Goal: Task Accomplishment & Management: Manage account settings

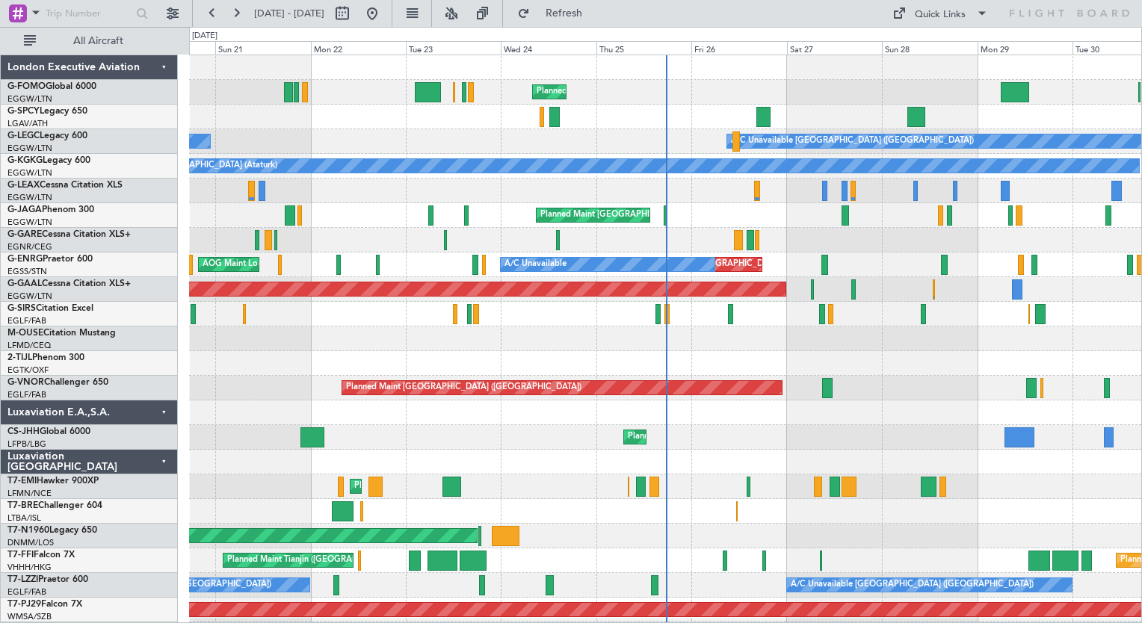
drag, startPoint x: 904, startPoint y: 399, endPoint x: 653, endPoint y: 402, distance: 251.1
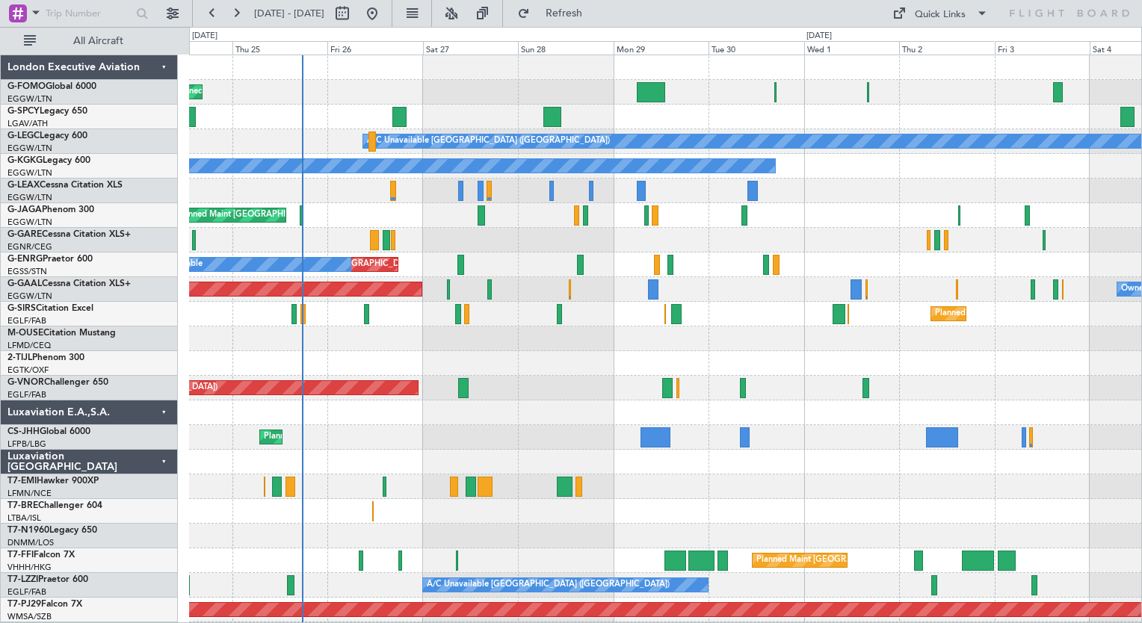
click at [362, 541] on div "Planned Maint [GEOGRAPHIC_DATA] ([GEOGRAPHIC_DATA]) A/C Unavailable [GEOGRAPHIC…" at bounding box center [665, 388] width 952 height 666
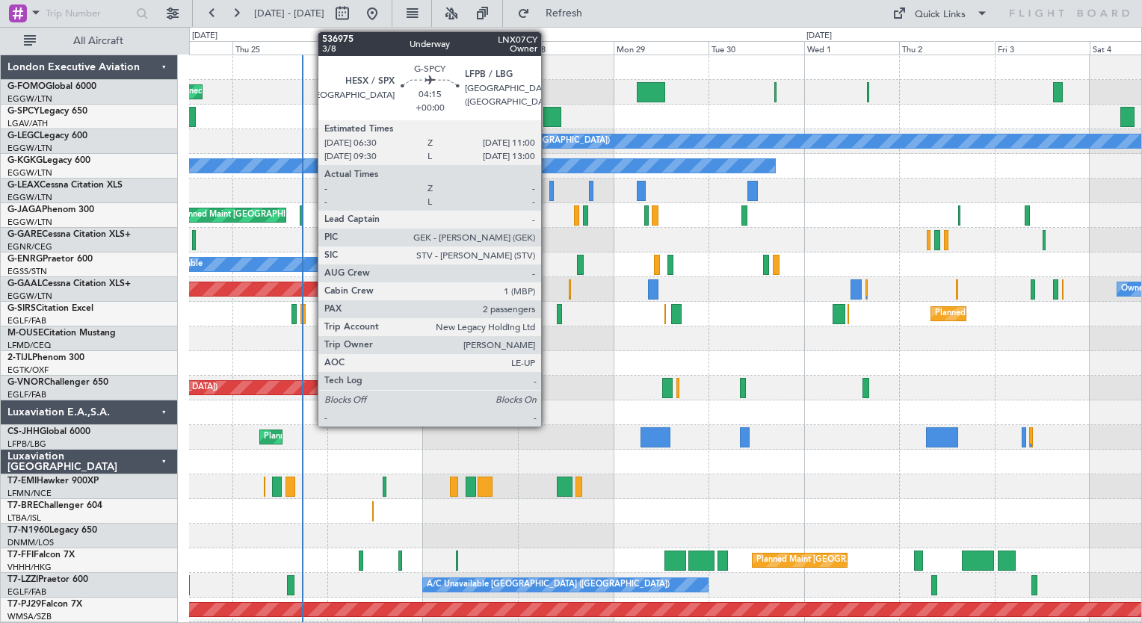
click at [548, 120] on div at bounding box center [552, 117] width 18 height 20
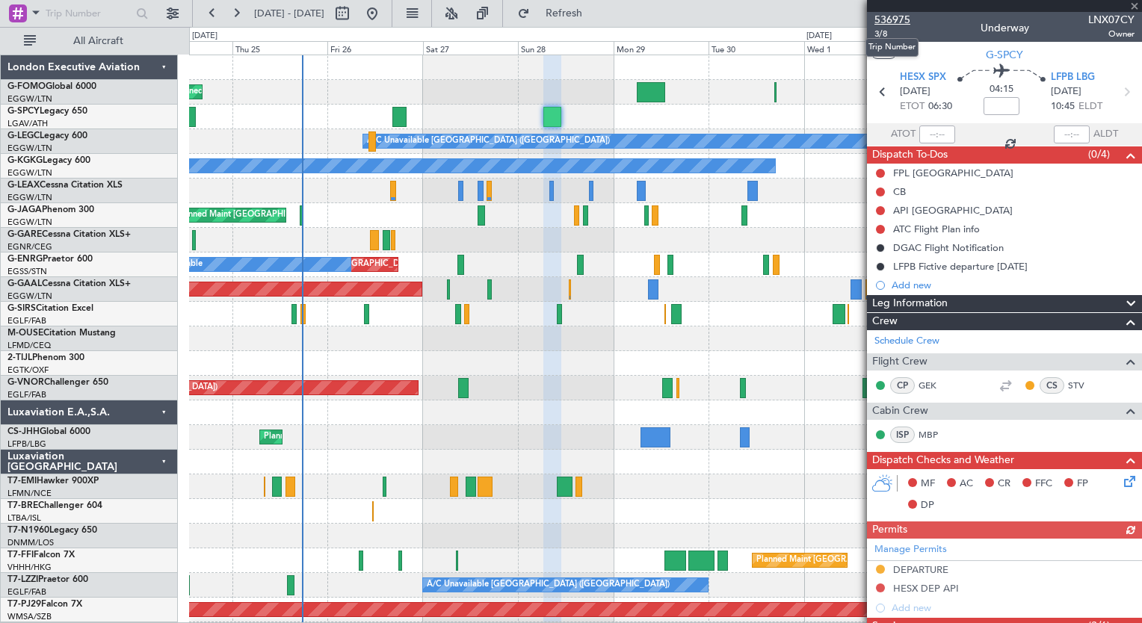
click at [904, 18] on span "536975" at bounding box center [892, 20] width 36 height 16
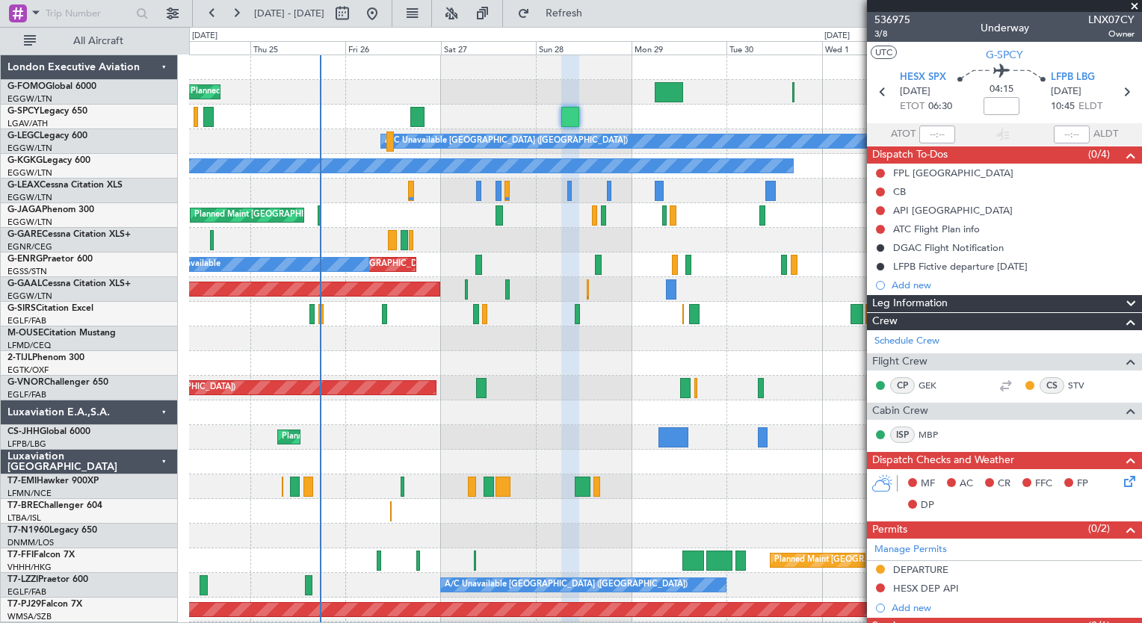
click at [353, 485] on div "Planned Maint [GEOGRAPHIC_DATA] ([GEOGRAPHIC_DATA]) A/C Unavailable [GEOGRAPHIC…" at bounding box center [665, 388] width 952 height 666
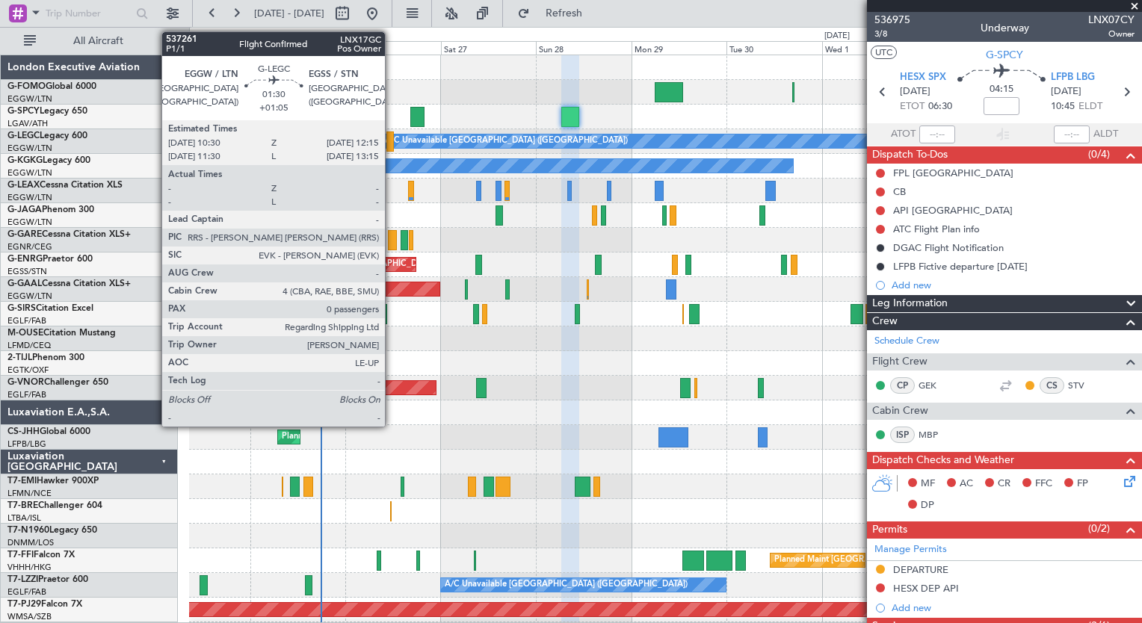
click at [392, 145] on div at bounding box center [389, 142] width 7 height 20
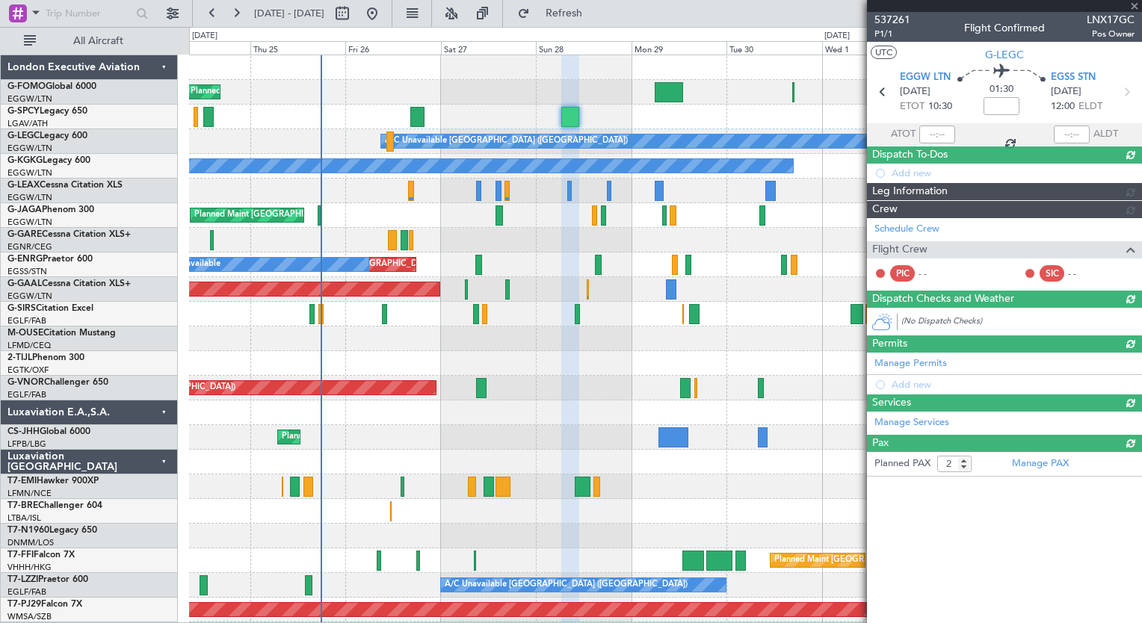
type input "+01:05"
type input "0"
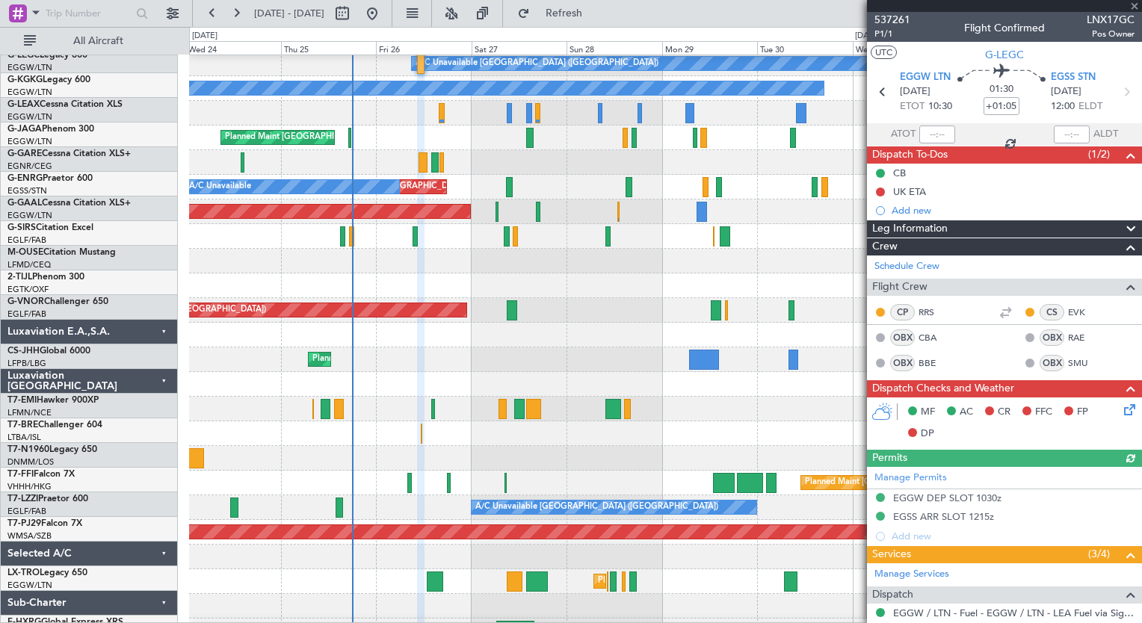
scroll to position [78, 0]
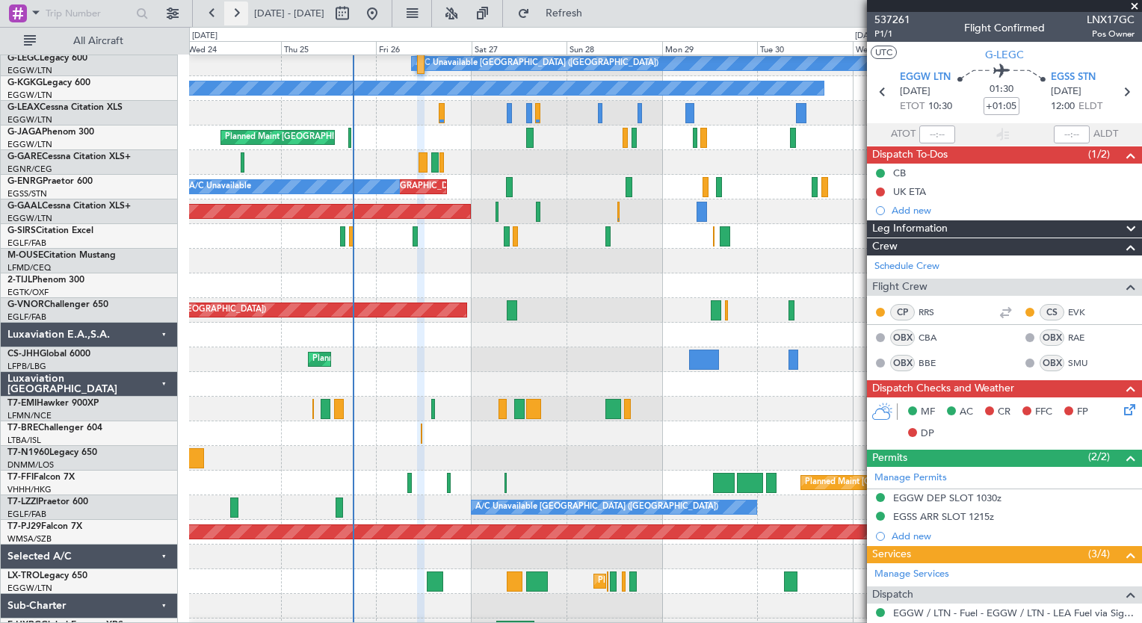
click at [237, 15] on button at bounding box center [236, 13] width 24 height 24
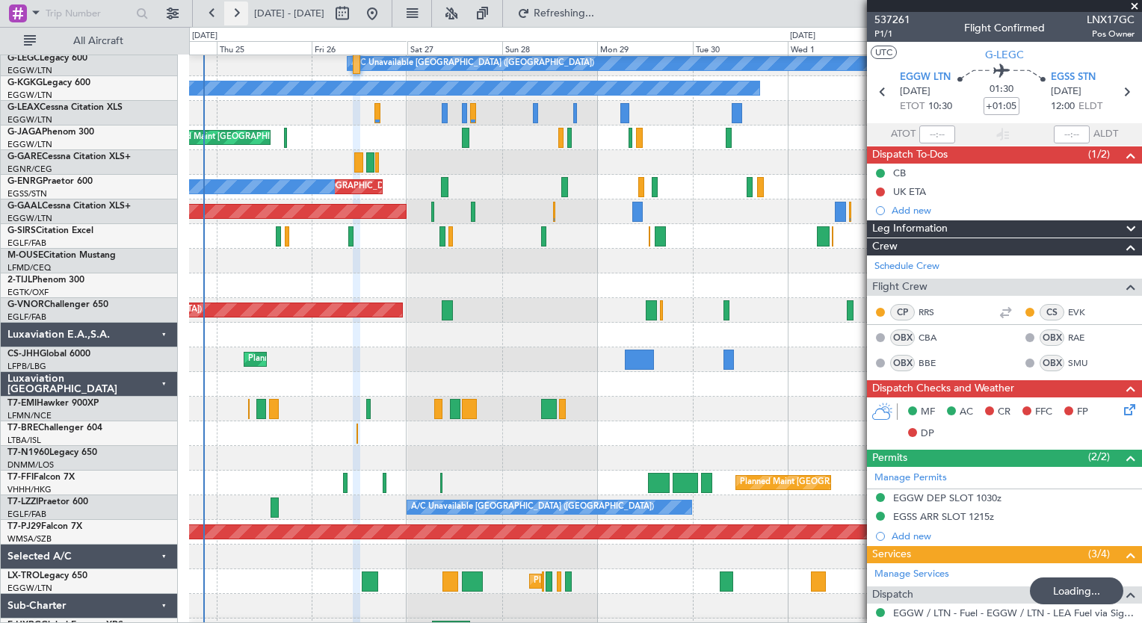
click at [237, 15] on button at bounding box center [236, 13] width 24 height 24
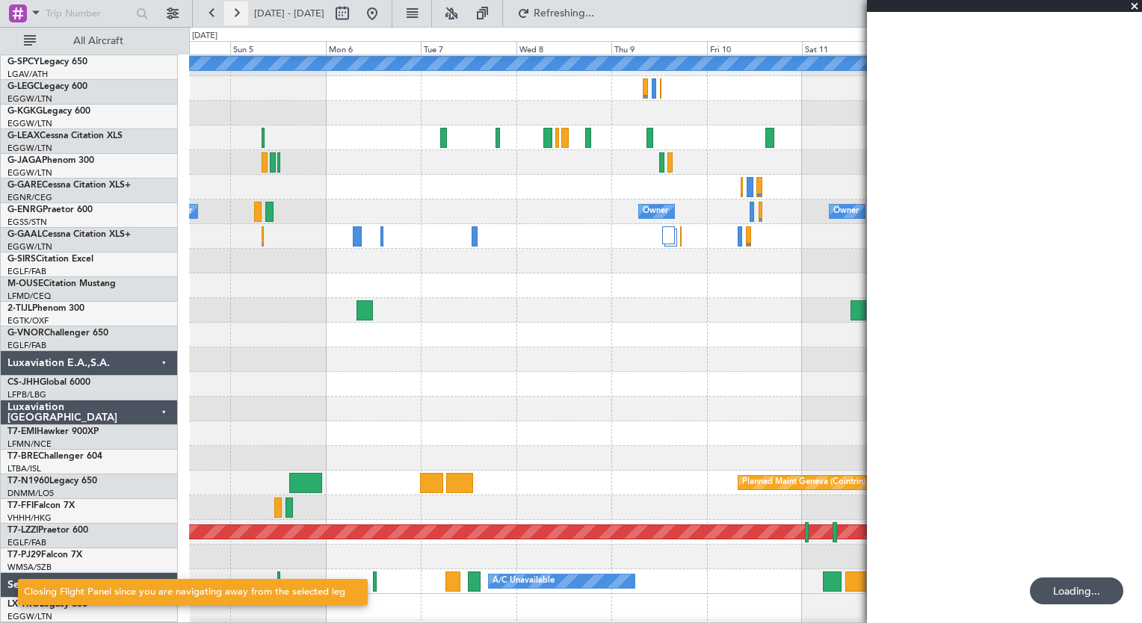
scroll to position [48, 0]
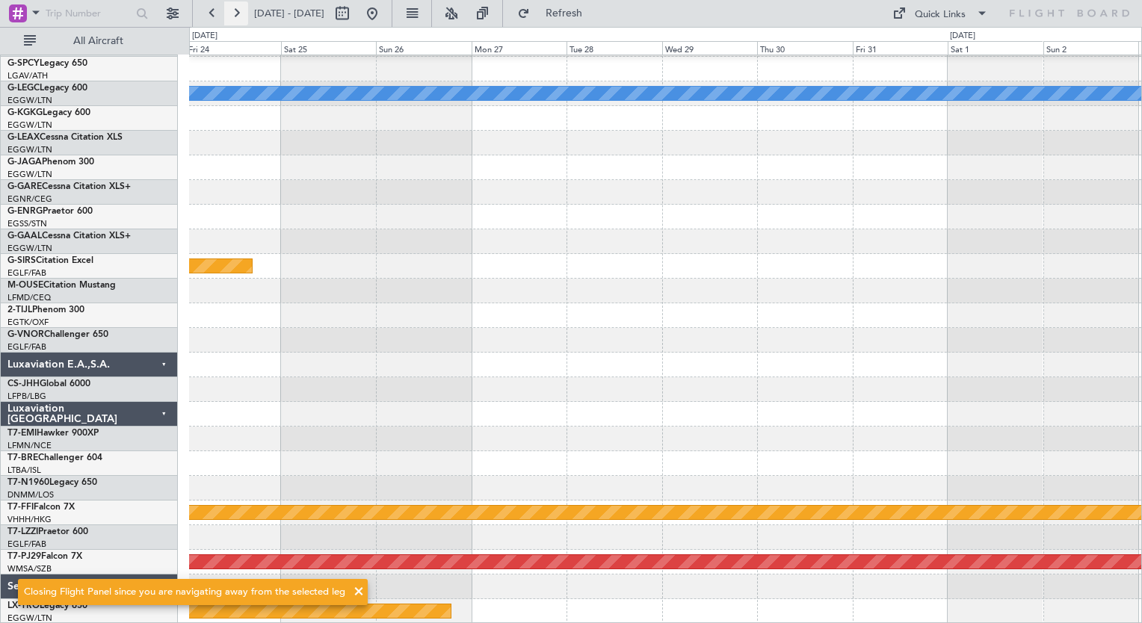
click at [237, 15] on button at bounding box center [236, 13] width 24 height 24
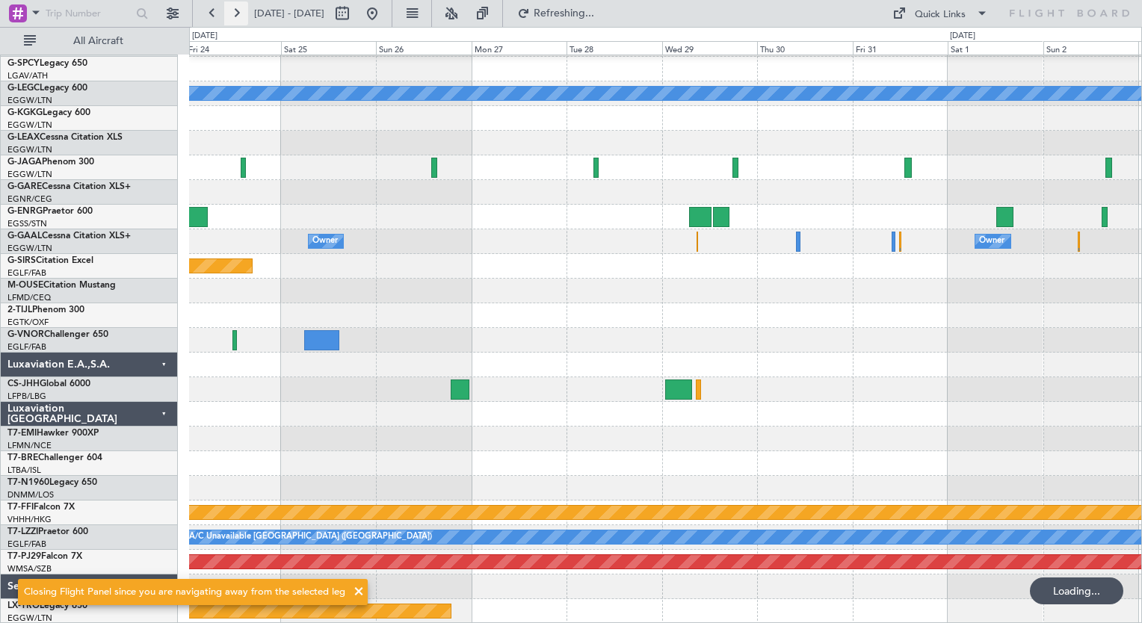
click at [237, 15] on button at bounding box center [236, 13] width 24 height 24
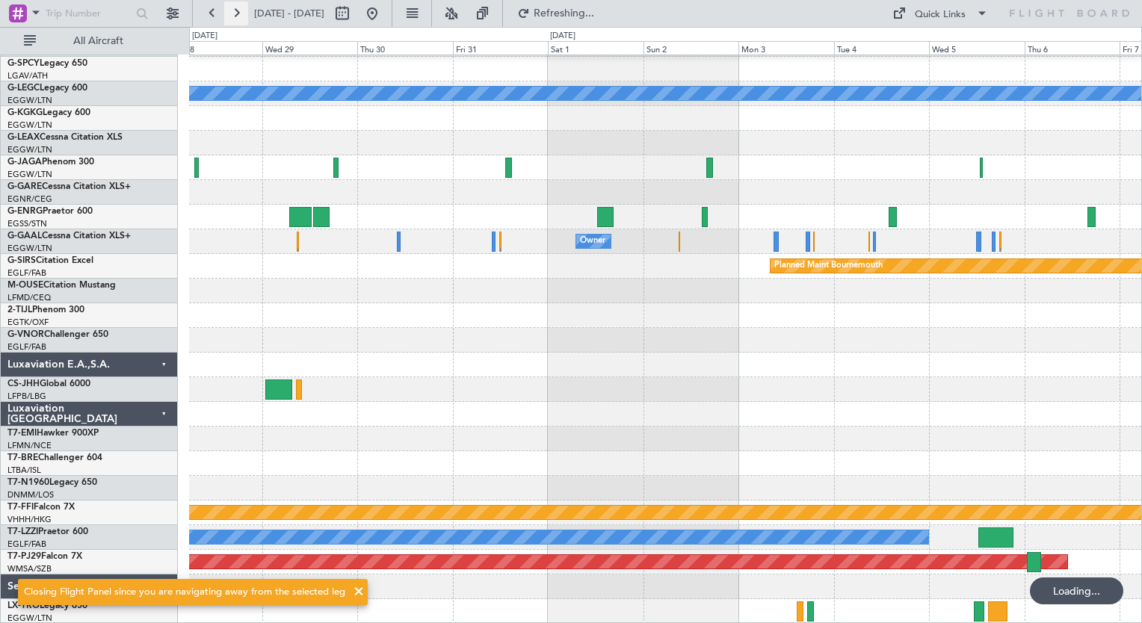
click at [237, 15] on button at bounding box center [236, 13] width 24 height 24
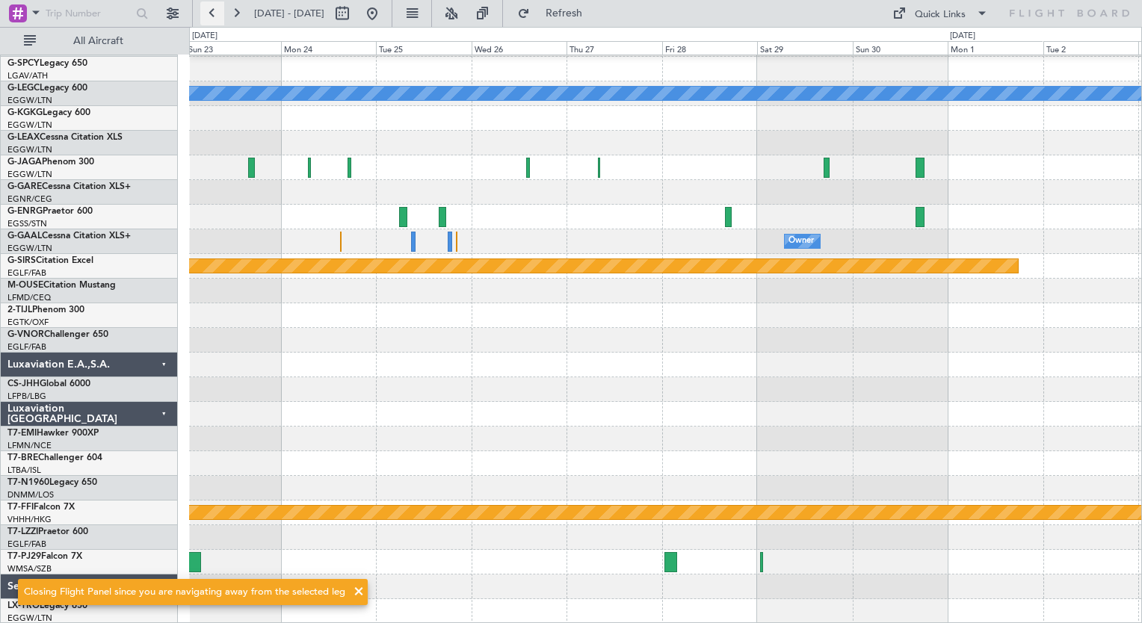
click at [214, 20] on button at bounding box center [212, 13] width 24 height 24
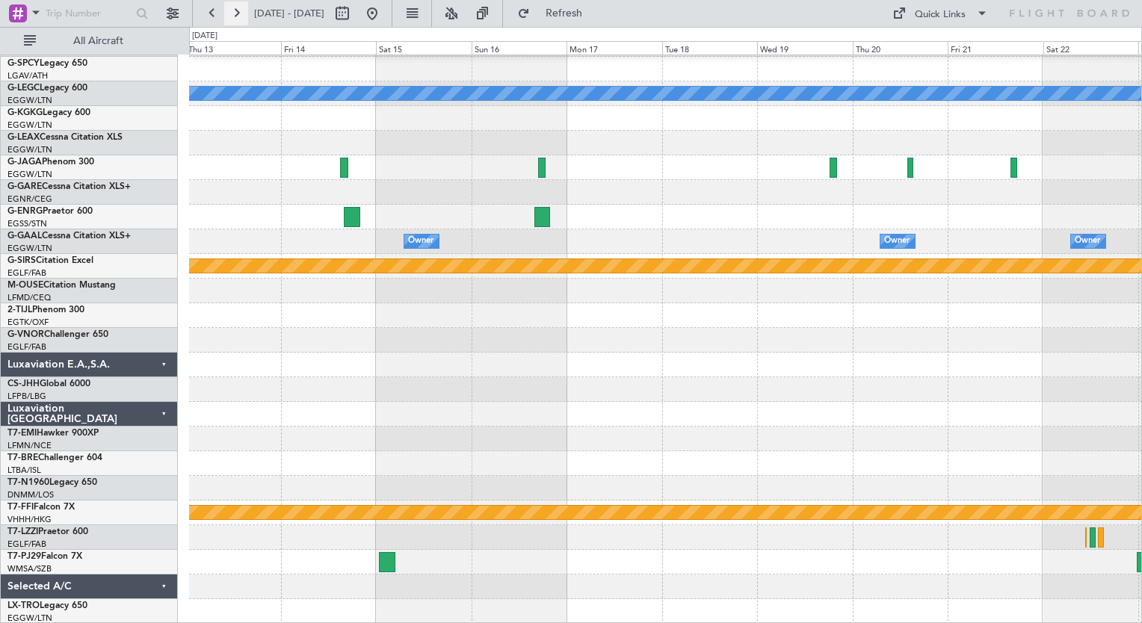
click at [227, 14] on button at bounding box center [236, 13] width 24 height 24
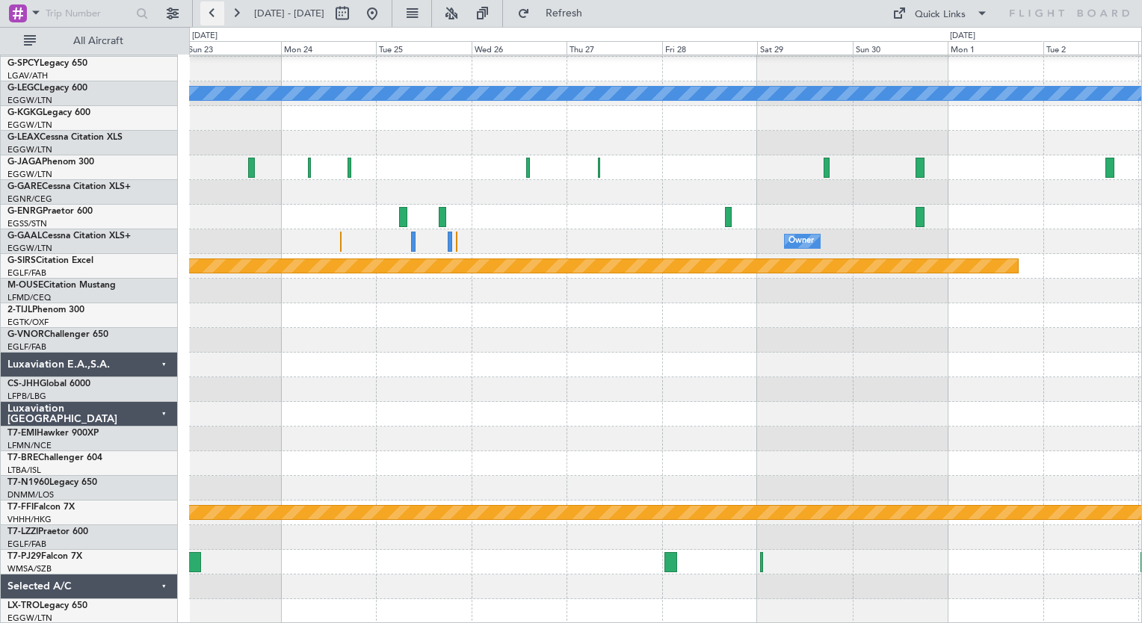
click at [208, 10] on button at bounding box center [212, 13] width 24 height 24
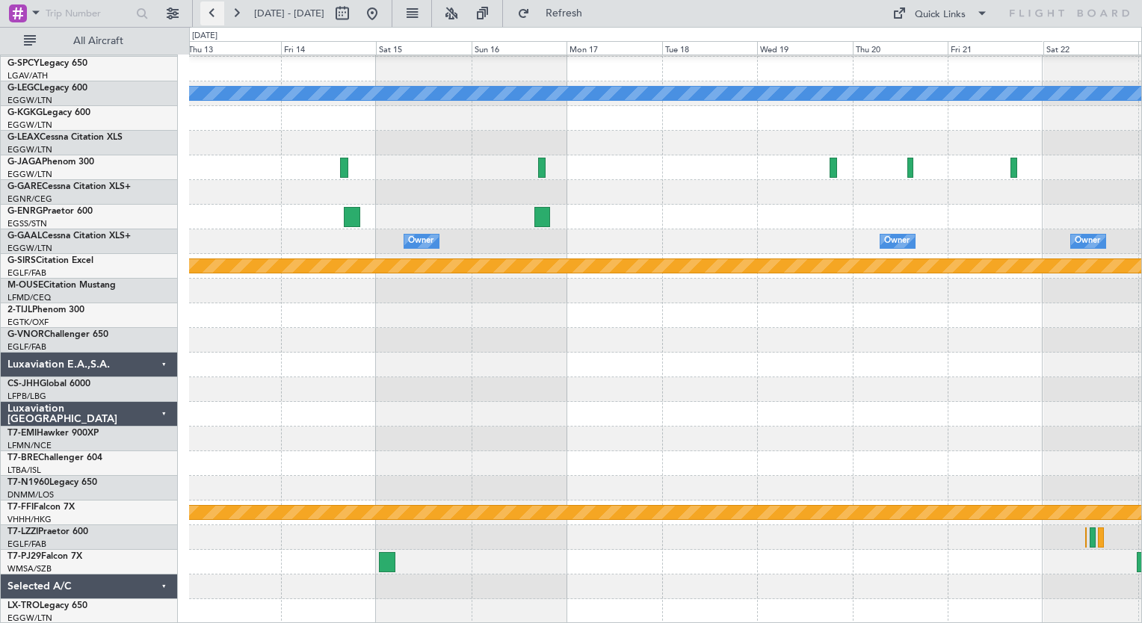
click at [208, 10] on button at bounding box center [212, 13] width 24 height 24
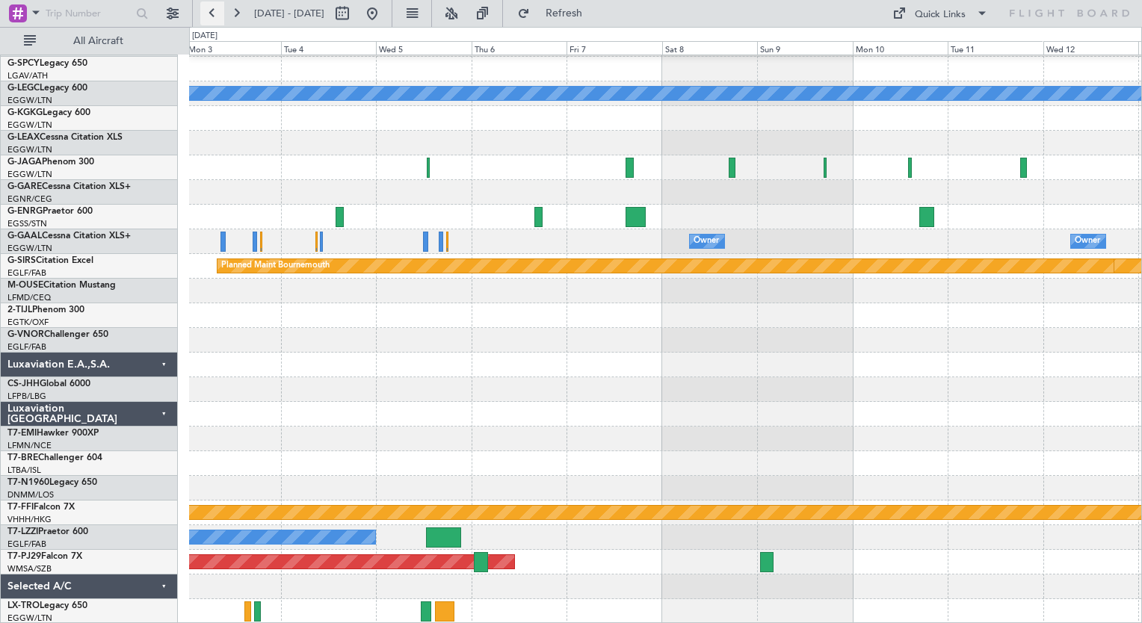
click at [208, 10] on button at bounding box center [212, 13] width 24 height 24
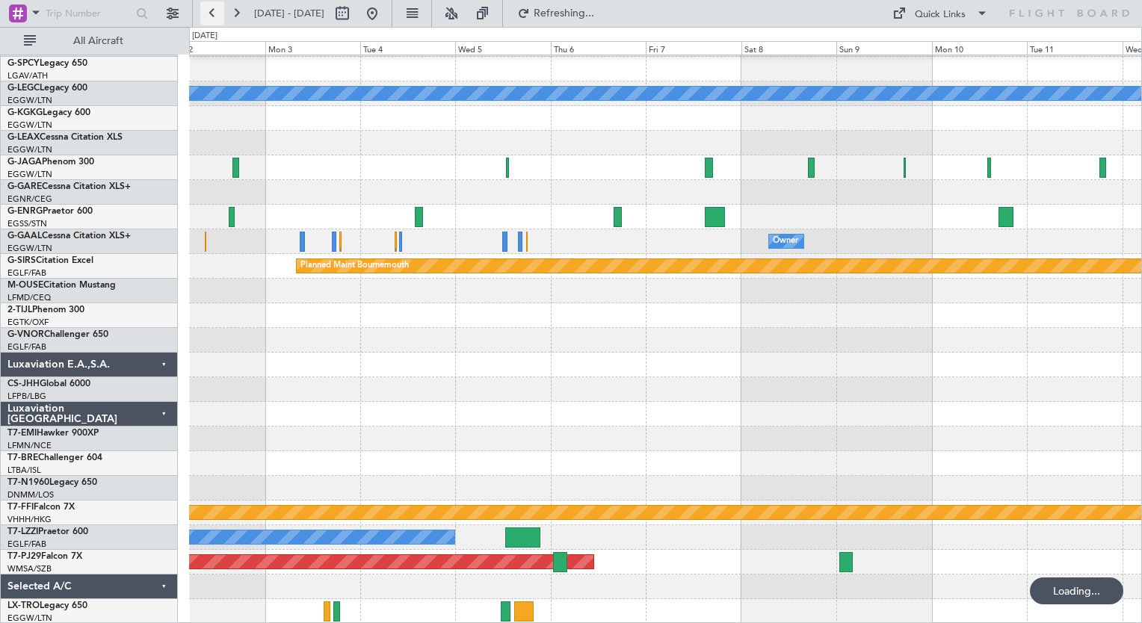
click at [208, 10] on button at bounding box center [212, 13] width 24 height 24
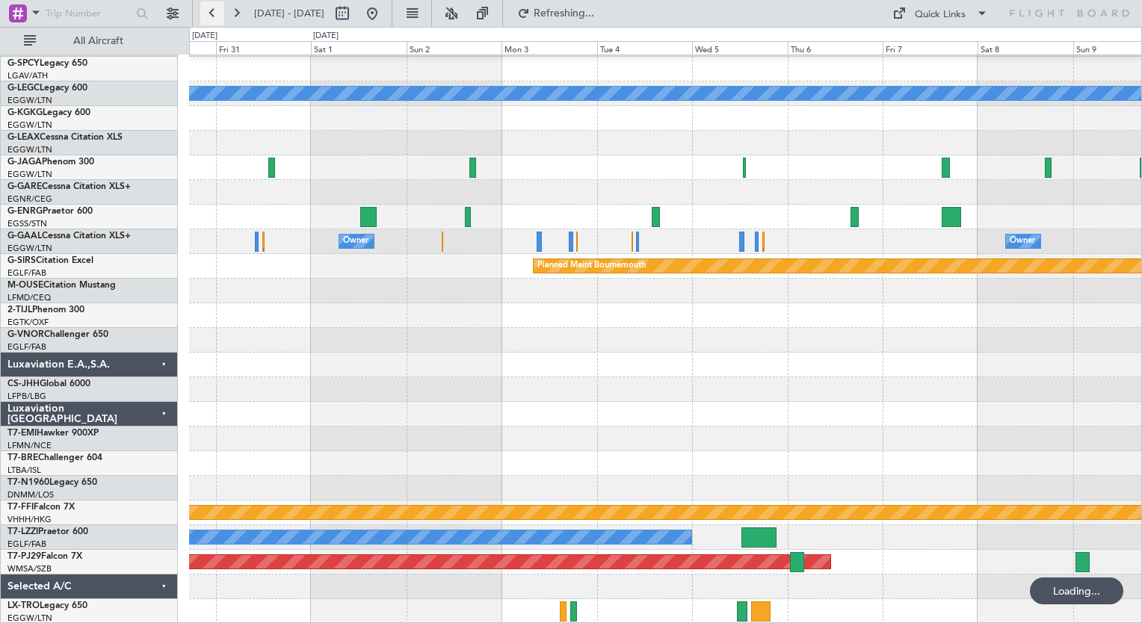
click at [208, 10] on button at bounding box center [212, 13] width 24 height 24
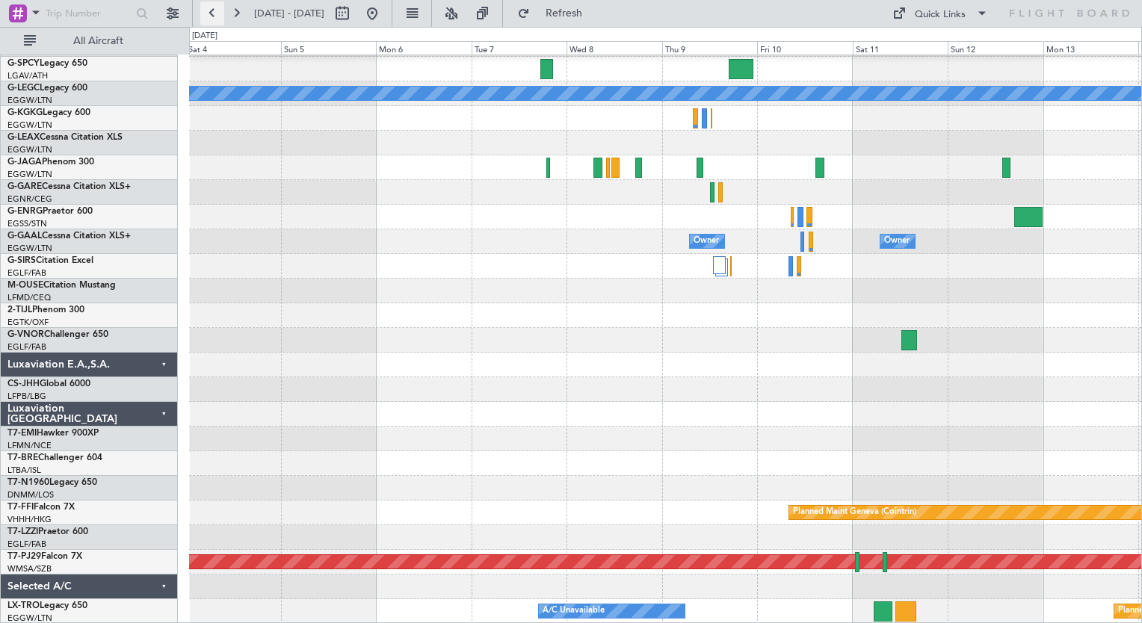
click at [208, 10] on button at bounding box center [212, 13] width 24 height 24
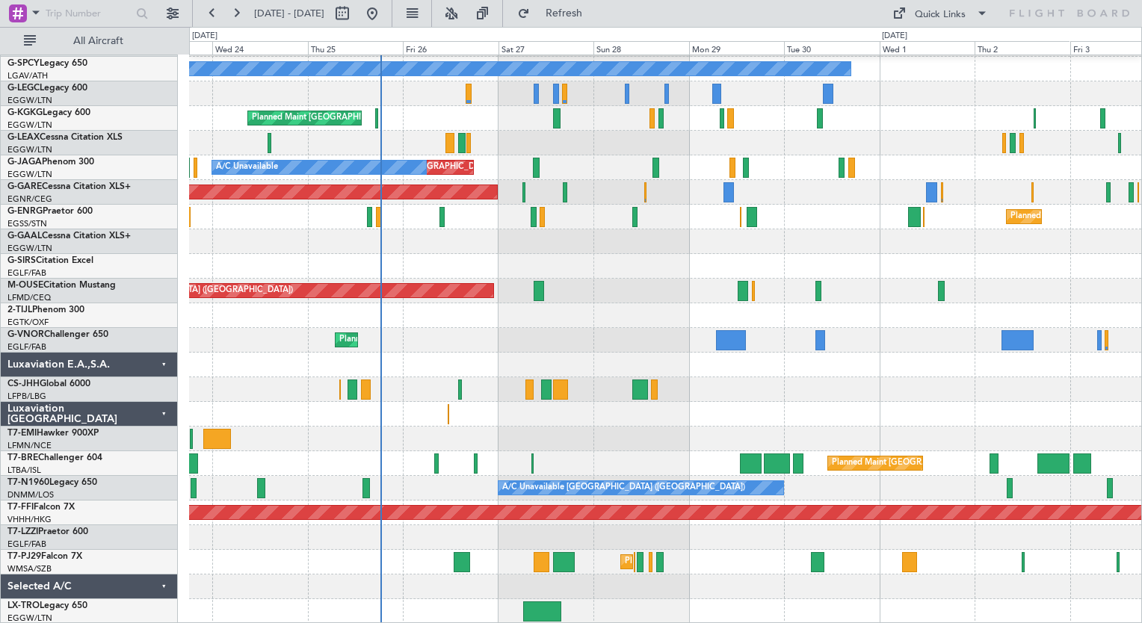
scroll to position [97, 0]
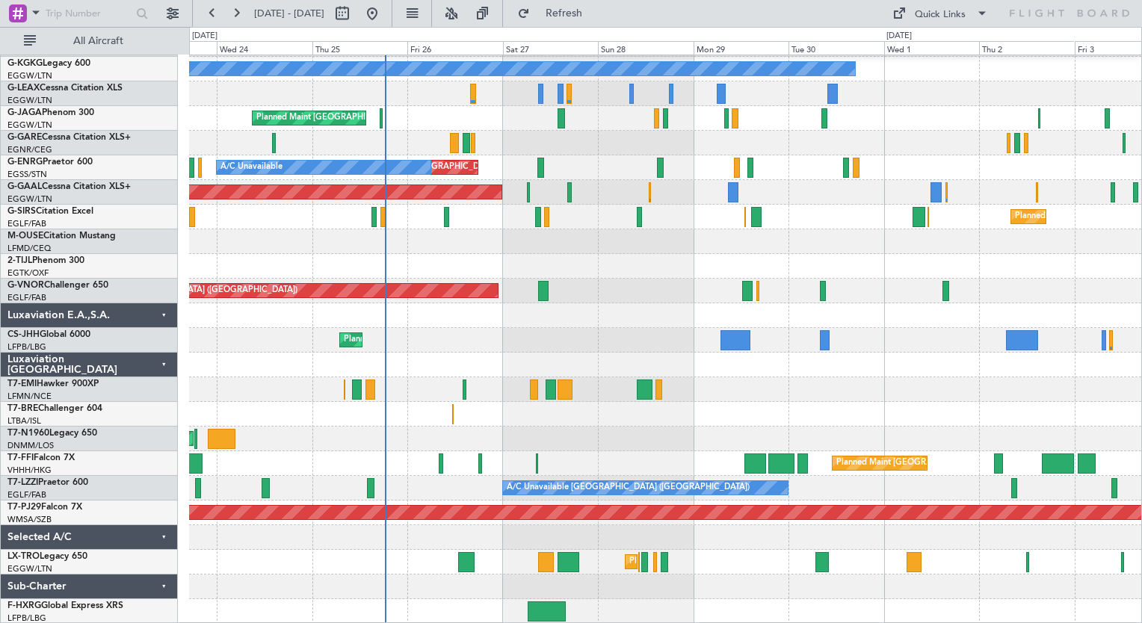
click at [593, 387] on div "A/C Unavailable [GEOGRAPHIC_DATA] ([GEOGRAPHIC_DATA]) A/C Unavailable [GEOGRAPH…" at bounding box center [665, 291] width 952 height 666
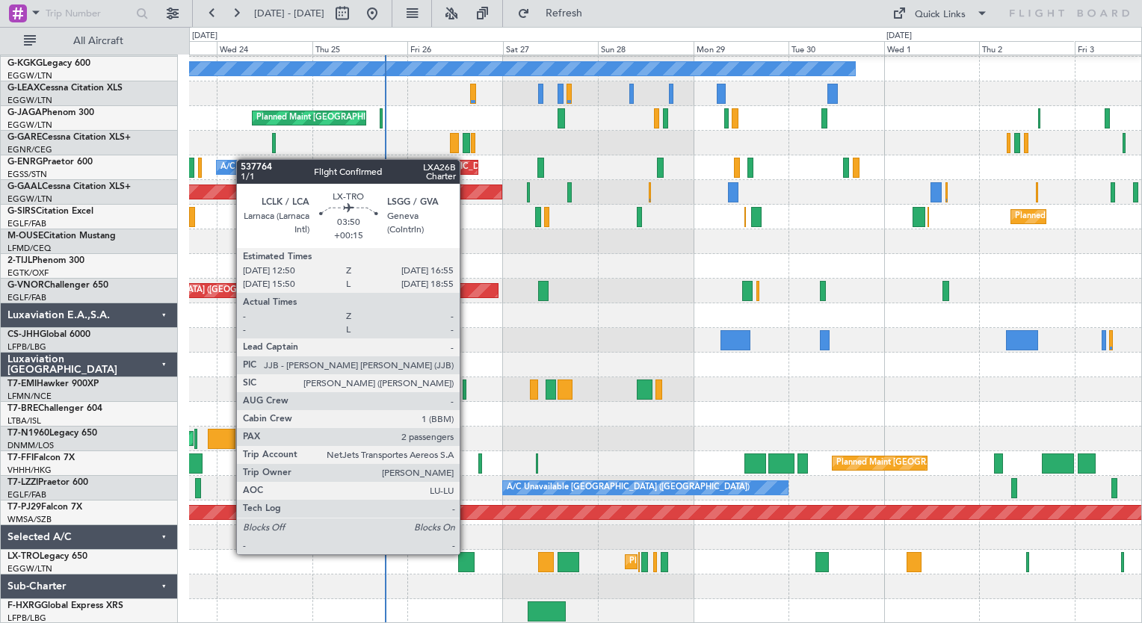
click at [466, 553] on div at bounding box center [466, 562] width 16 height 20
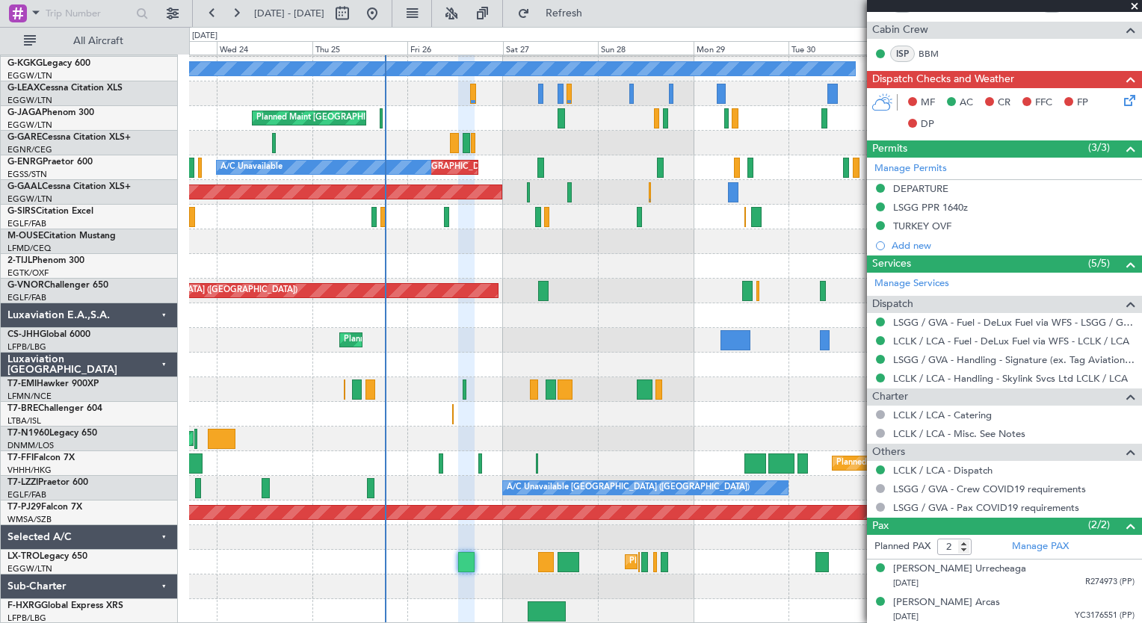
scroll to position [0, 0]
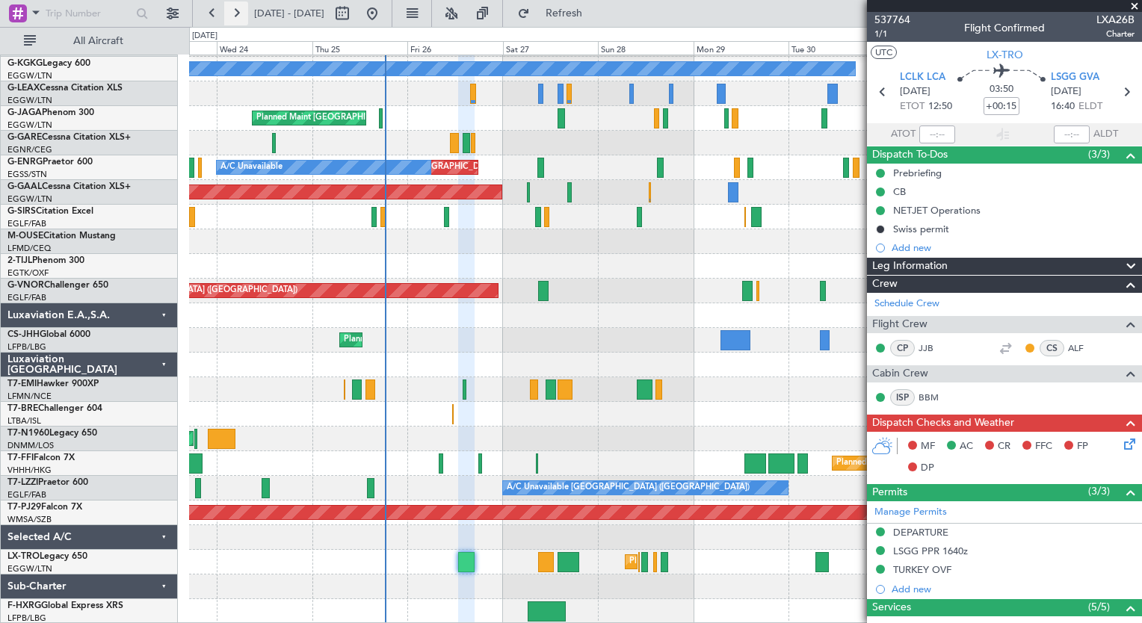
click at [239, 19] on button at bounding box center [236, 13] width 24 height 24
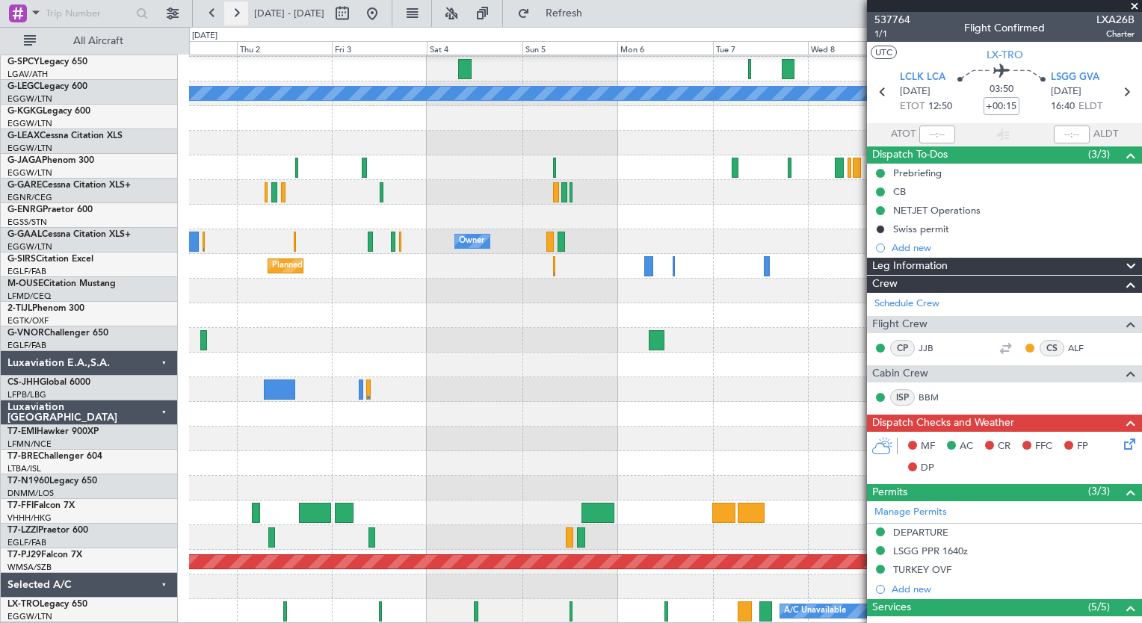
scroll to position [48, 0]
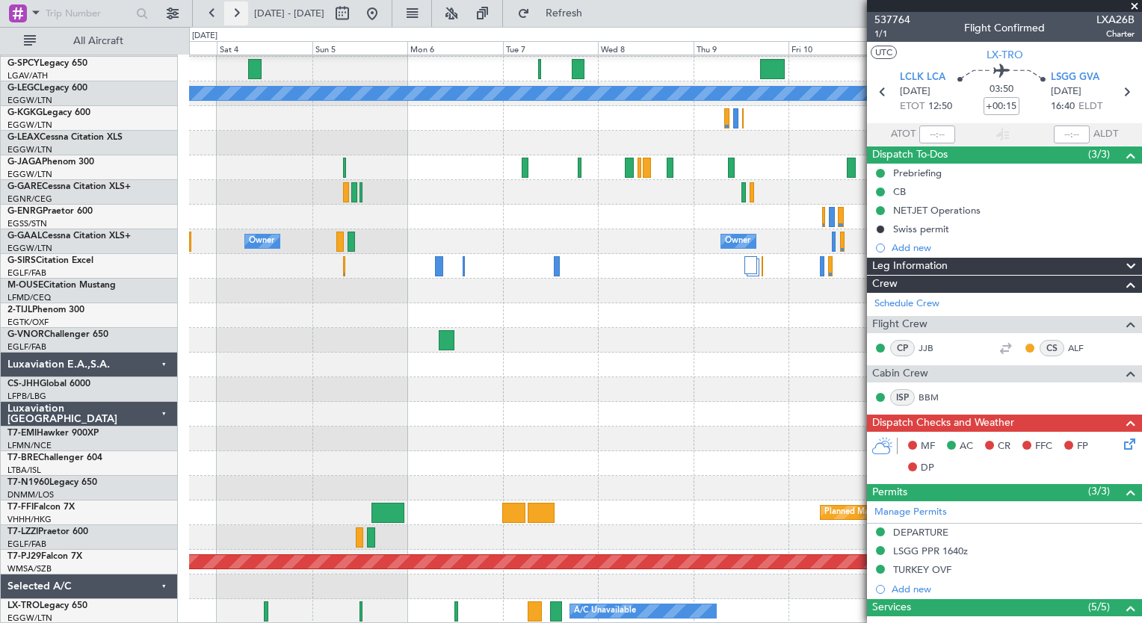
click at [239, 19] on button at bounding box center [236, 13] width 24 height 24
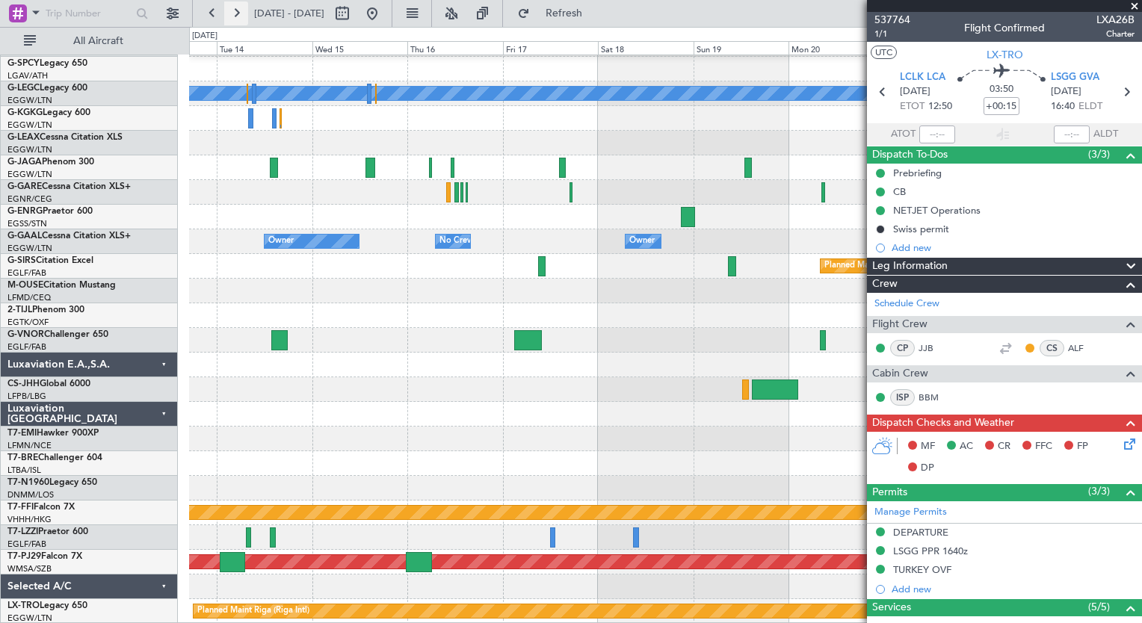
click at [239, 19] on button at bounding box center [236, 13] width 24 height 24
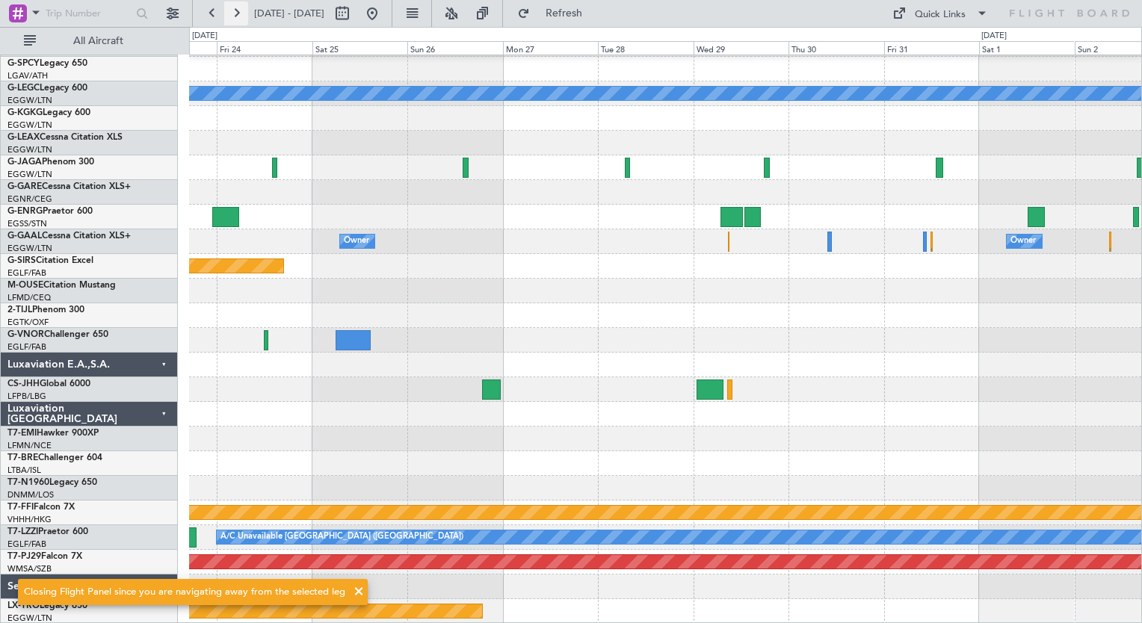
click at [239, 19] on button at bounding box center [236, 13] width 24 height 24
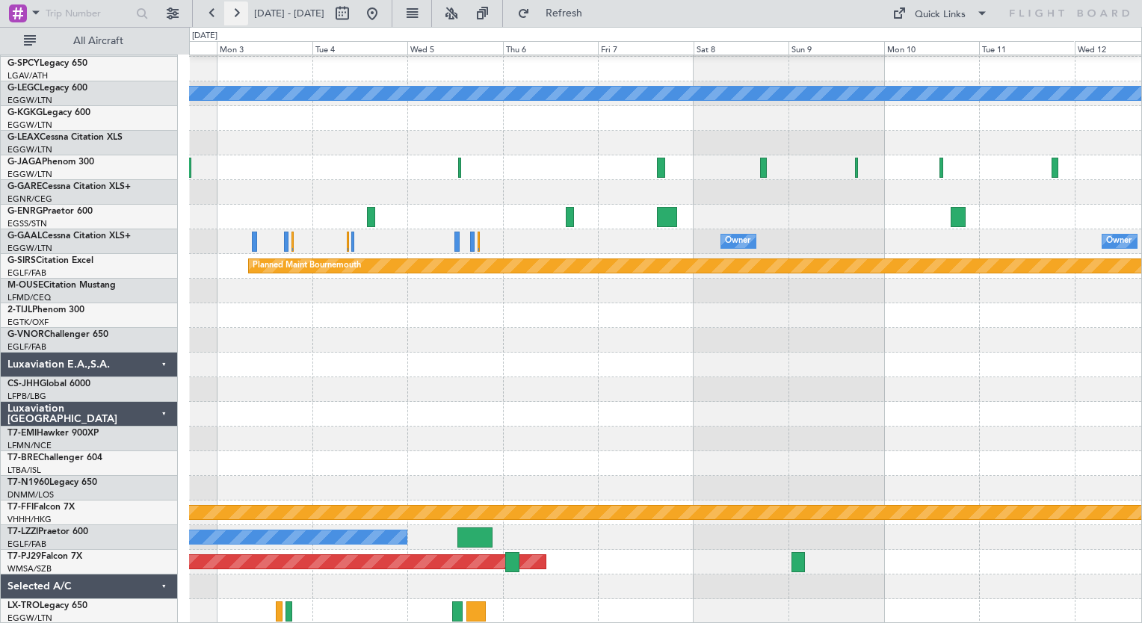
click at [235, 22] on button at bounding box center [236, 13] width 24 height 24
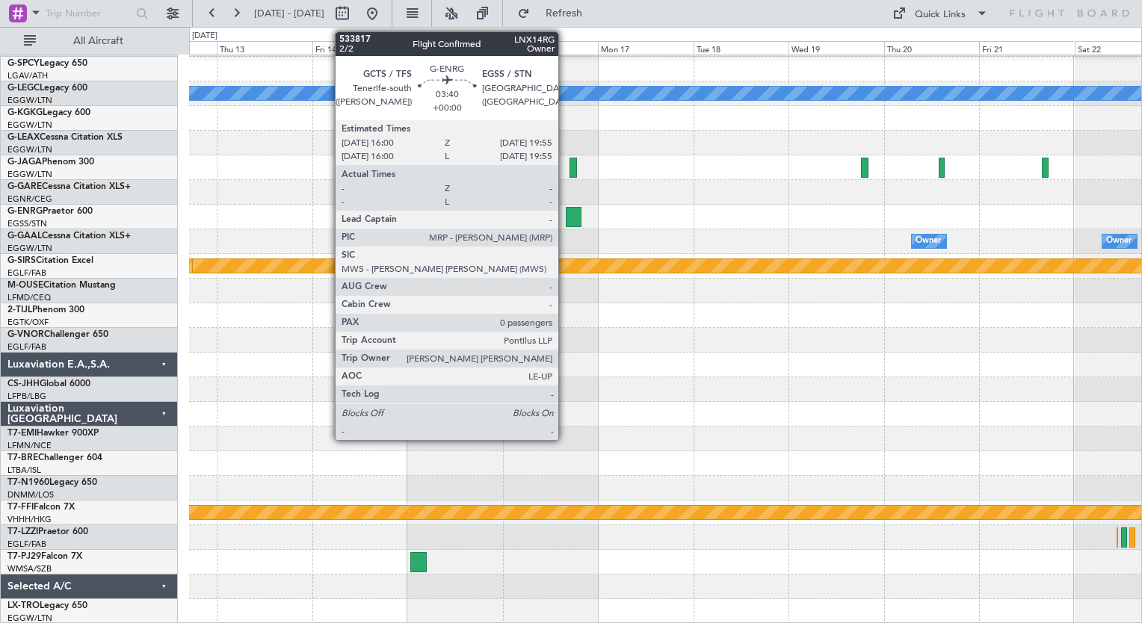
click at [566, 213] on div at bounding box center [574, 217] width 16 height 20
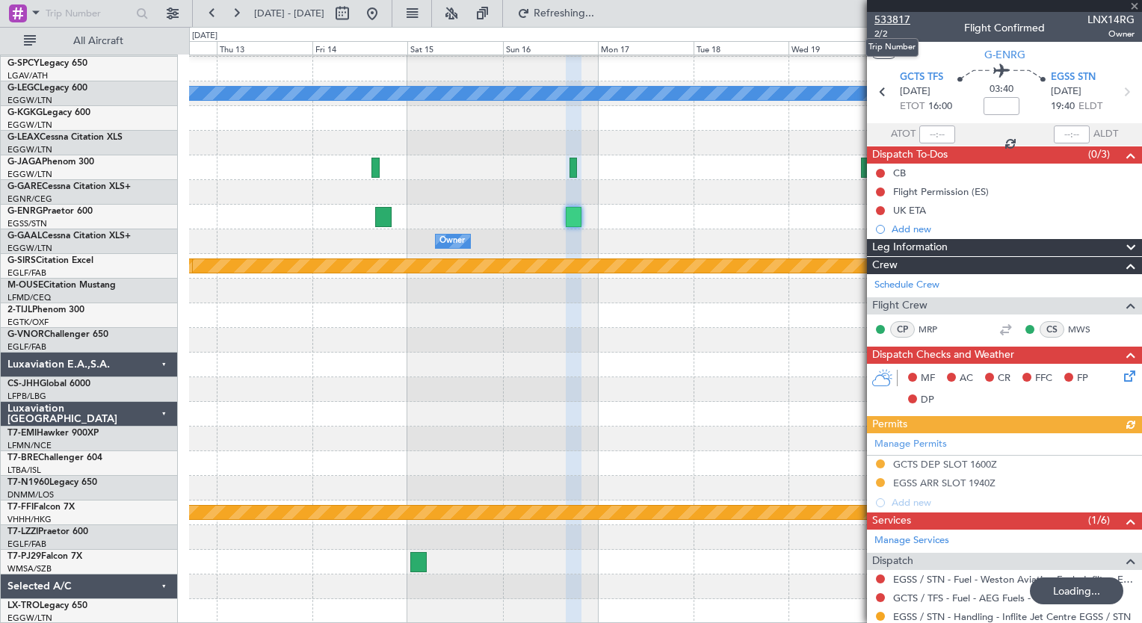
click at [896, 19] on span "533817" at bounding box center [892, 20] width 36 height 16
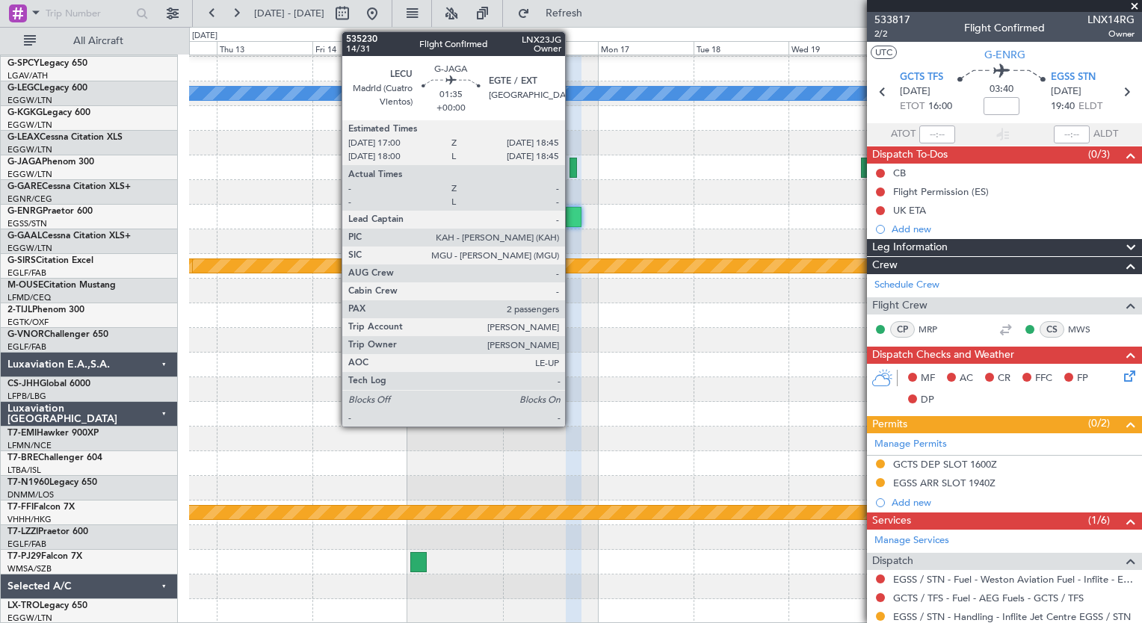
click at [572, 168] on div at bounding box center [572, 168] width 7 height 20
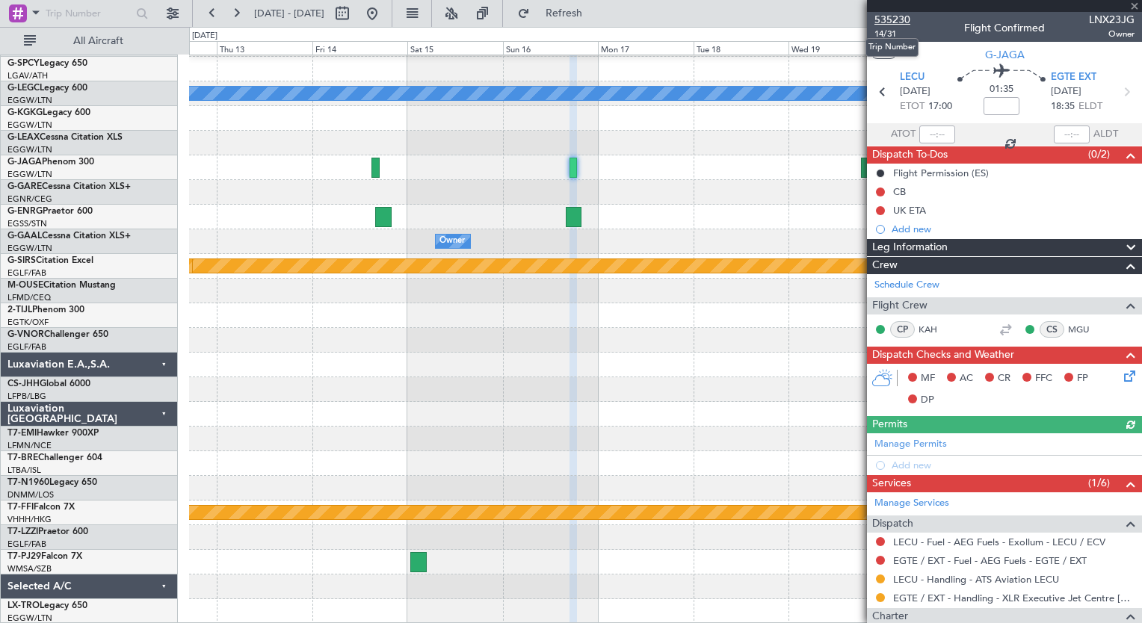
click at [892, 16] on span "535230" at bounding box center [892, 20] width 36 height 16
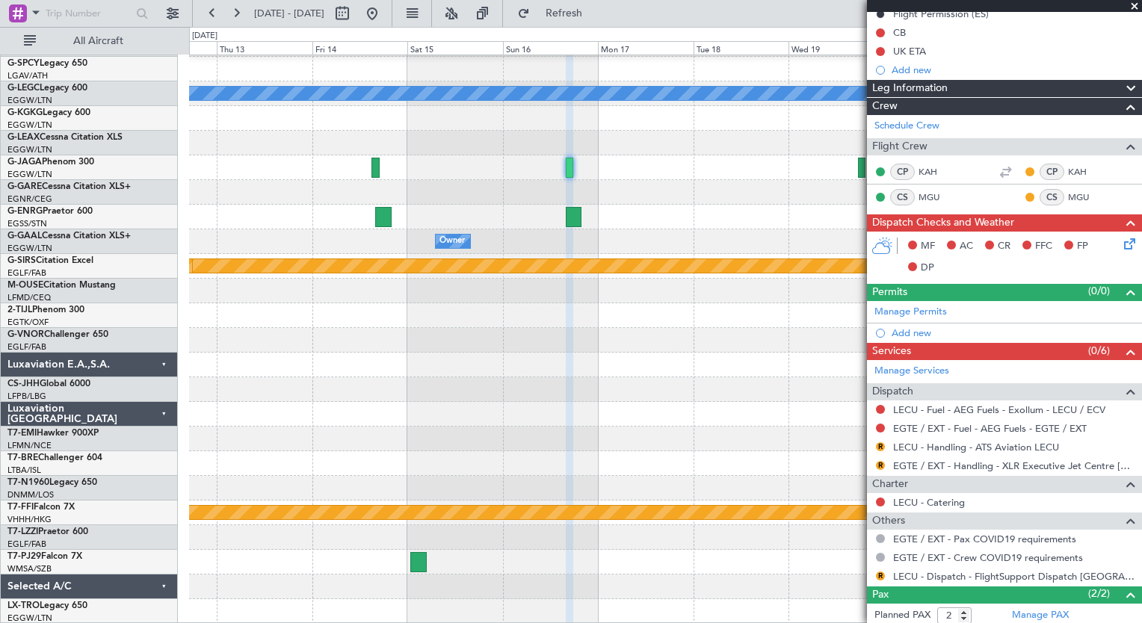
scroll to position [228, 0]
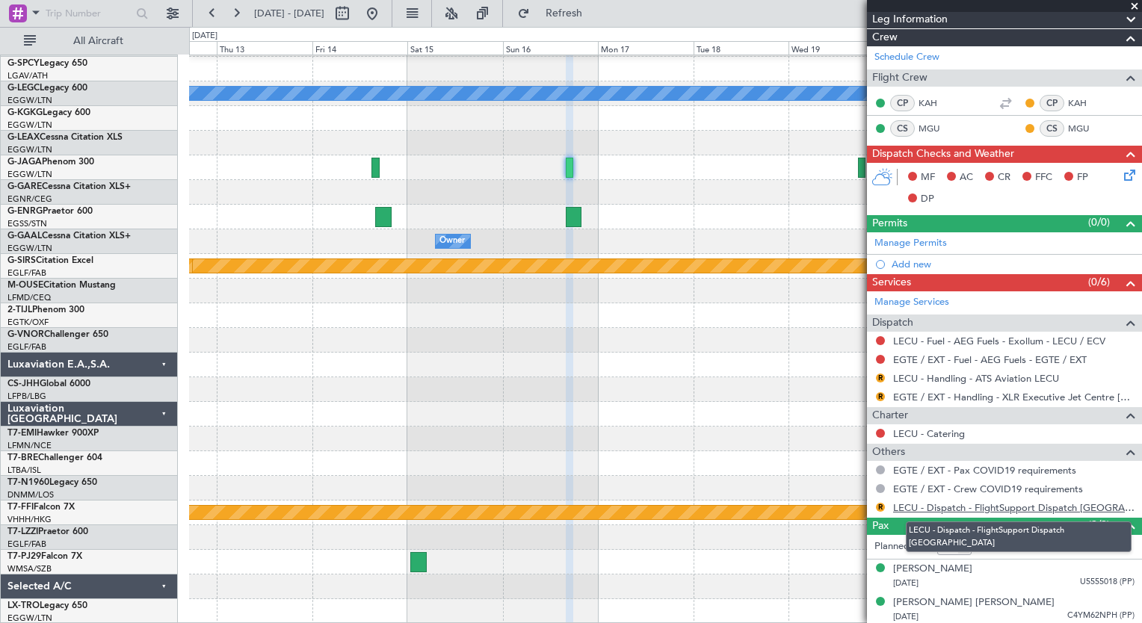
click at [1070, 502] on link "LECU - Dispatch - FlightSupport Dispatch [GEOGRAPHIC_DATA]" at bounding box center [1013, 507] width 241 height 13
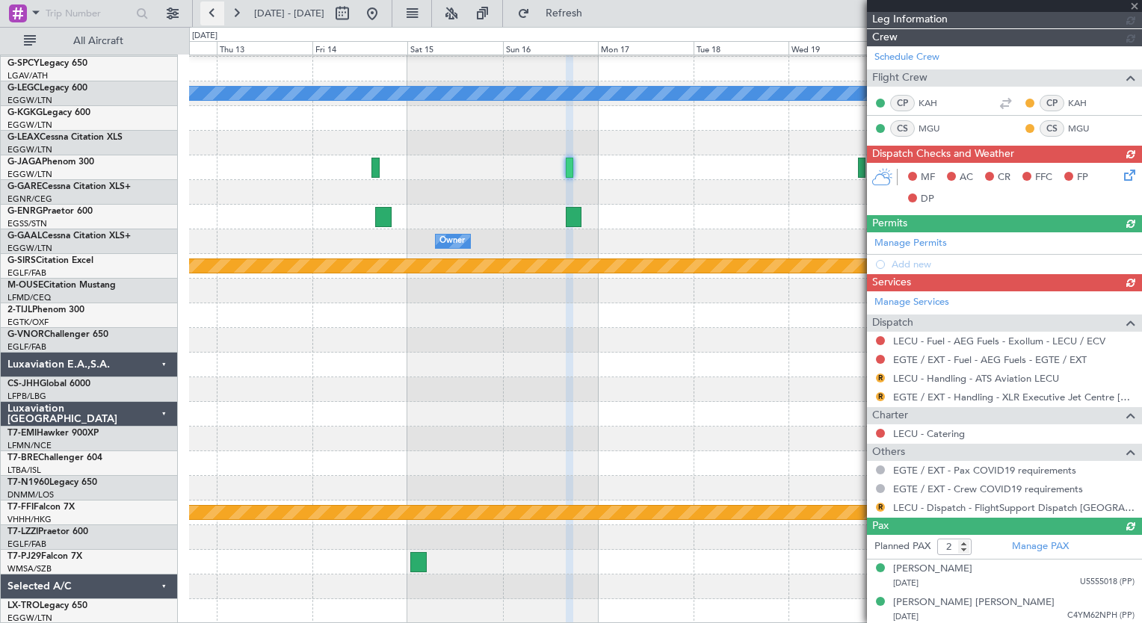
click at [217, 15] on button at bounding box center [212, 13] width 24 height 24
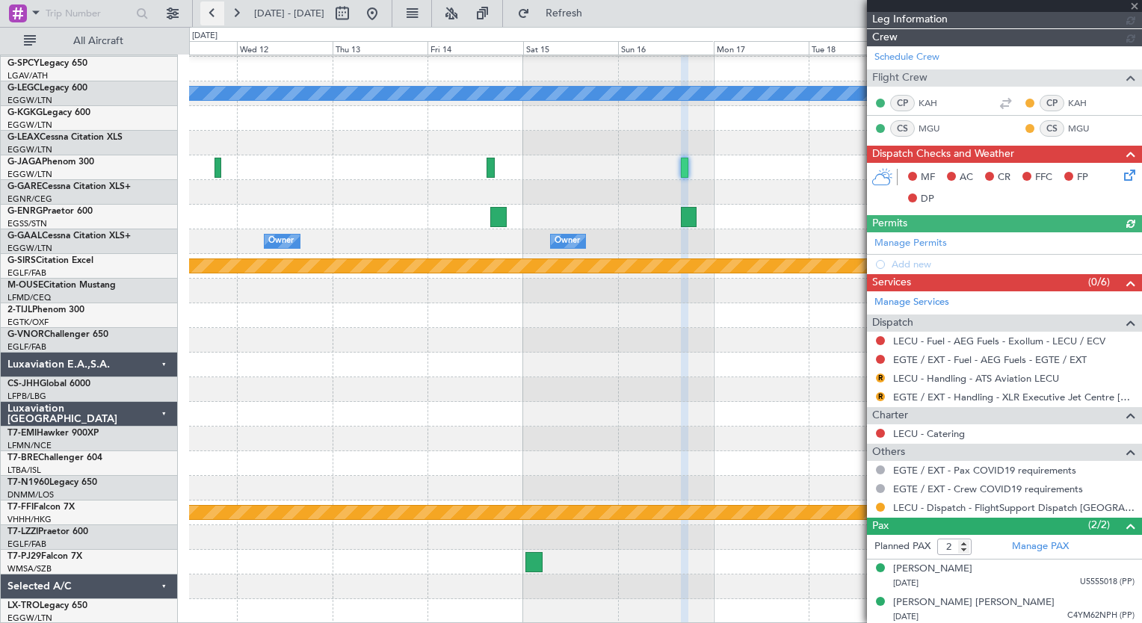
click at [217, 15] on button at bounding box center [212, 13] width 24 height 24
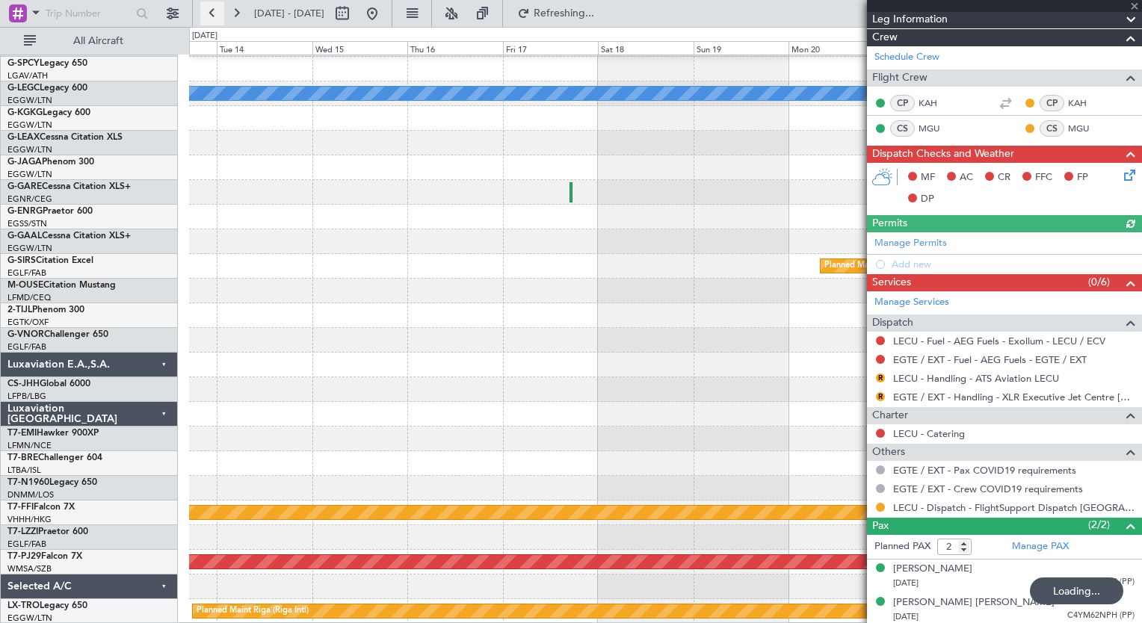
click at [217, 15] on button at bounding box center [212, 13] width 24 height 24
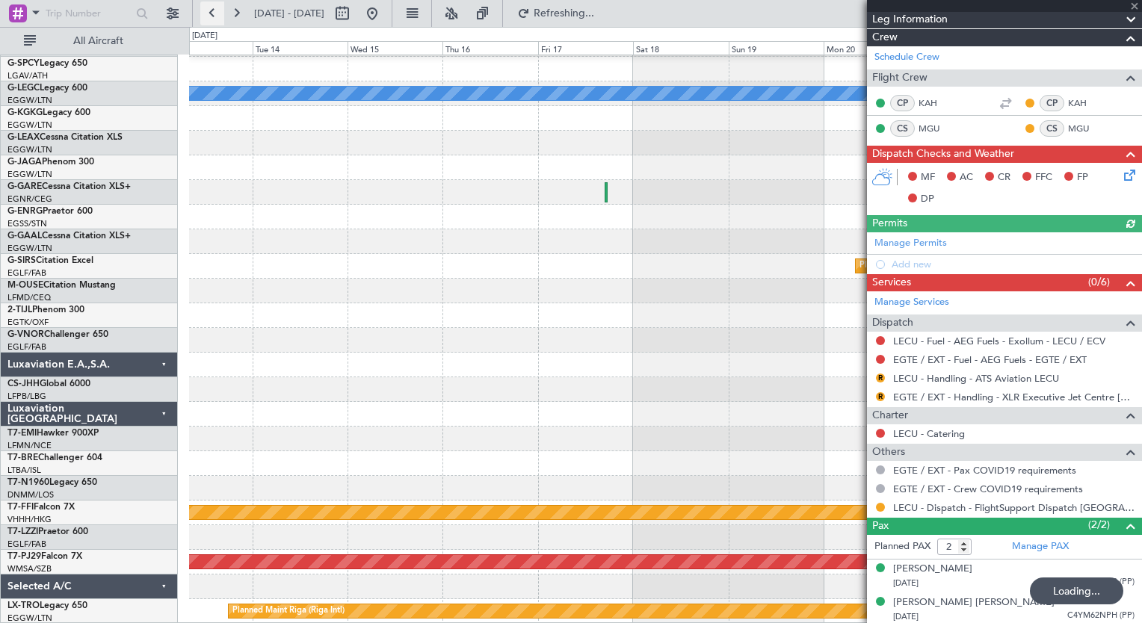
click at [217, 15] on button at bounding box center [212, 13] width 24 height 24
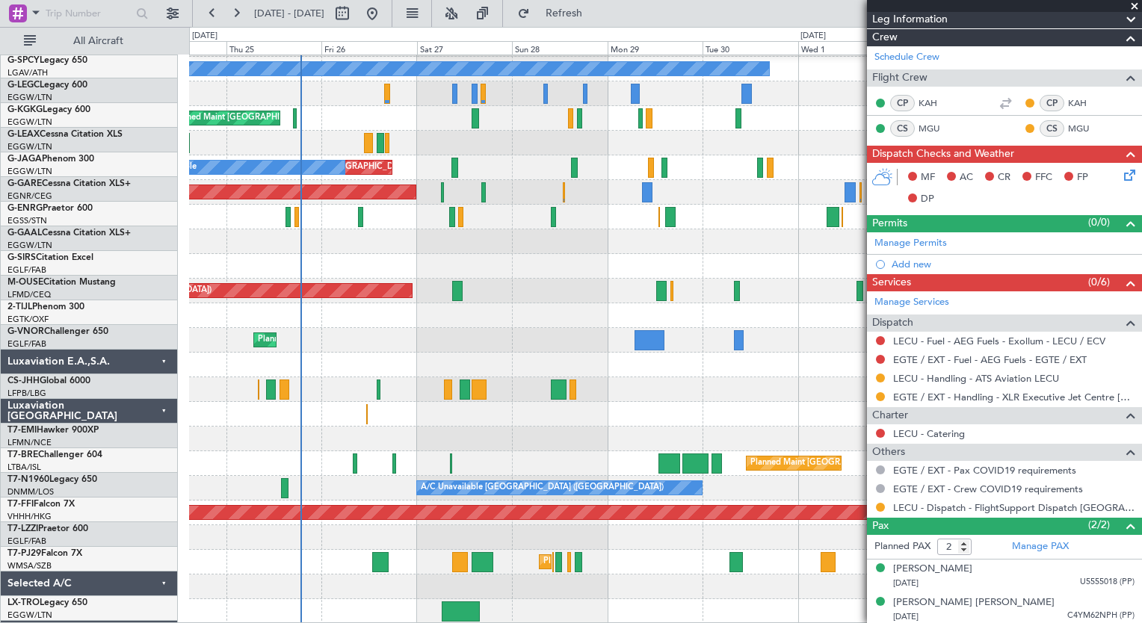
scroll to position [97, 0]
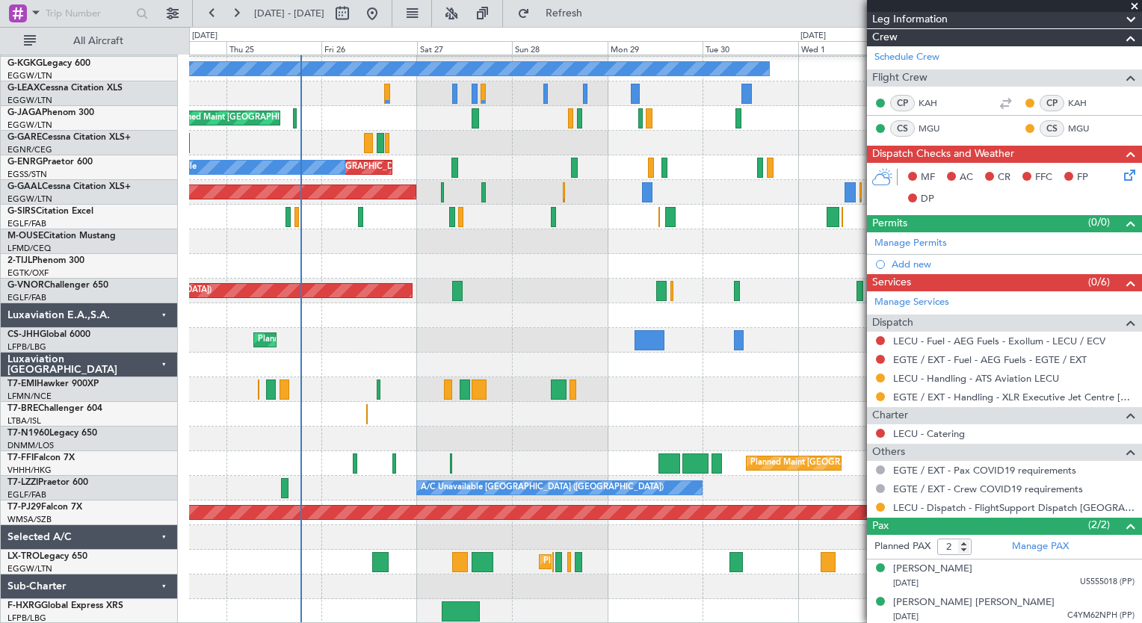
click at [628, 423] on div "A/C Unavailable [GEOGRAPHIC_DATA] ([GEOGRAPHIC_DATA]) A/C Unavailable [GEOGRAPH…" at bounding box center [665, 291] width 952 height 666
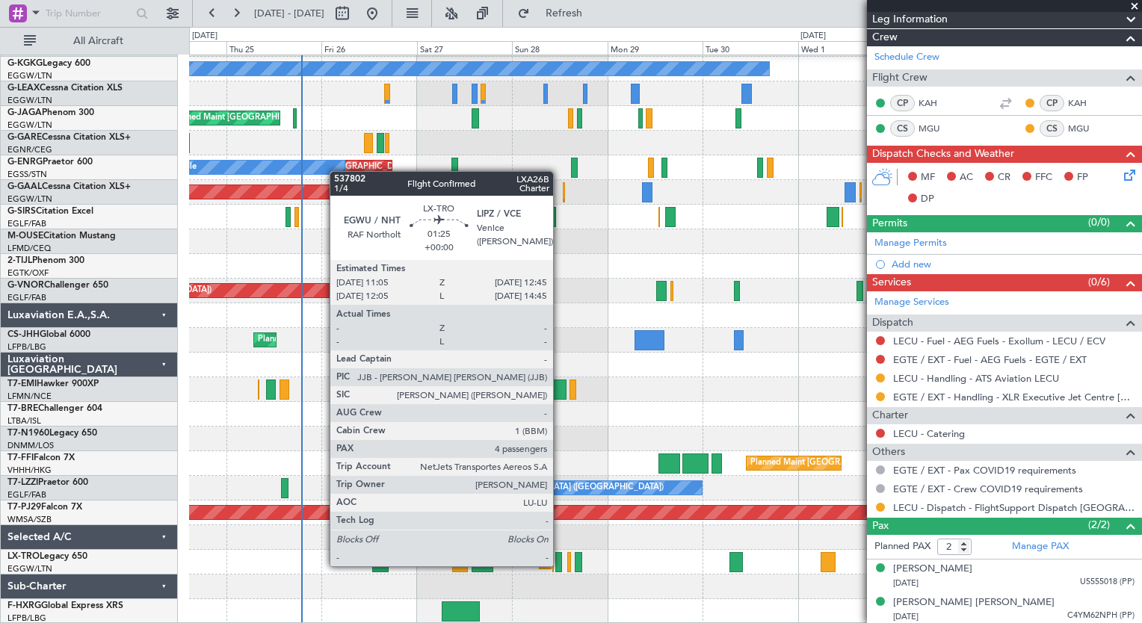
click at [560, 565] on div at bounding box center [558, 562] width 7 height 20
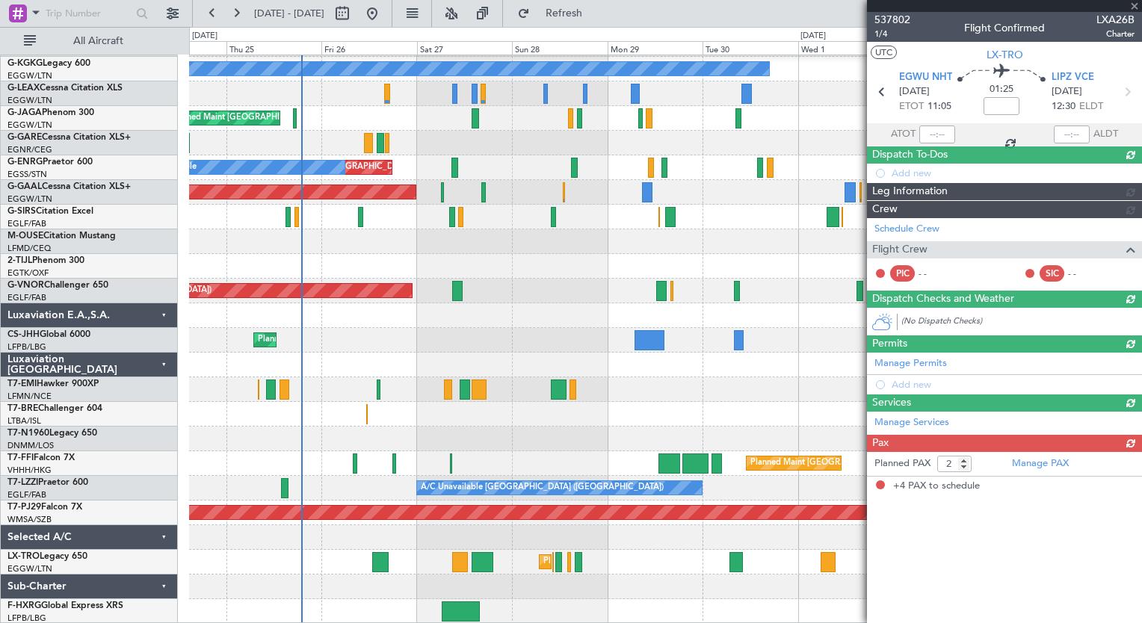
type input "4"
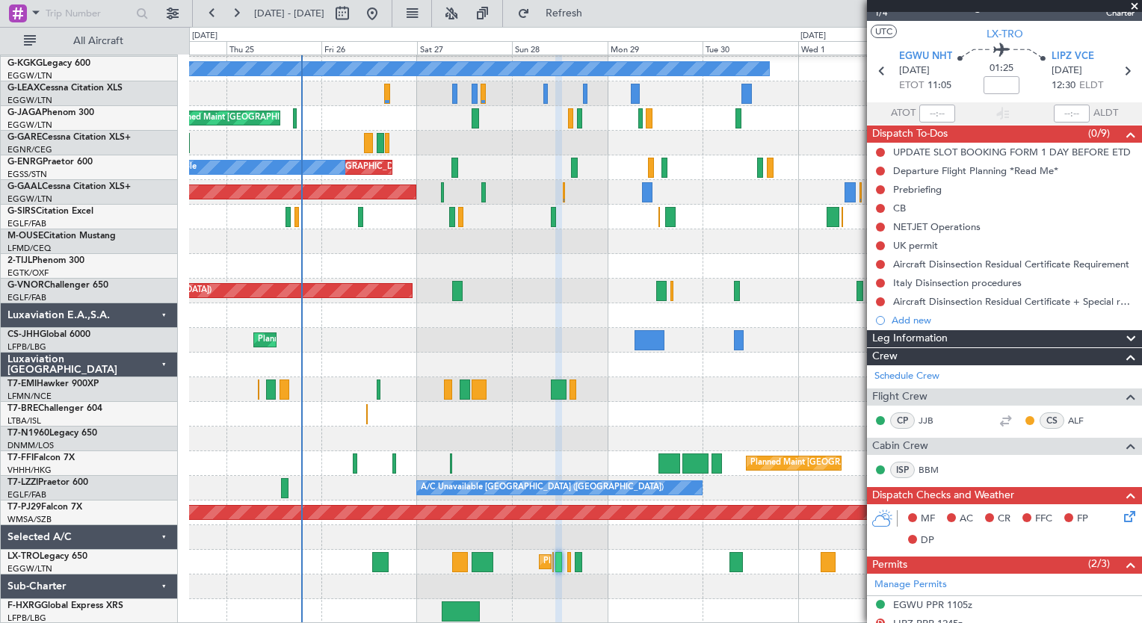
scroll to position [0, 0]
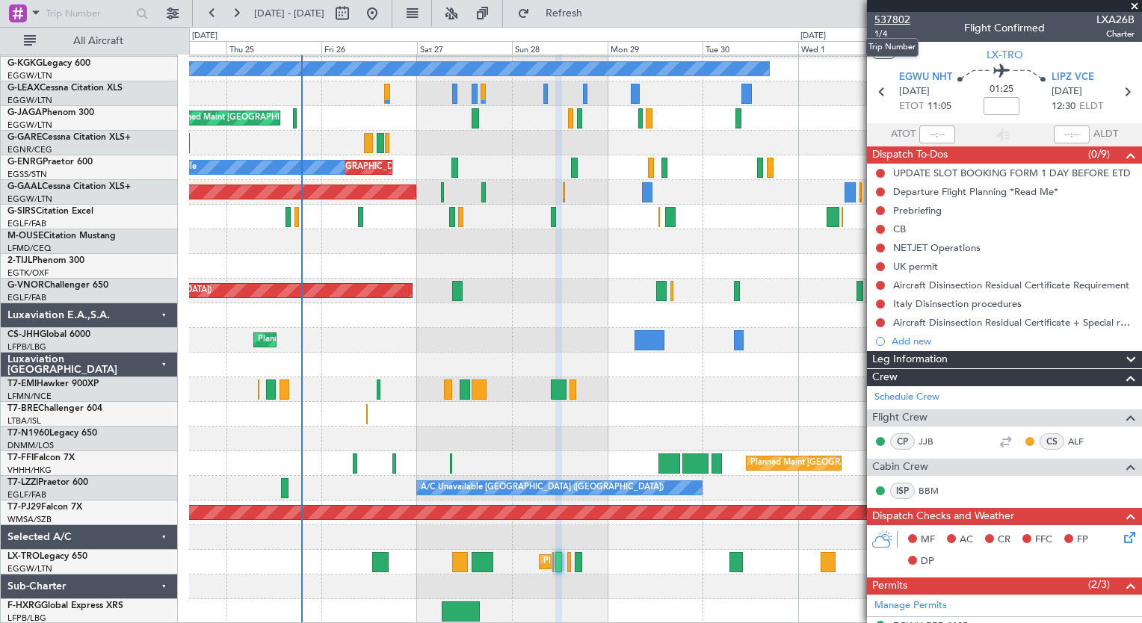
click at [893, 22] on span "537802" at bounding box center [892, 20] width 36 height 16
click at [596, 19] on span "Refresh" at bounding box center [564, 13] width 63 height 10
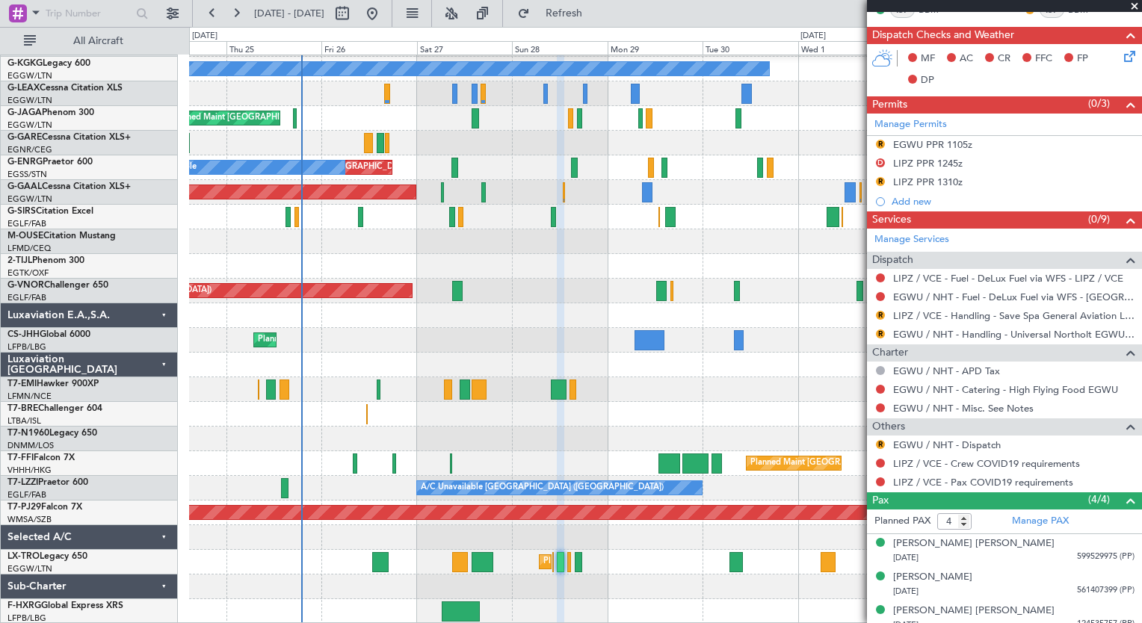
scroll to position [550, 0]
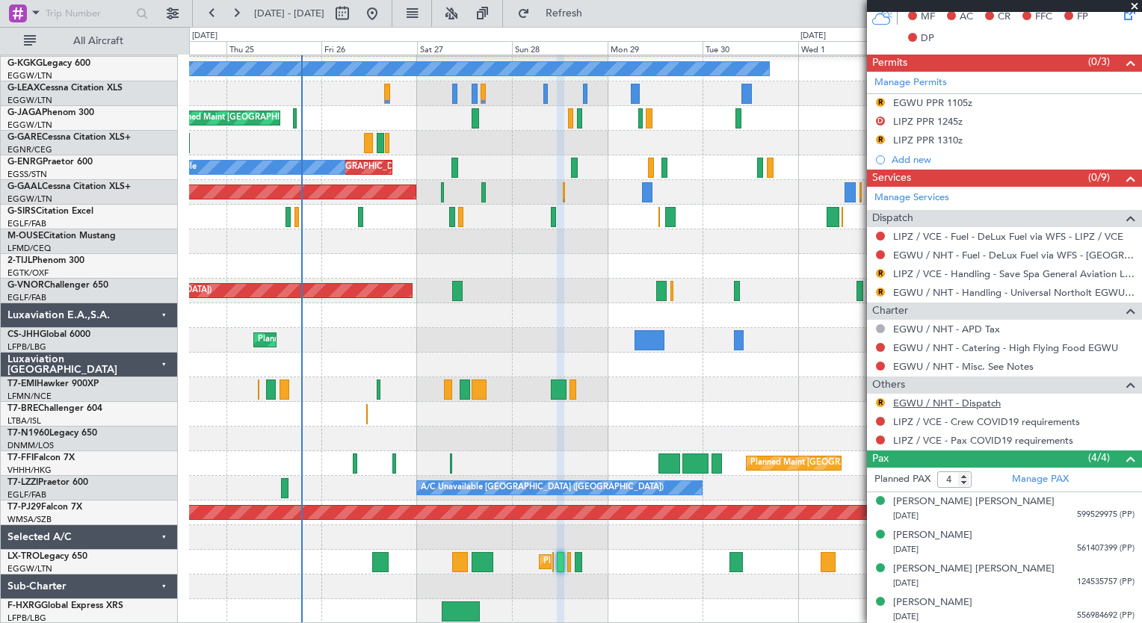
click at [976, 402] on link "EGWU / NHT - Dispatch" at bounding box center [947, 403] width 108 height 13
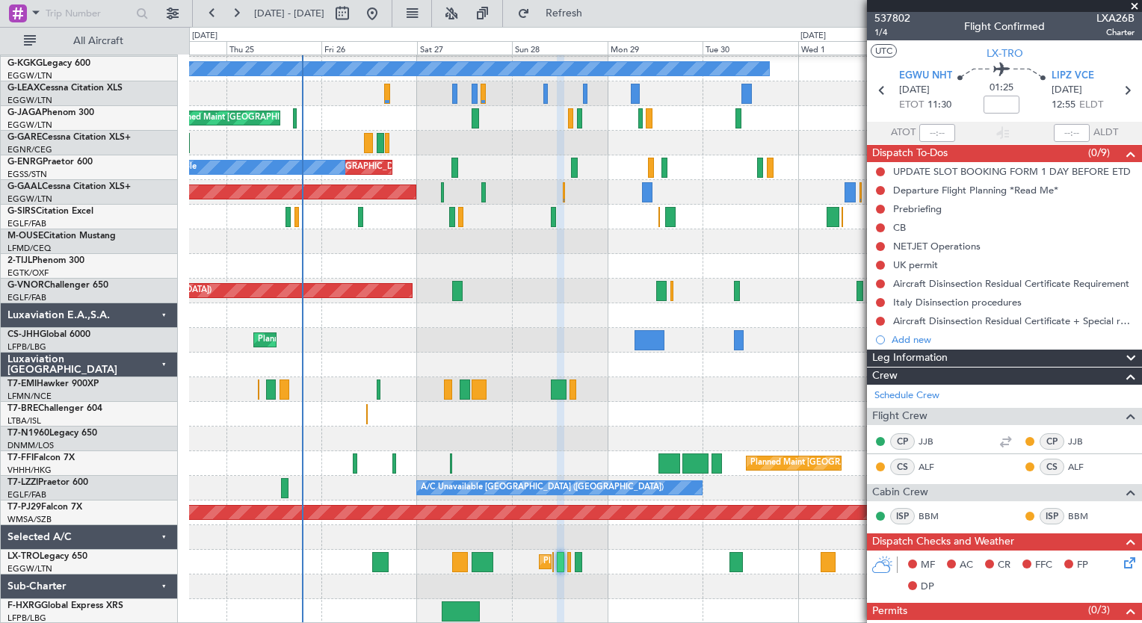
scroll to position [0, 0]
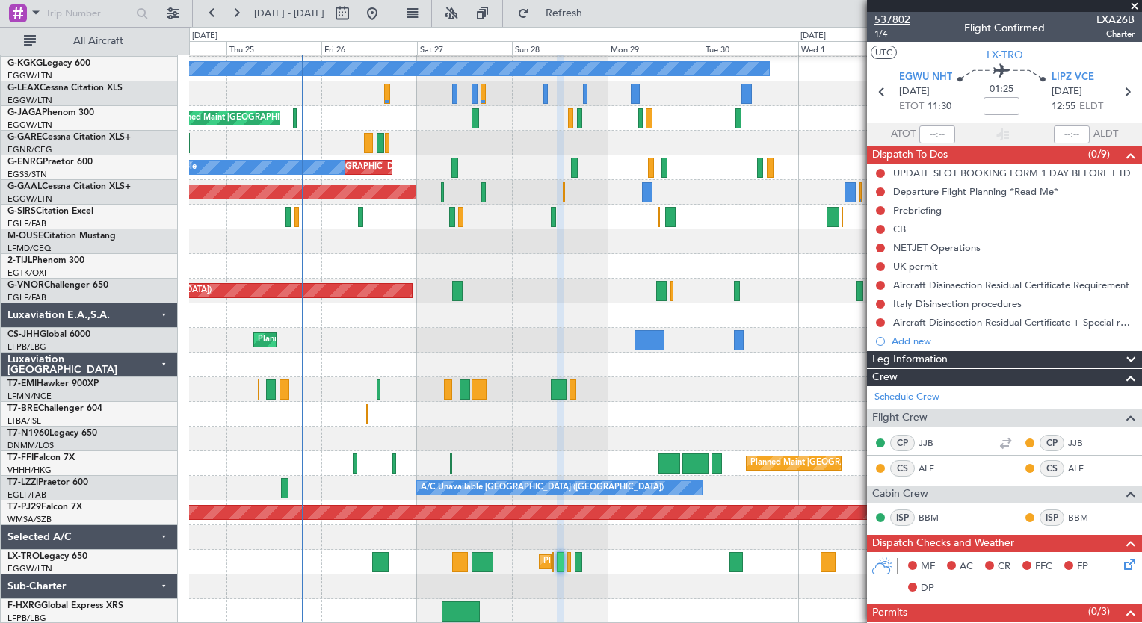
click at [906, 22] on span "537802" at bounding box center [892, 20] width 36 height 16
click at [892, 20] on span "537802" at bounding box center [892, 20] width 36 height 16
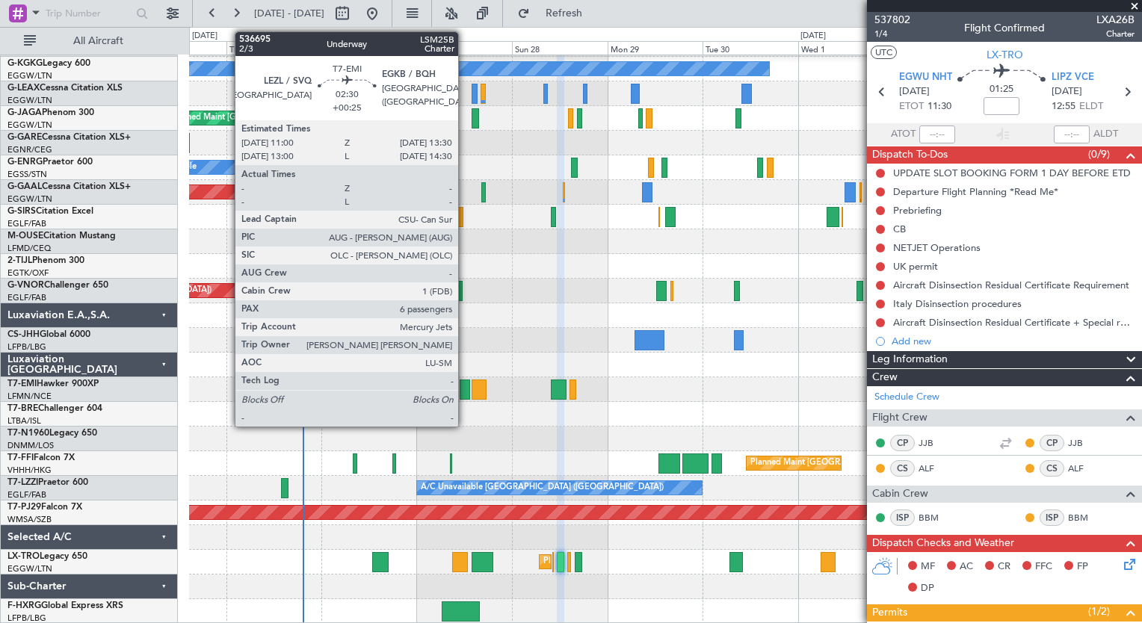
click at [465, 385] on div at bounding box center [465, 390] width 10 height 20
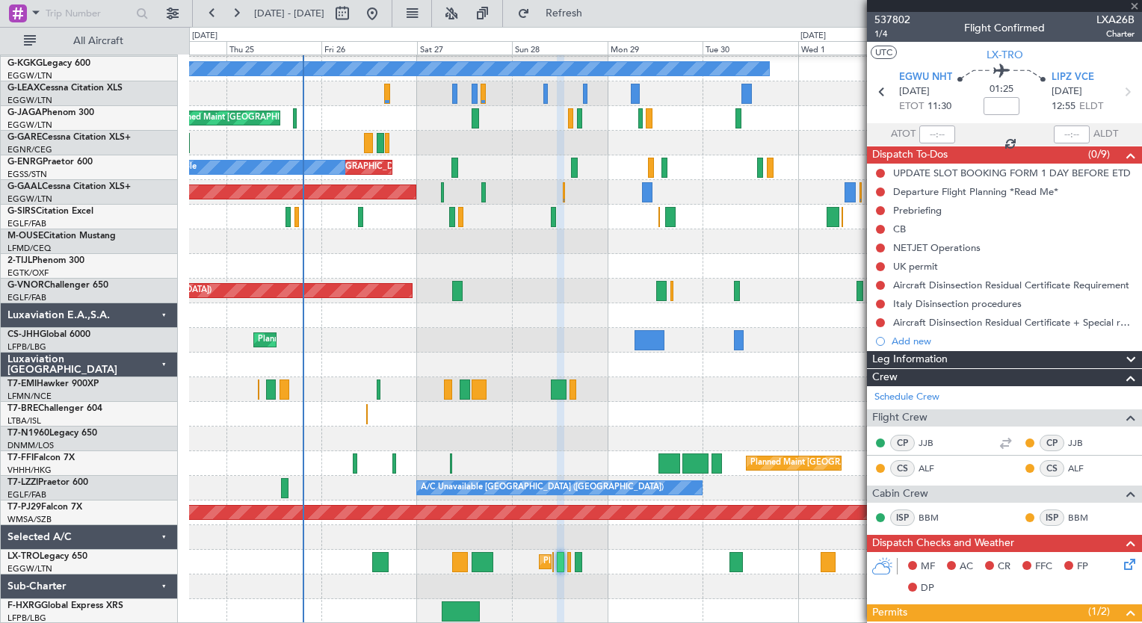
type input "+00:25"
type input "6"
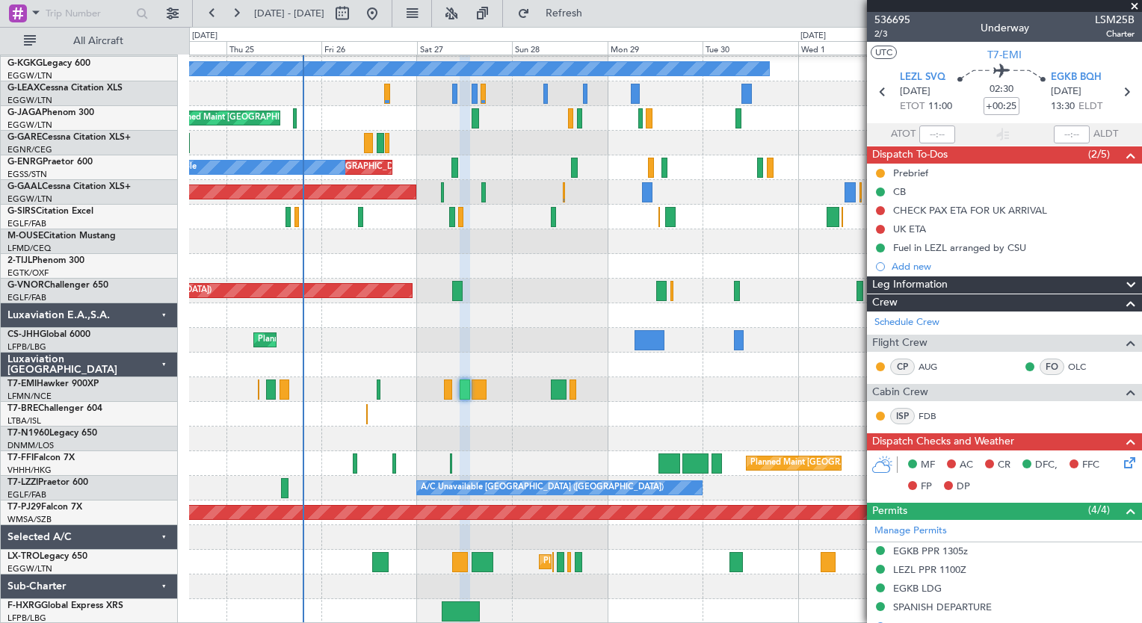
scroll to position [30, 0]
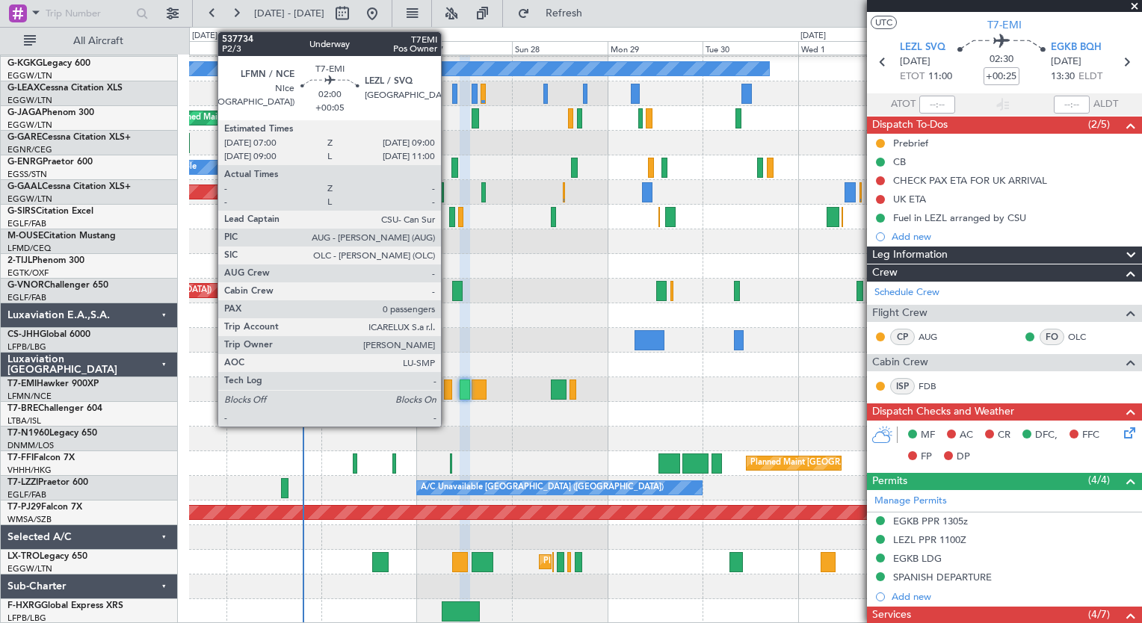
click at [448, 393] on div at bounding box center [448, 390] width 8 height 20
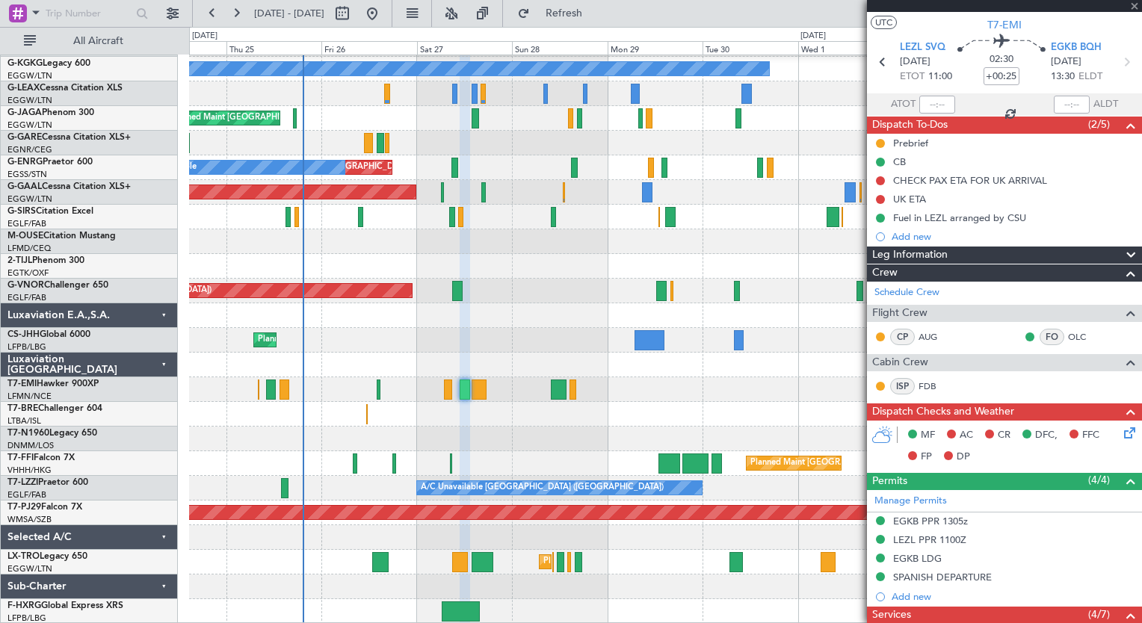
type input "+00:05"
type input "0"
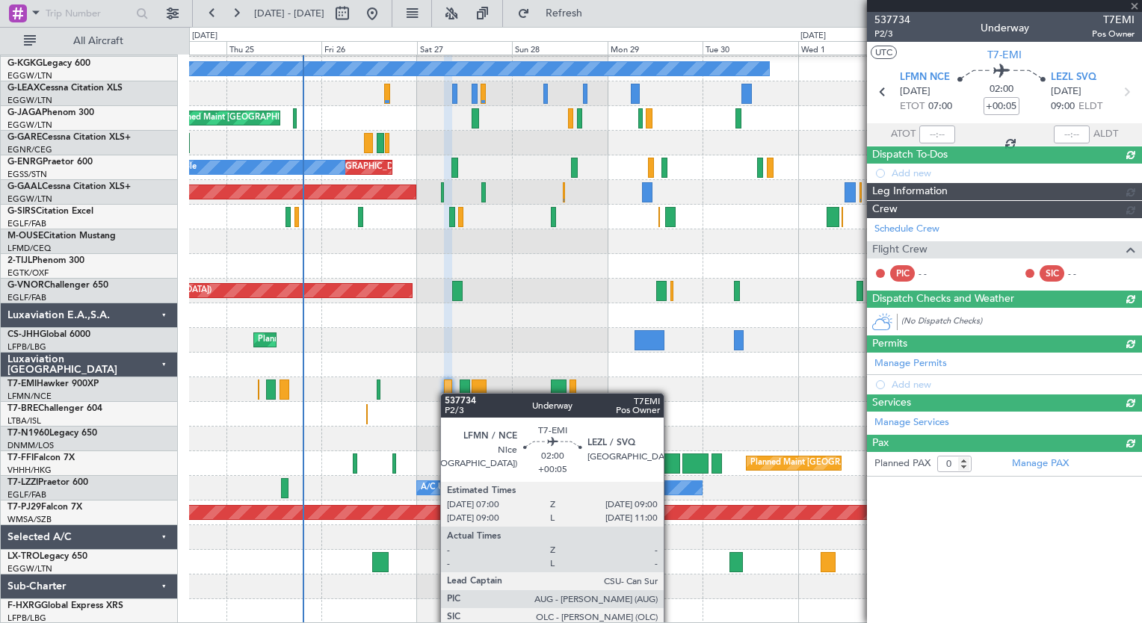
scroll to position [0, 0]
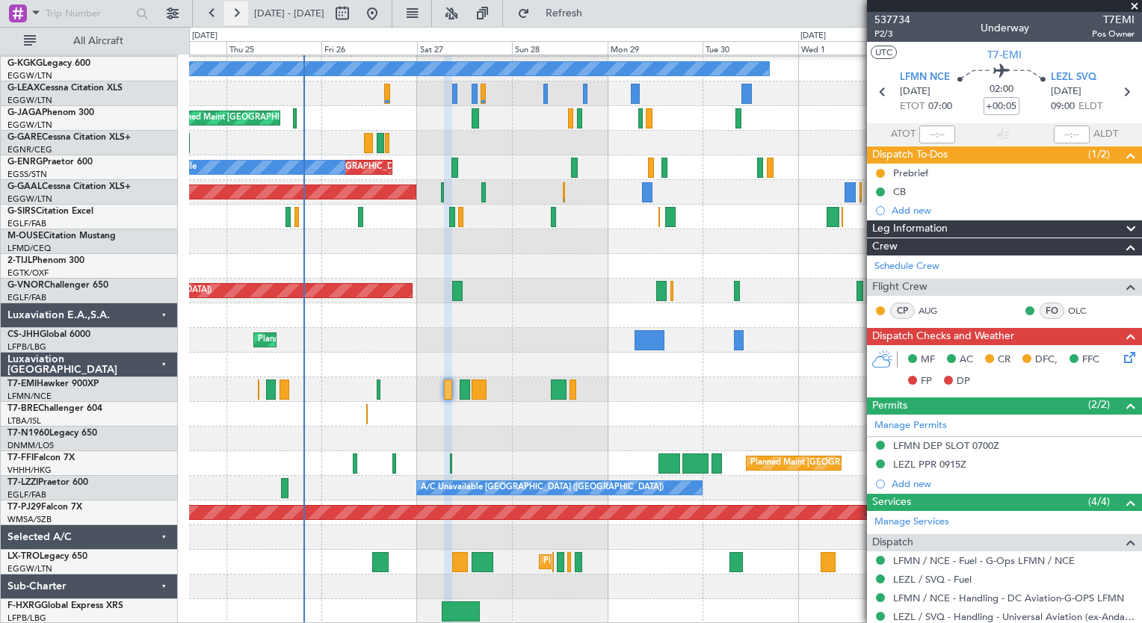
click at [239, 18] on button at bounding box center [236, 13] width 24 height 24
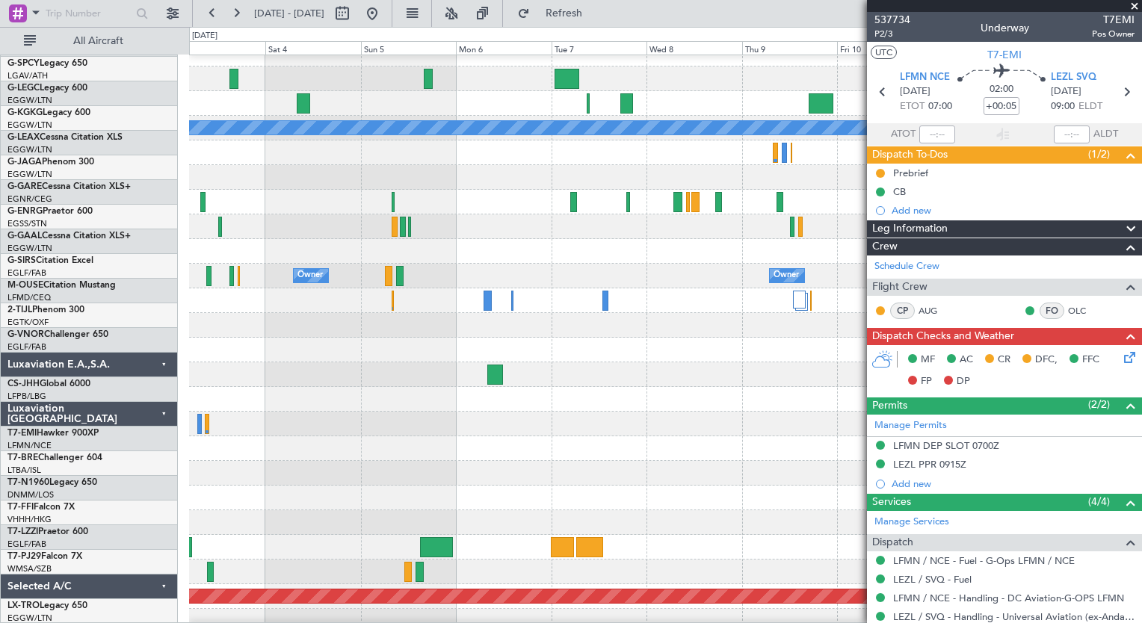
scroll to position [14, 0]
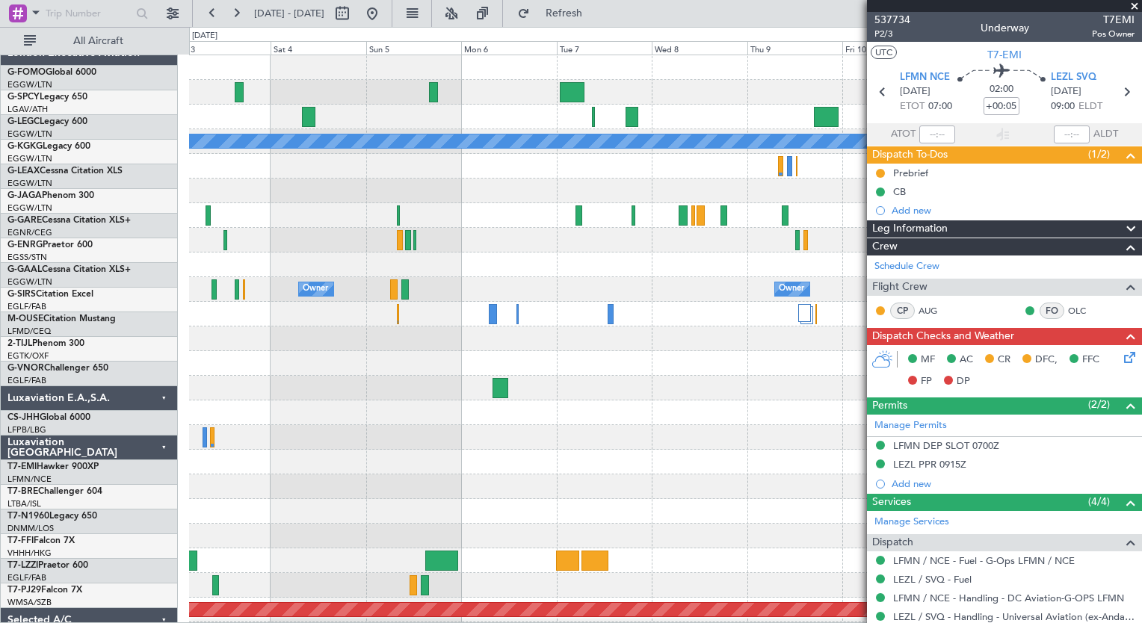
click at [407, 522] on div "A/C Unavailable [GEOGRAPHIC_DATA] ([GEOGRAPHIC_DATA]) A/C Unavailable [GEOGRAPH…" at bounding box center [665, 363] width 952 height 617
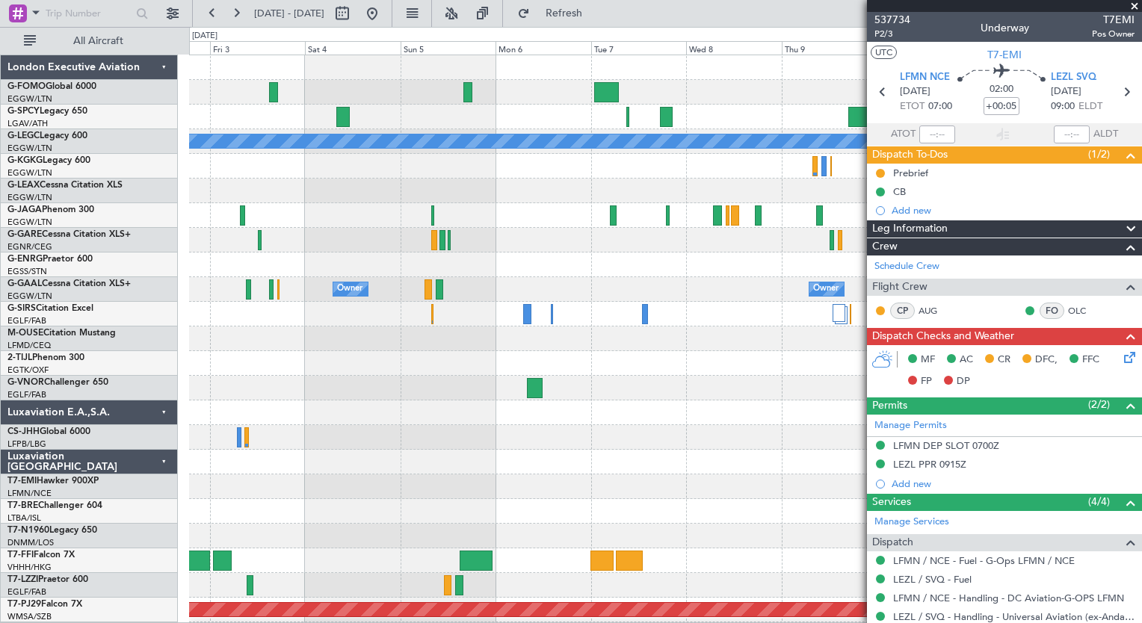
click at [294, 441] on div at bounding box center [665, 437] width 952 height 25
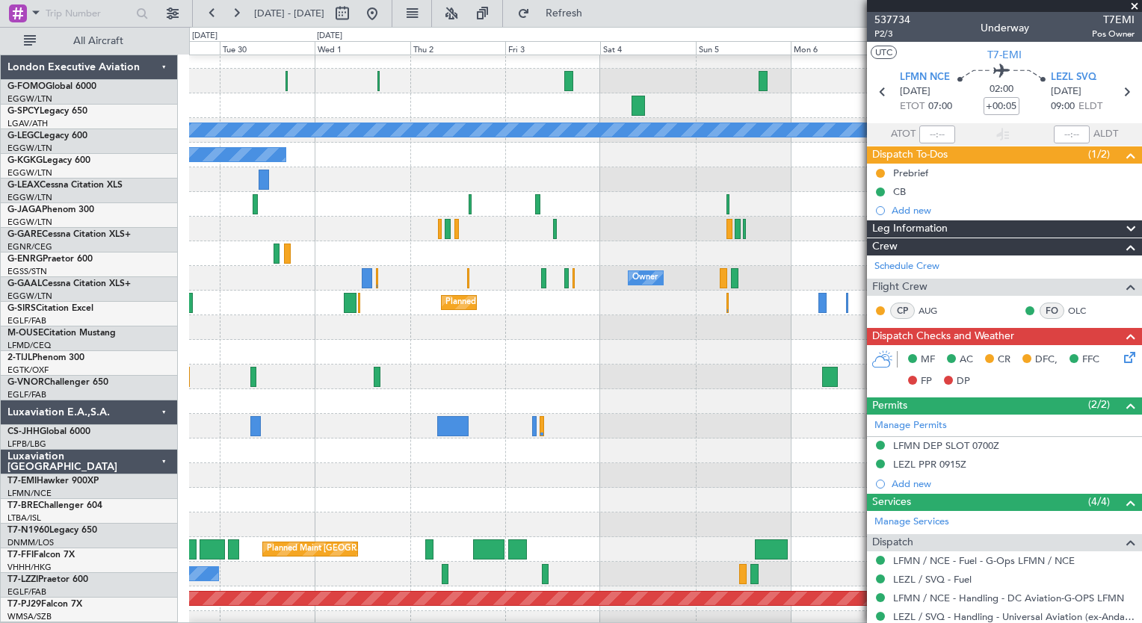
scroll to position [12, 0]
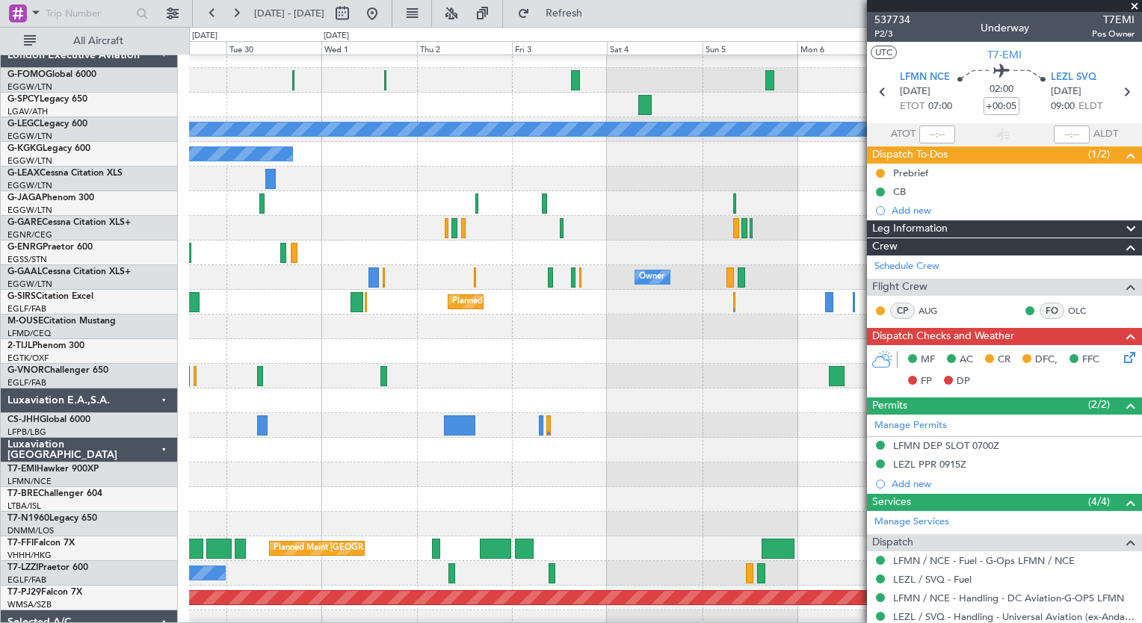
click at [648, 475] on div at bounding box center [665, 475] width 952 height 25
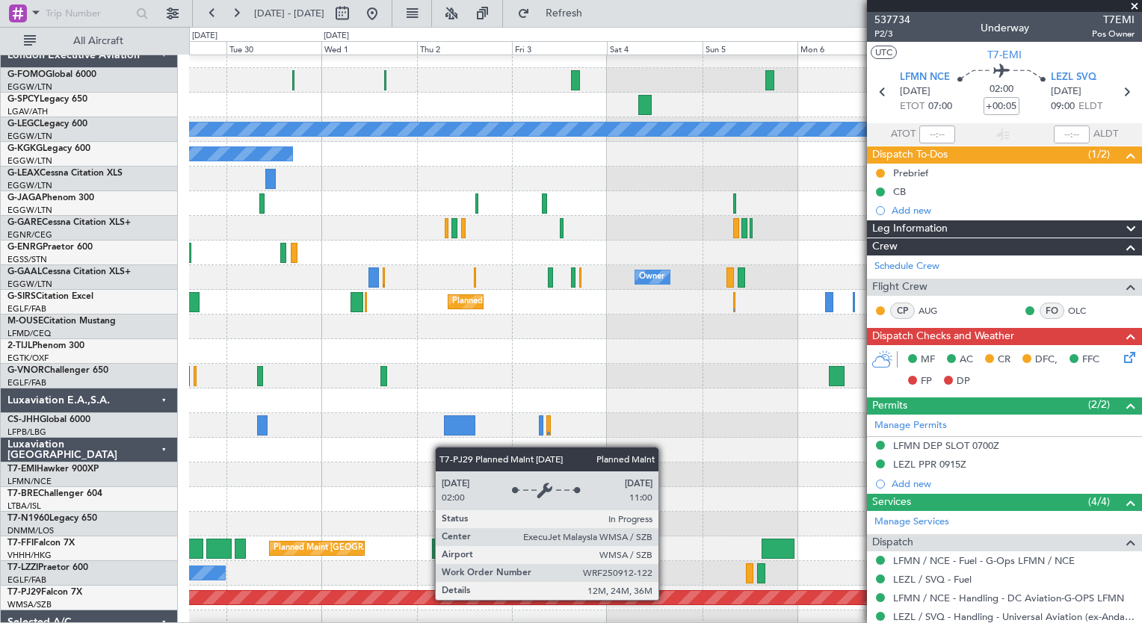
scroll to position [0, 0]
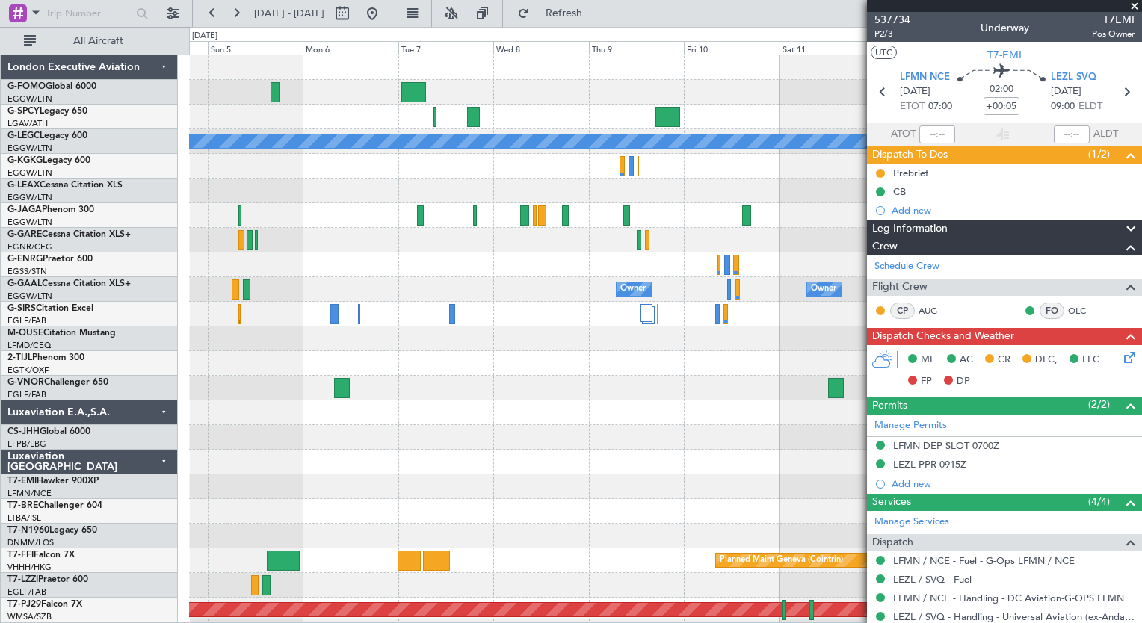
click at [170, 623] on html "[DATE] - [DATE] Refresh Quick Links All Aircraft A/C Unavailable [GEOGRAPHIC_DA…" at bounding box center [571, 311] width 1142 height 623
click at [208, 7] on button at bounding box center [212, 13] width 24 height 24
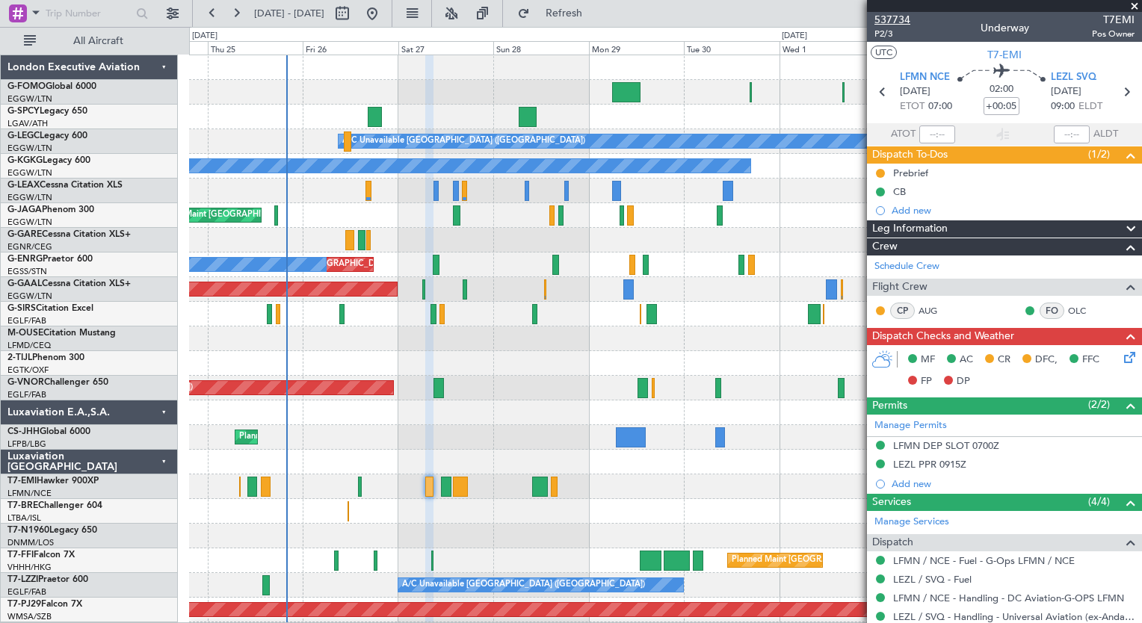
click at [894, 20] on span "537734" at bounding box center [892, 20] width 36 height 16
click at [596, 10] on span "Refresh" at bounding box center [564, 13] width 63 height 10
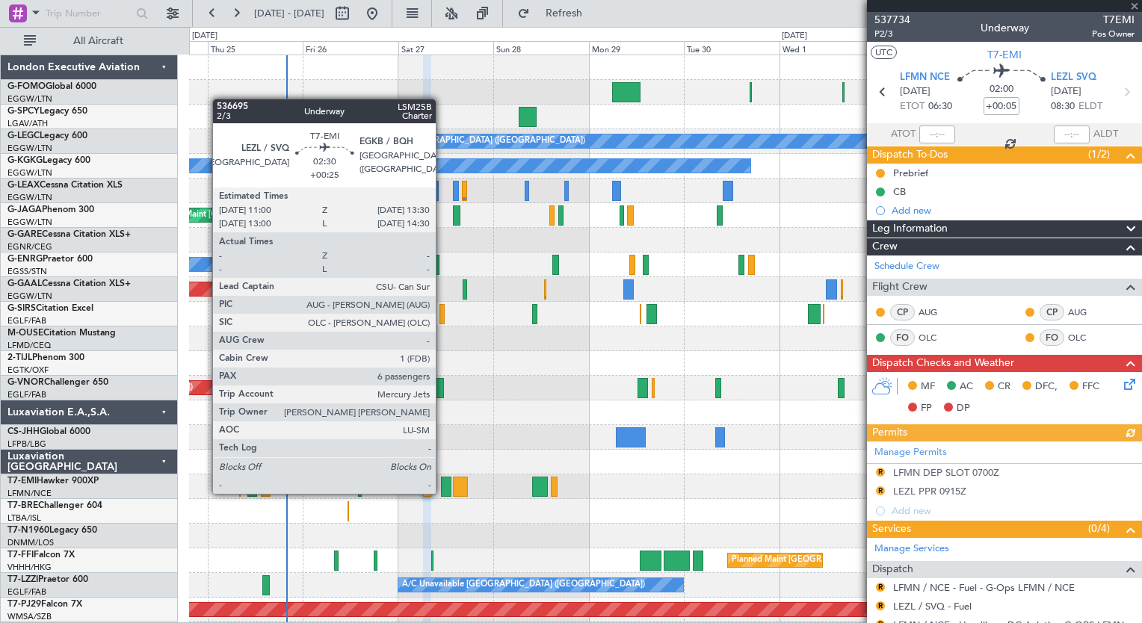
click at [442, 492] on div at bounding box center [446, 487] width 10 height 20
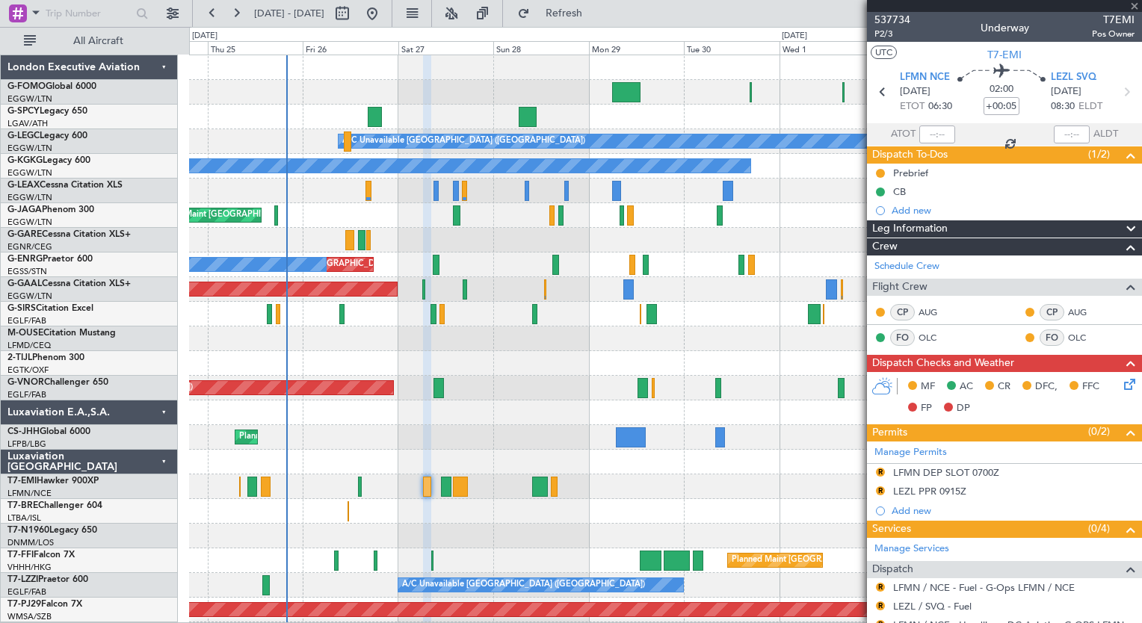
type input "+00:25"
type input "6"
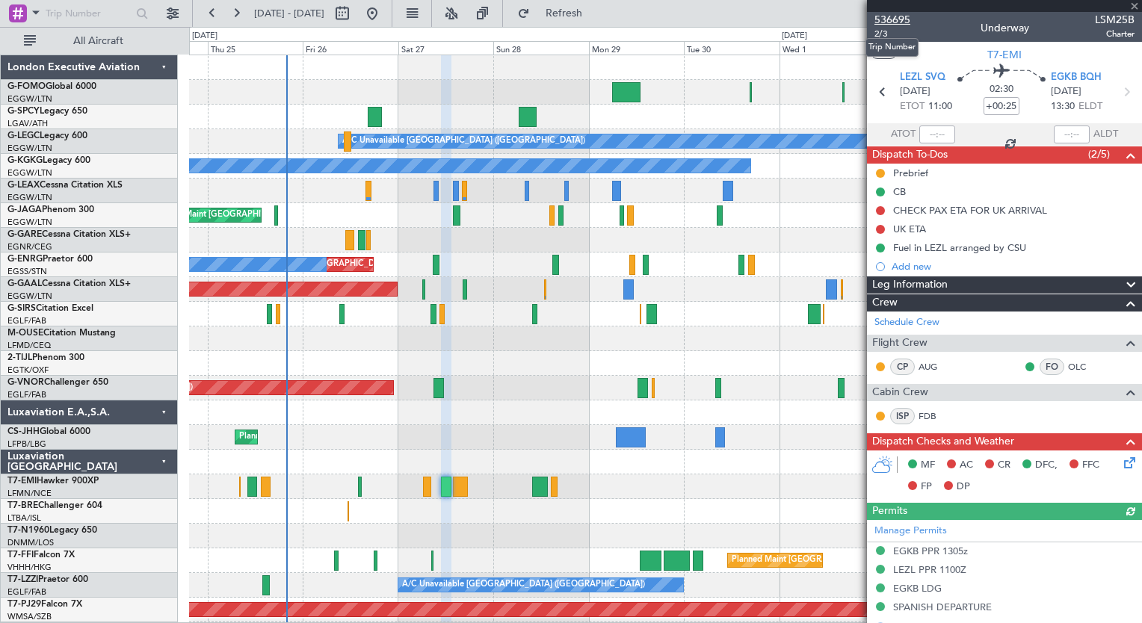
click at [893, 21] on span "536695" at bounding box center [892, 20] width 36 height 16
click at [588, 13] on span "Refresh" at bounding box center [564, 13] width 63 height 10
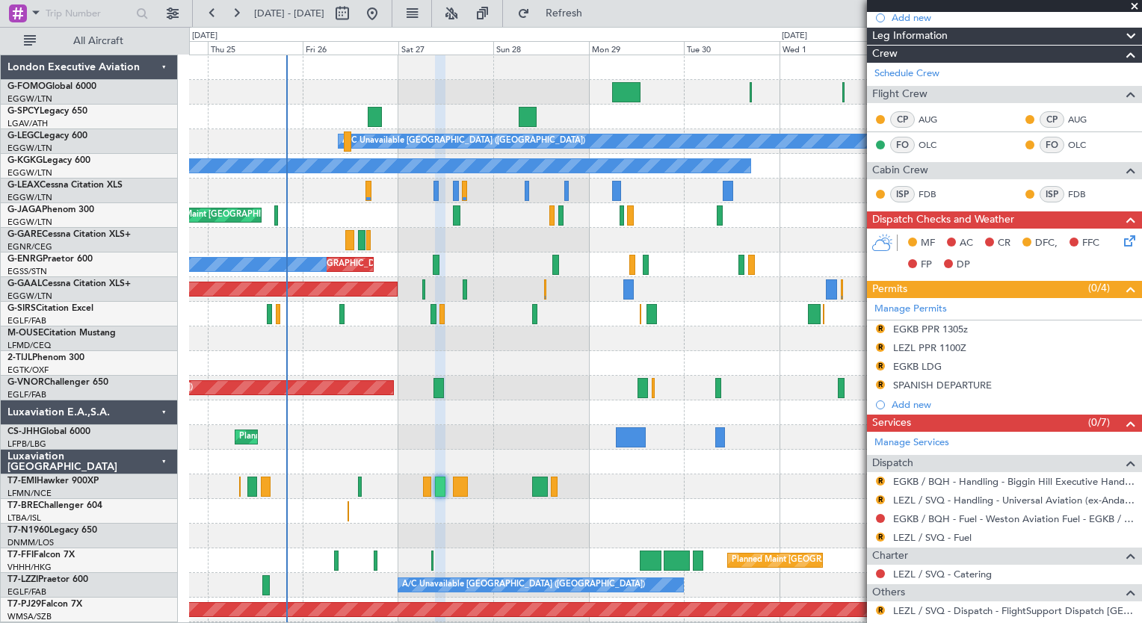
scroll to position [299, 0]
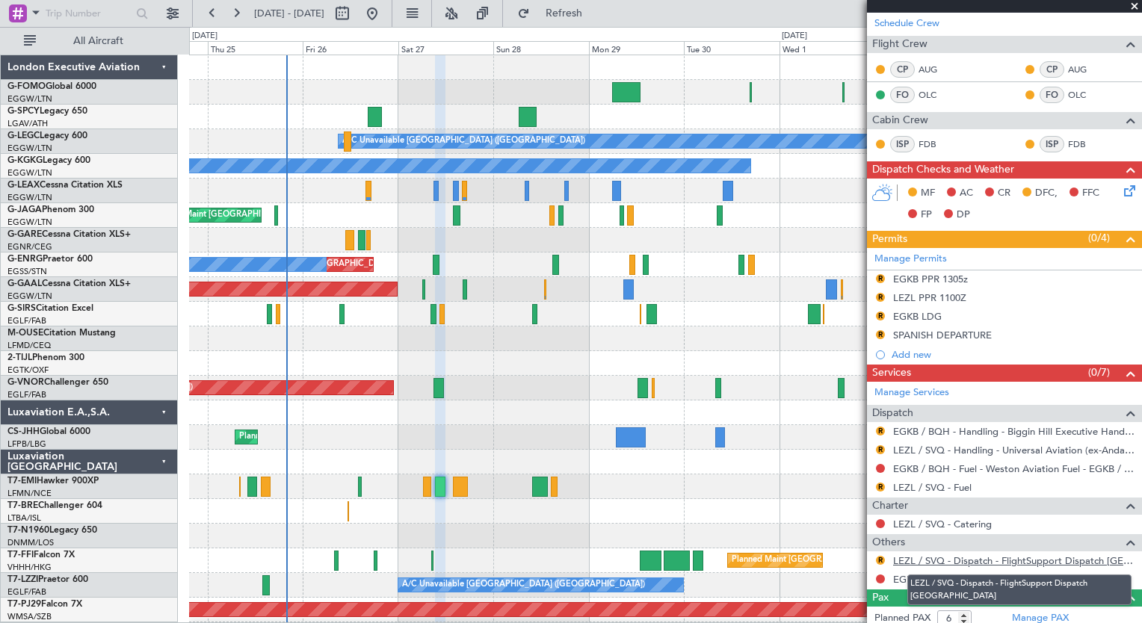
click at [1025, 557] on link "LEZL / SVQ - Dispatch - FlightSupport Dispatch [GEOGRAPHIC_DATA]" at bounding box center [1013, 561] width 241 height 13
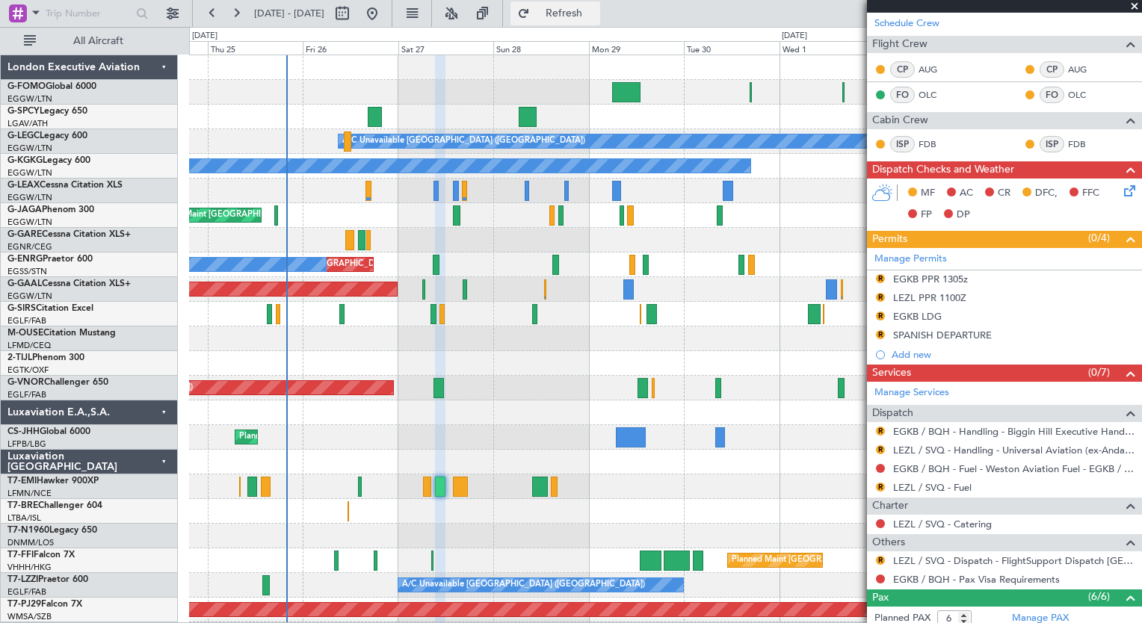
click at [592, 10] on span "Refresh" at bounding box center [564, 13] width 63 height 10
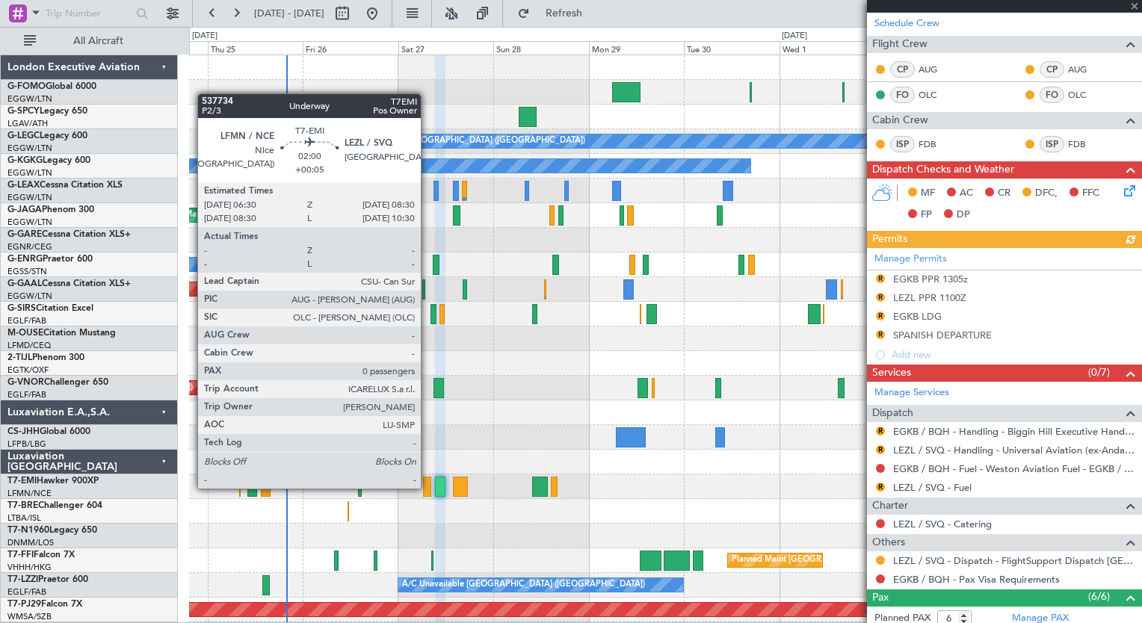
click at [427, 487] on div at bounding box center [427, 487] width 8 height 20
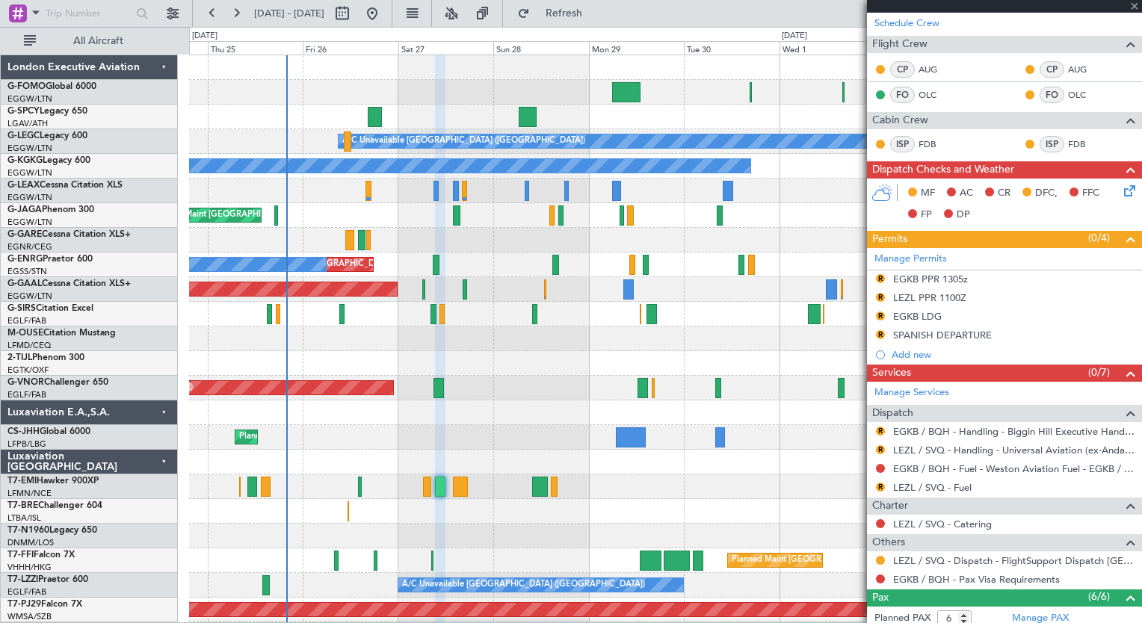
type input "+00:05"
type input "0"
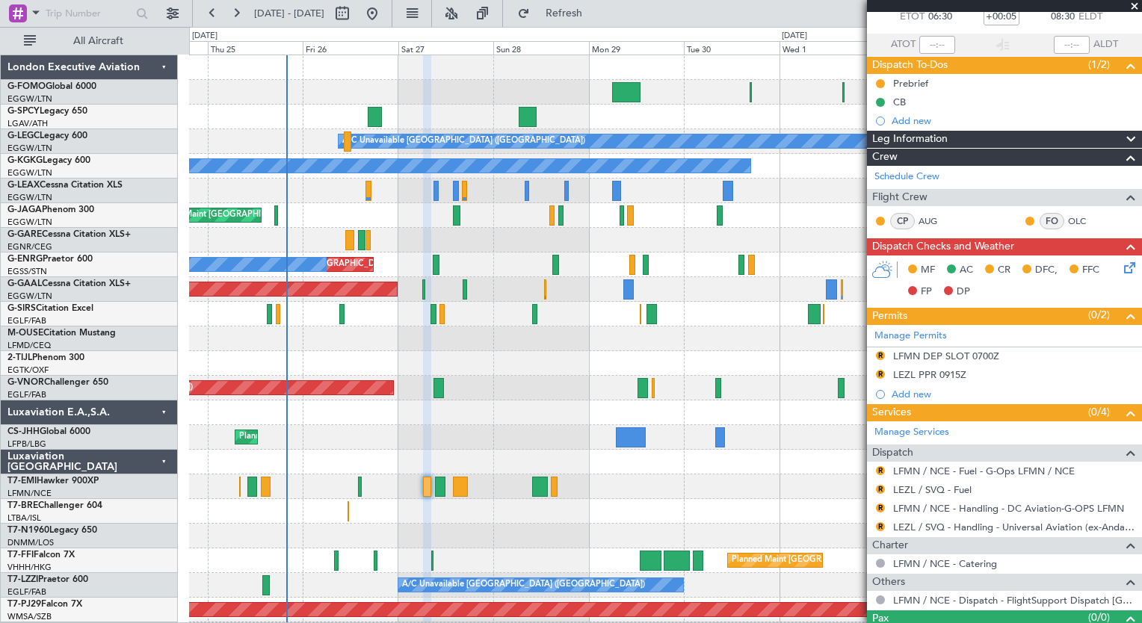
scroll to position [116, 0]
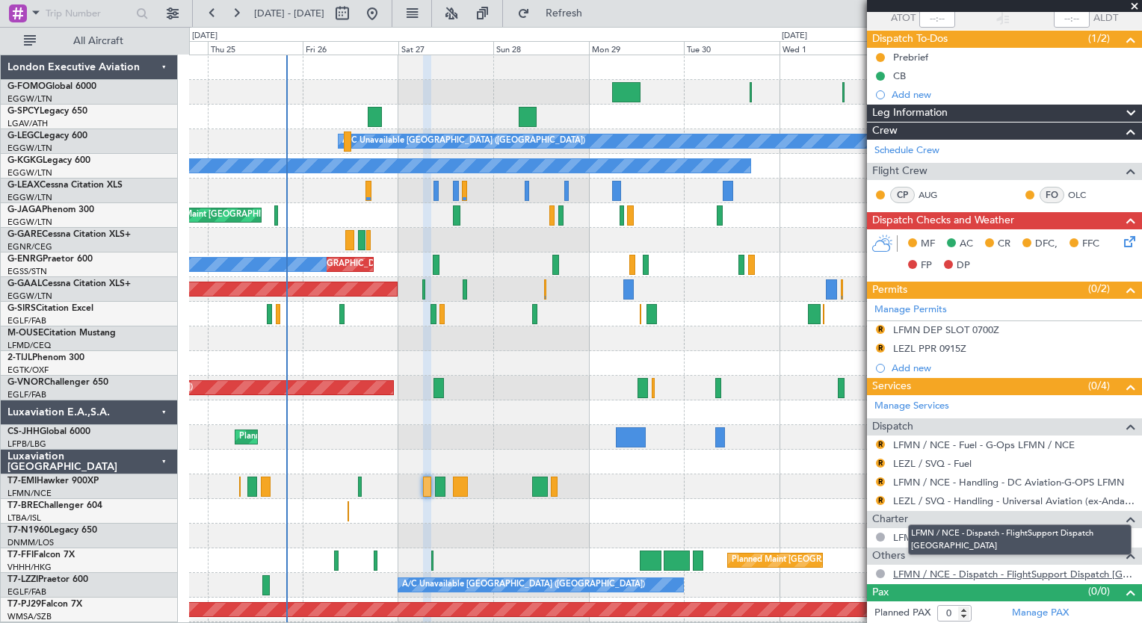
click at [1059, 572] on link "LFMN / NCE - Dispatch - FlightSupport Dispatch [GEOGRAPHIC_DATA]" at bounding box center [1013, 574] width 241 height 13
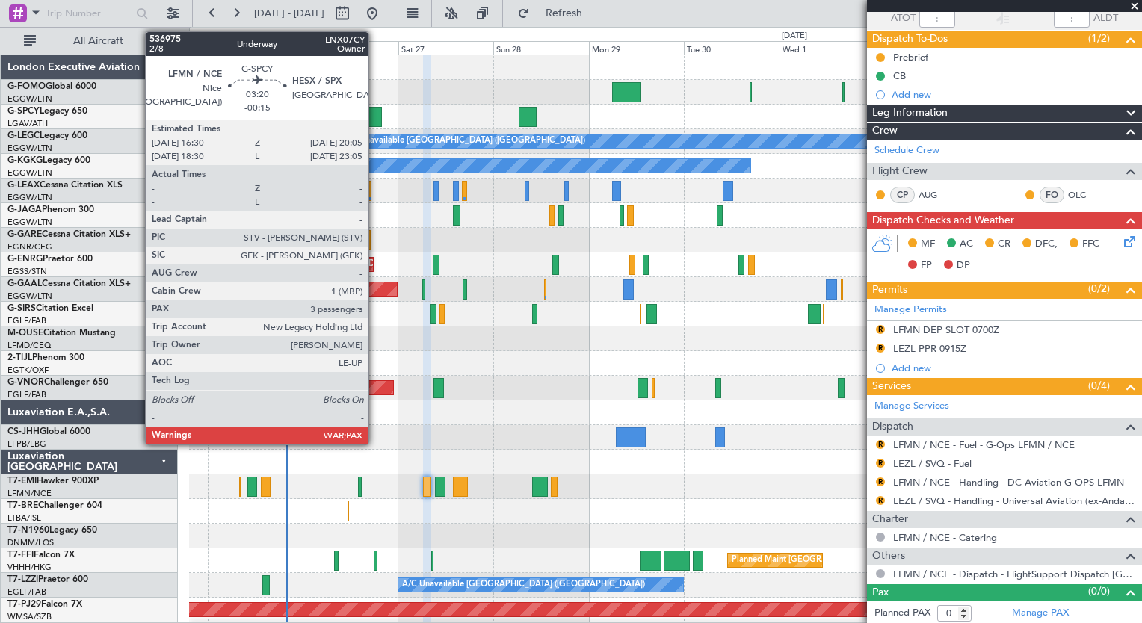
click at [375, 118] on div at bounding box center [375, 117] width 15 height 20
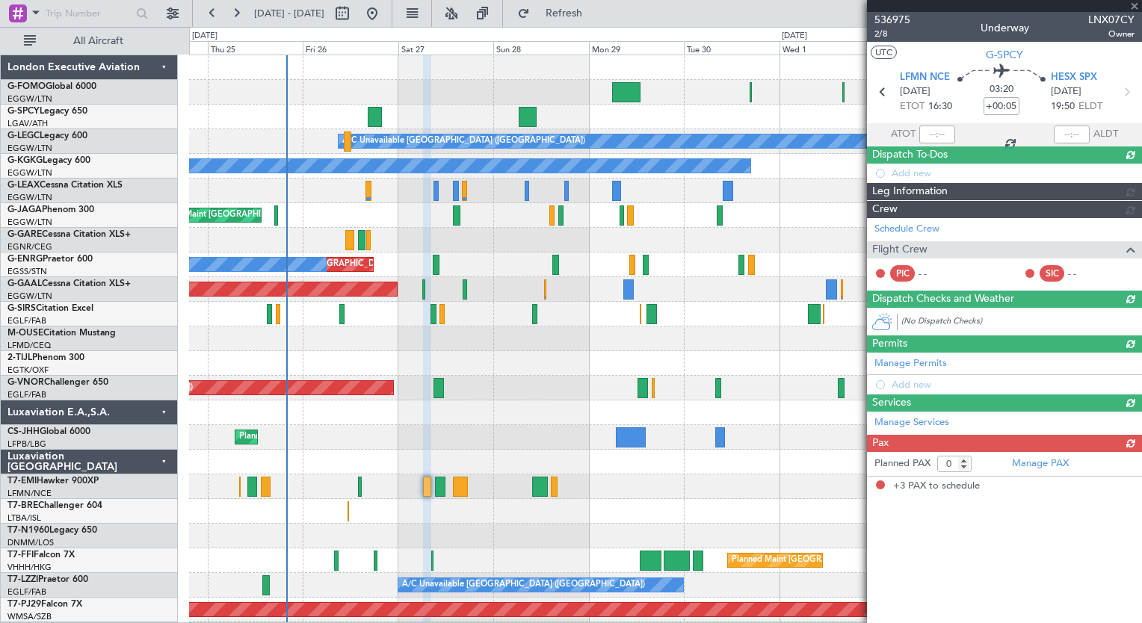
type input "-00:15"
type input "3"
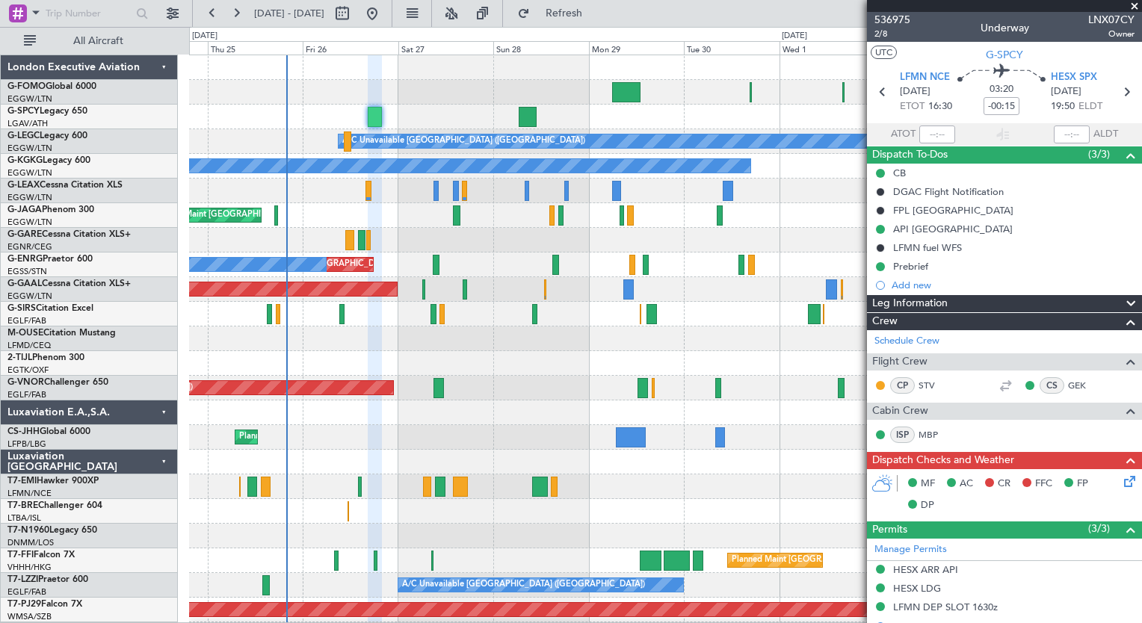
click at [1121, 483] on icon at bounding box center [1127, 479] width 12 height 12
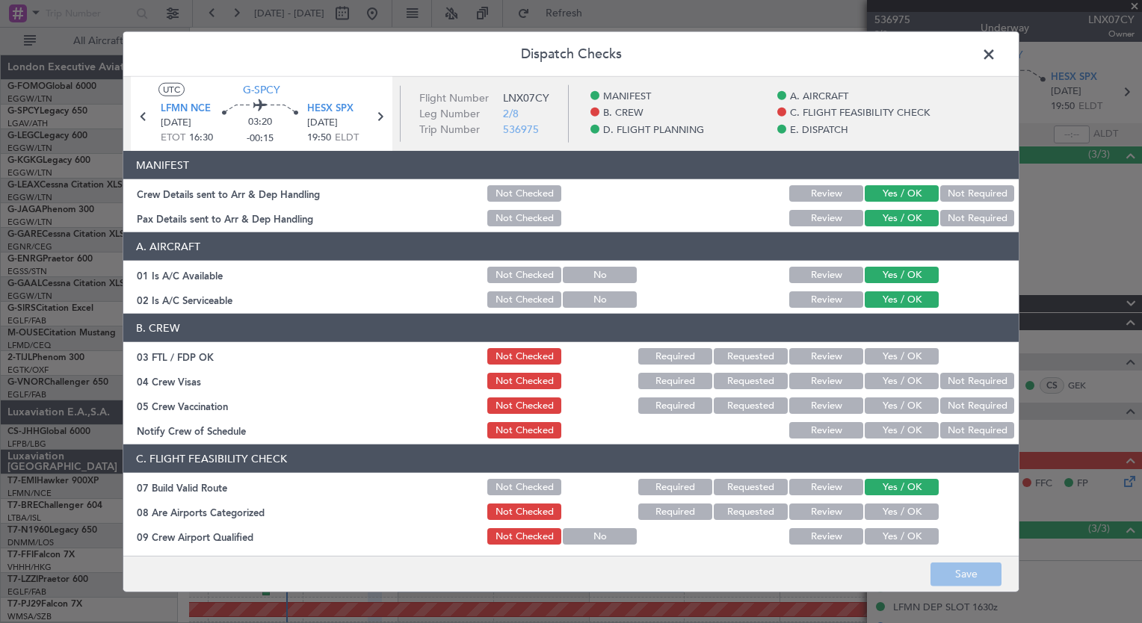
click at [905, 350] on button "Yes / OK" at bounding box center [902, 356] width 74 height 16
click at [940, 387] on button "Not Required" at bounding box center [977, 381] width 74 height 16
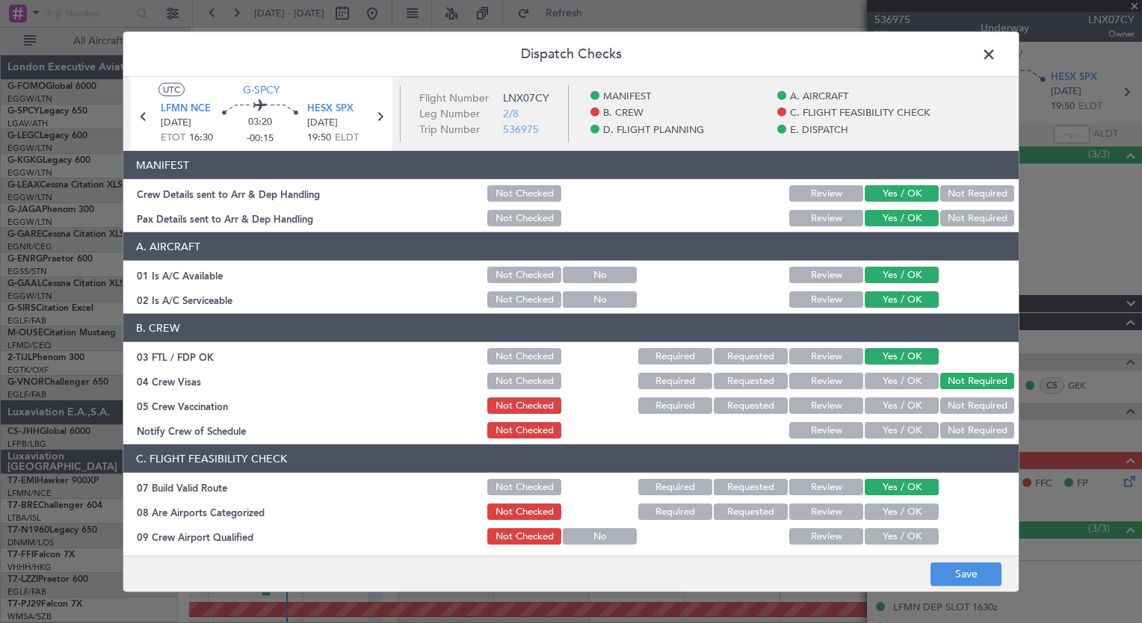
click at [942, 400] on button "Not Required" at bounding box center [977, 406] width 74 height 16
click at [907, 429] on button "Yes / OK" at bounding box center [902, 430] width 74 height 16
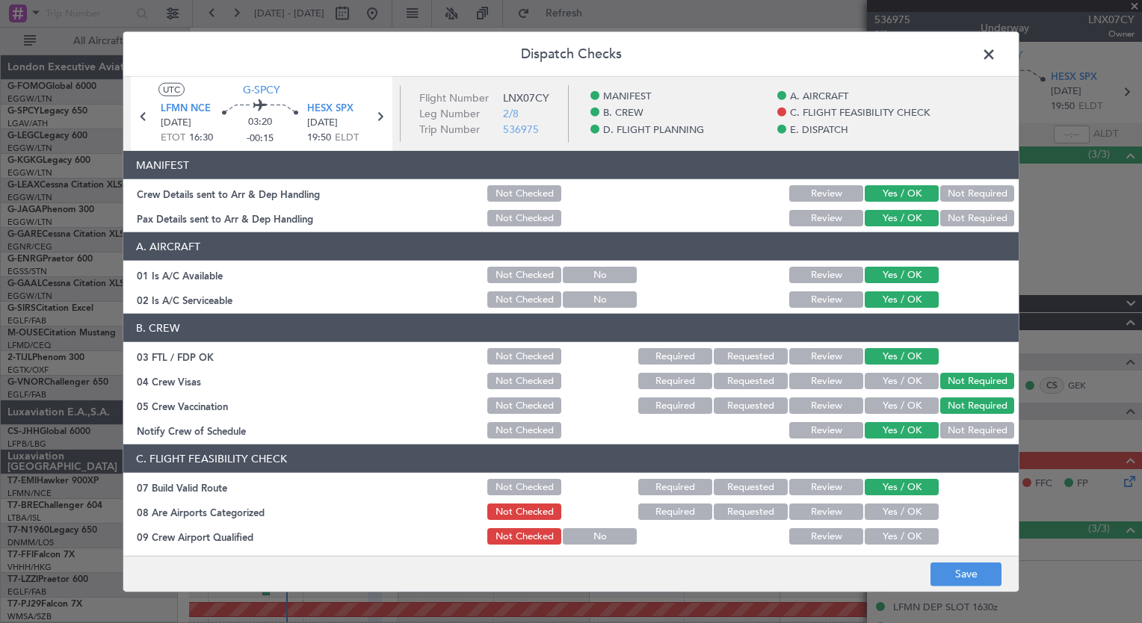
click at [904, 513] on button "Yes / OK" at bounding box center [902, 512] width 74 height 16
click at [903, 534] on button "Yes / OK" at bounding box center [902, 536] width 74 height 16
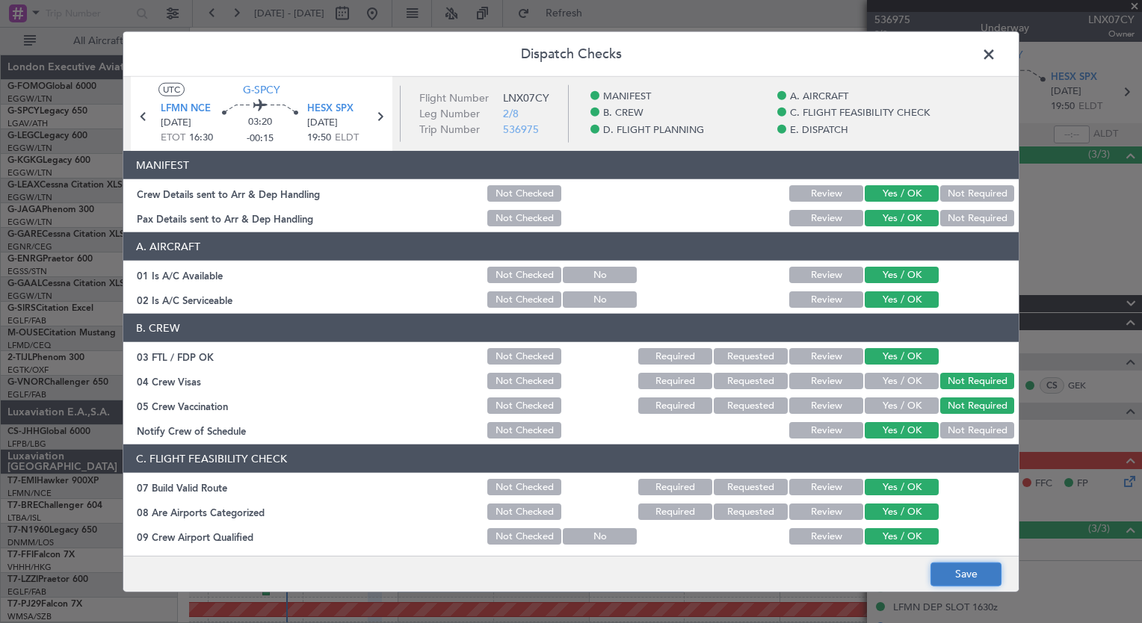
click at [941, 570] on button "Save" at bounding box center [965, 574] width 71 height 24
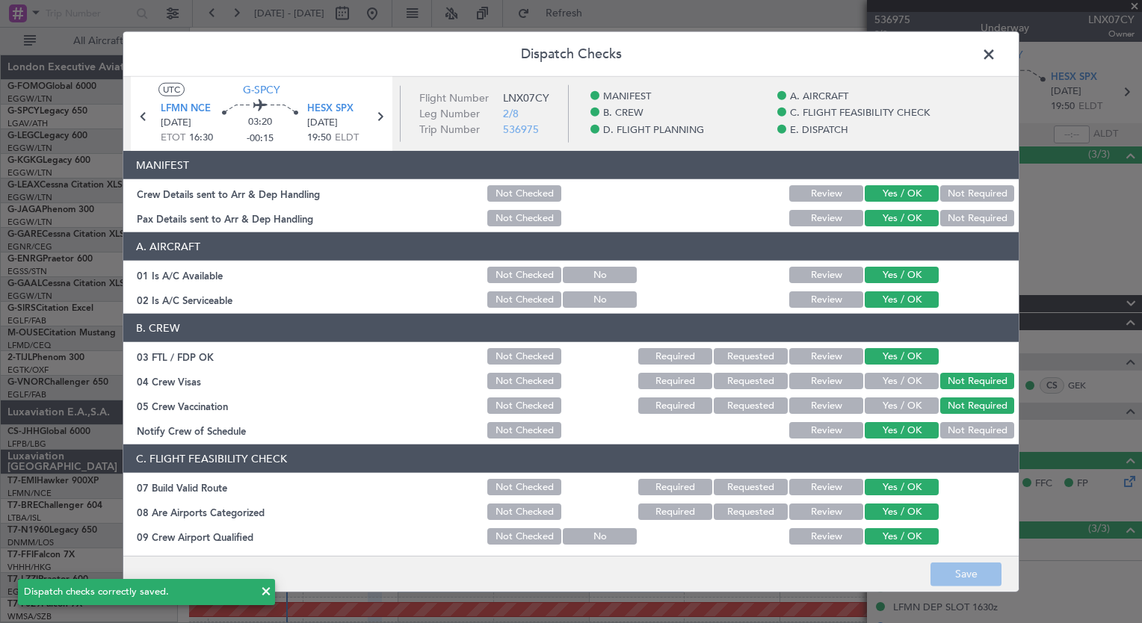
click at [996, 56] on span at bounding box center [996, 58] width 0 height 30
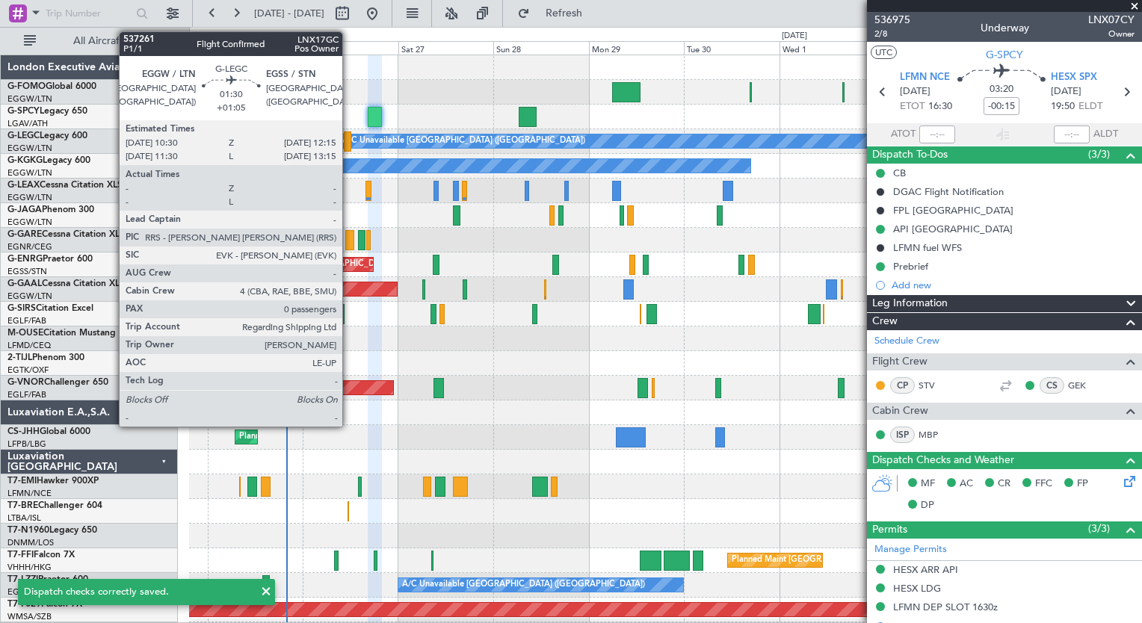
click at [349, 145] on div at bounding box center [347, 142] width 7 height 20
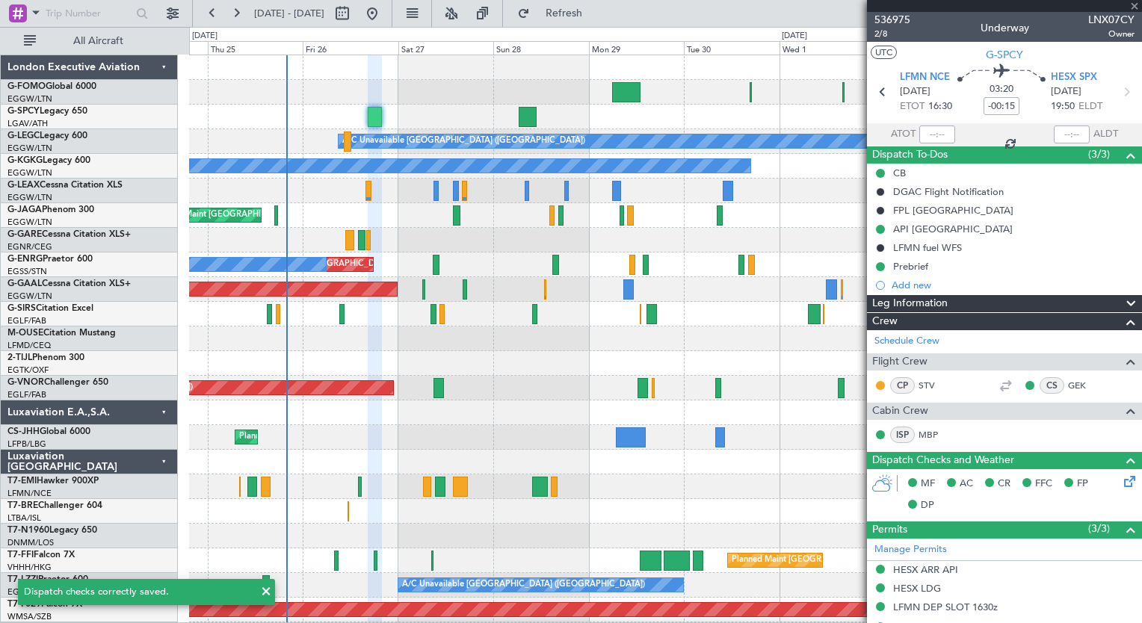
type input "+01:05"
type input "0"
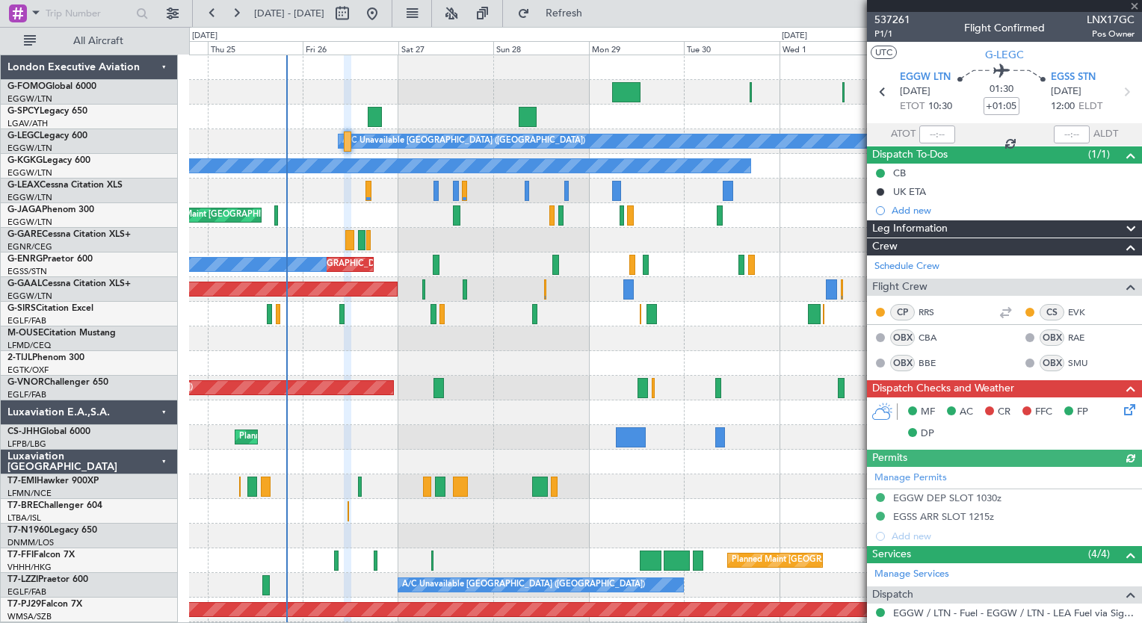
click at [1121, 413] on icon at bounding box center [1127, 407] width 12 height 12
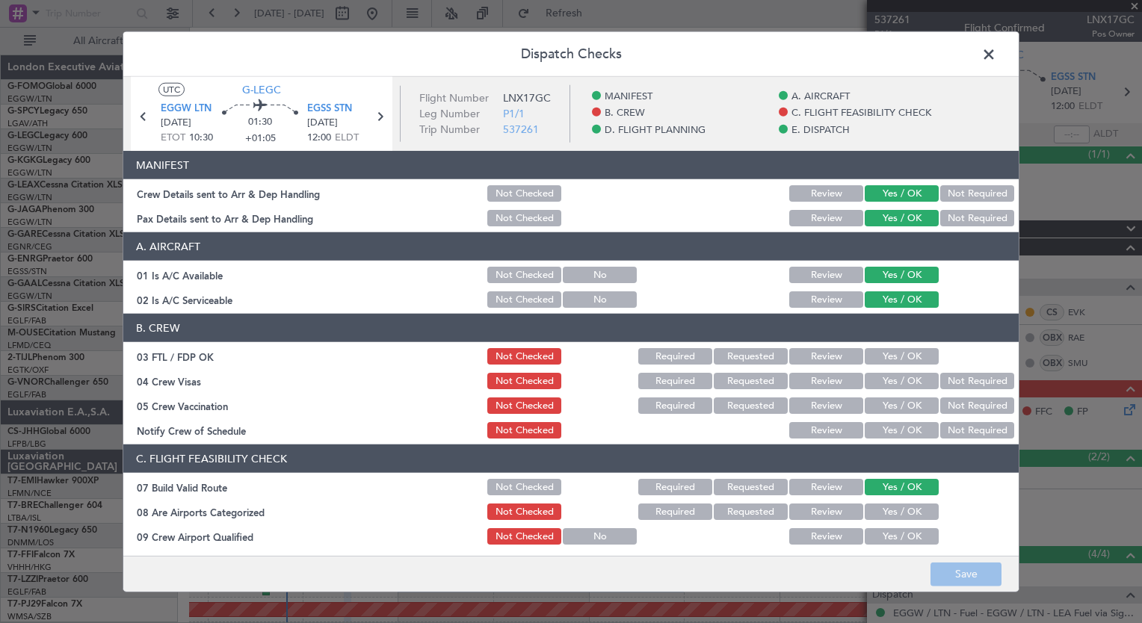
click at [900, 353] on button "Yes / OK" at bounding box center [902, 356] width 74 height 16
click at [940, 382] on button "Not Required" at bounding box center [977, 381] width 74 height 16
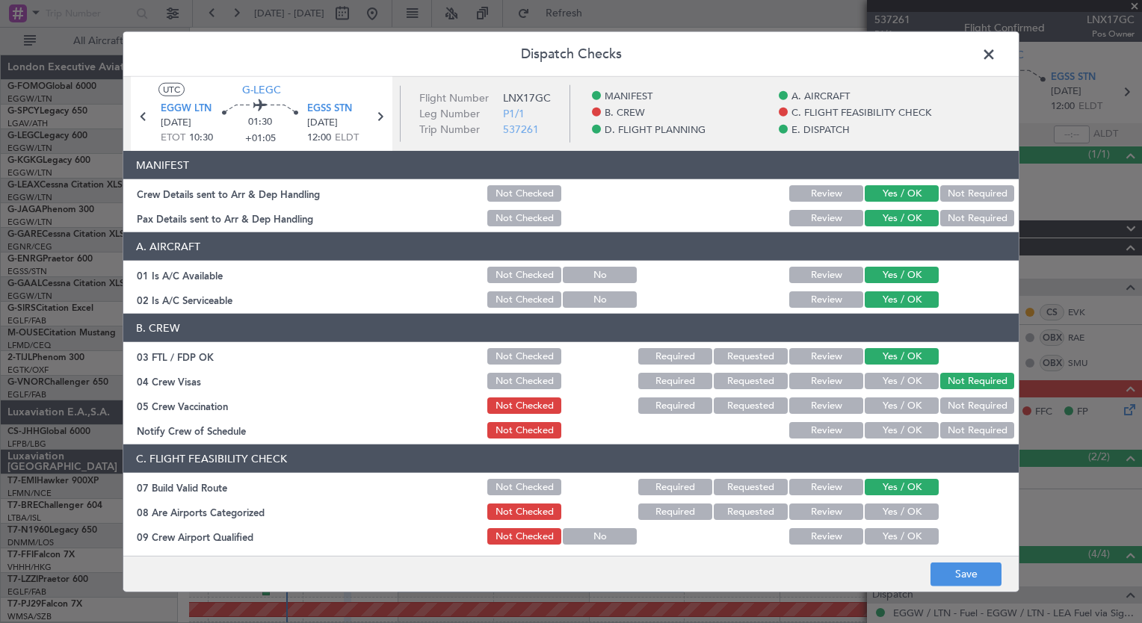
click at [940, 410] on button "Not Required" at bounding box center [977, 406] width 74 height 16
click at [905, 436] on button "Yes / OK" at bounding box center [902, 430] width 74 height 16
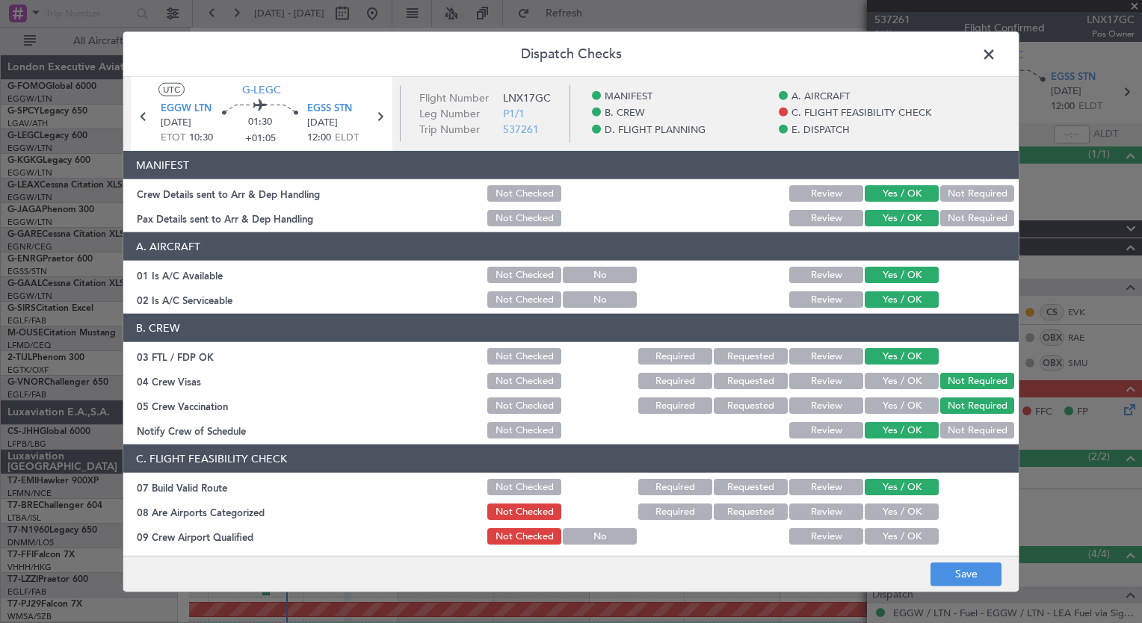
click at [891, 509] on button "Yes / OK" at bounding box center [902, 512] width 74 height 16
click at [886, 536] on button "Yes / OK" at bounding box center [902, 536] width 74 height 16
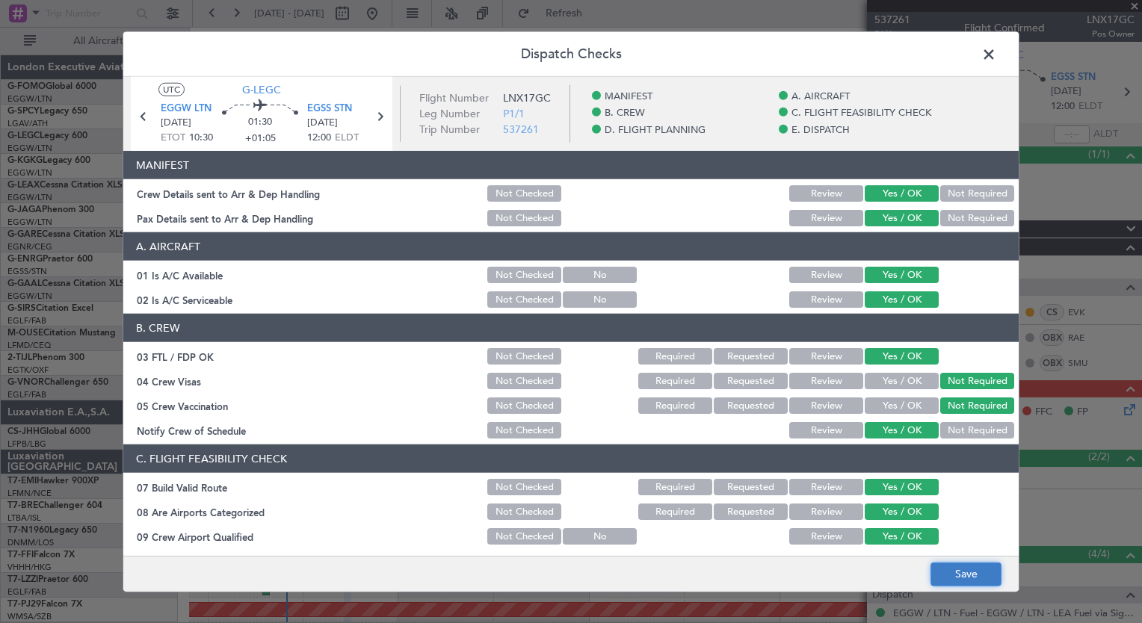
click at [975, 572] on button "Save" at bounding box center [965, 574] width 71 height 24
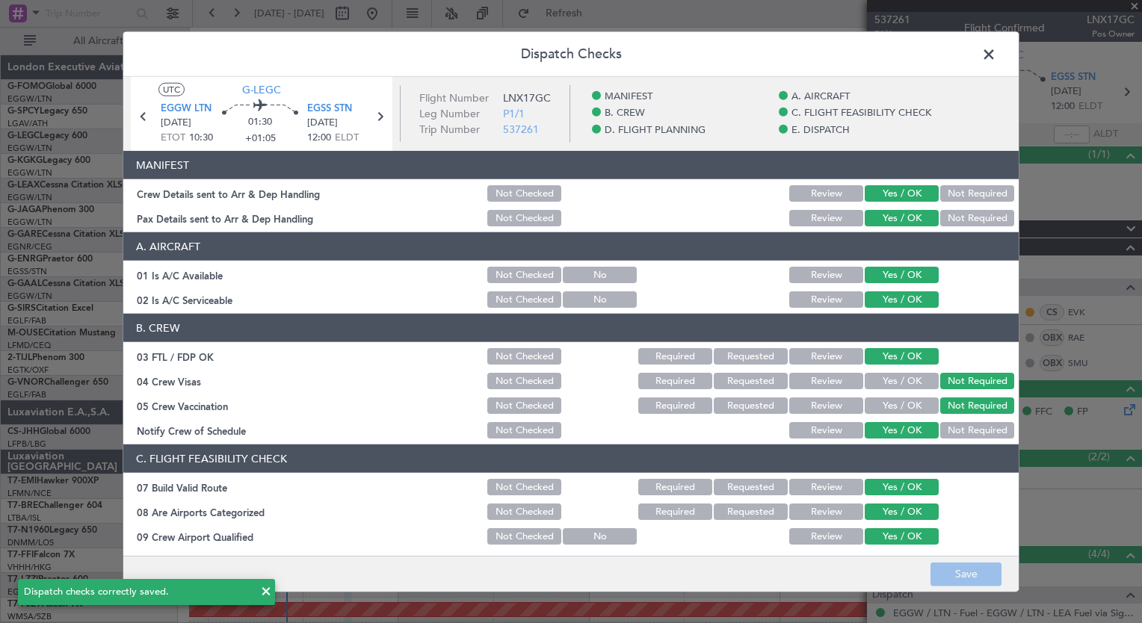
click at [996, 58] on span at bounding box center [996, 58] width 0 height 30
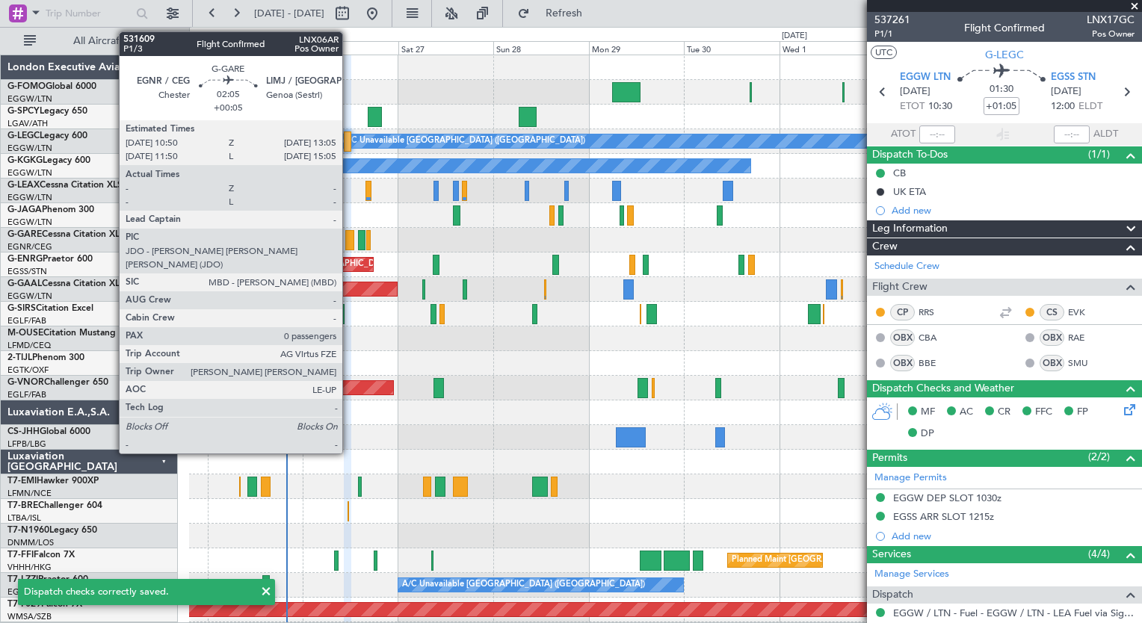
click at [349, 241] on div at bounding box center [349, 240] width 9 height 20
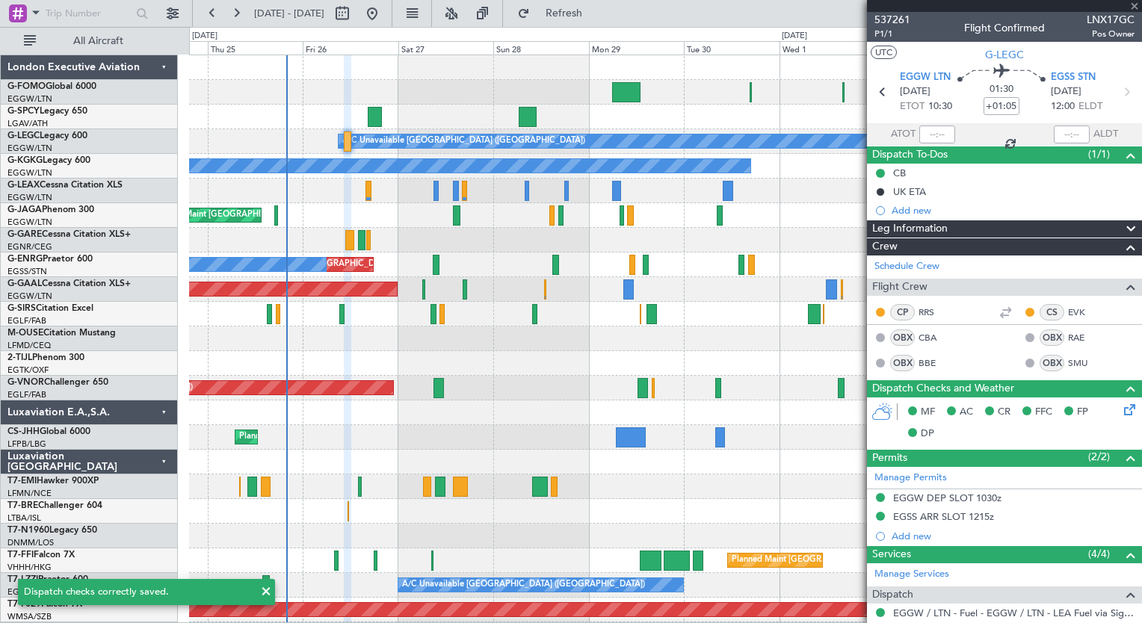
type input "+00:05"
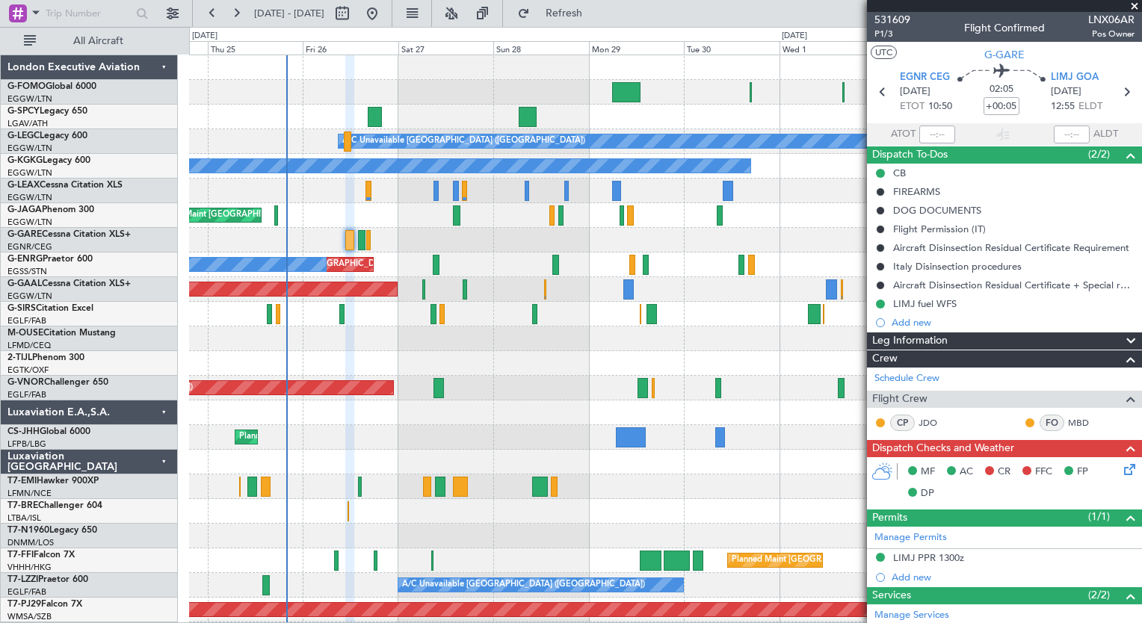
click at [1121, 461] on icon at bounding box center [1127, 467] width 12 height 12
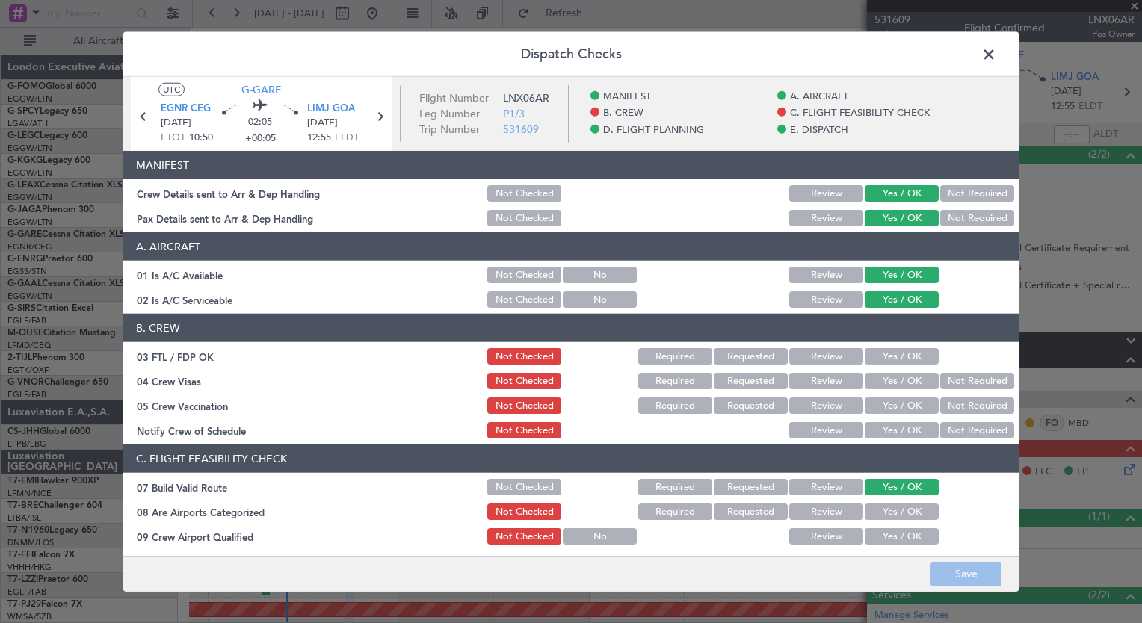
click at [893, 357] on button "Yes / OK" at bounding box center [902, 356] width 74 height 16
click at [951, 380] on button "Not Required" at bounding box center [977, 381] width 74 height 16
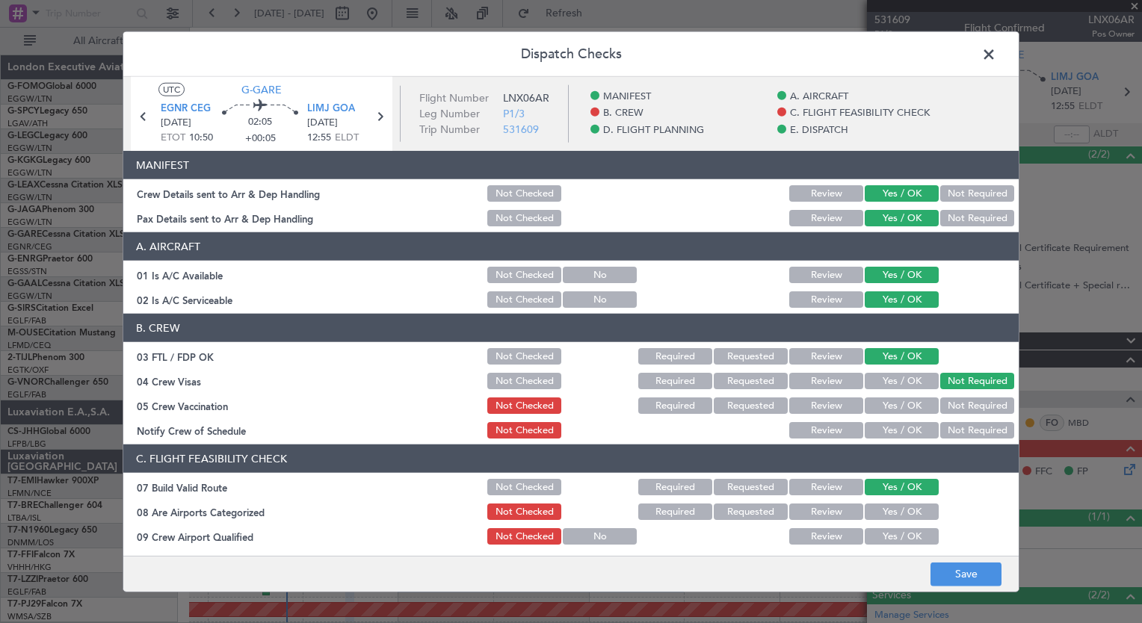
click at [948, 409] on button "Not Required" at bounding box center [977, 406] width 74 height 16
click at [892, 435] on button "Yes / OK" at bounding box center [902, 430] width 74 height 16
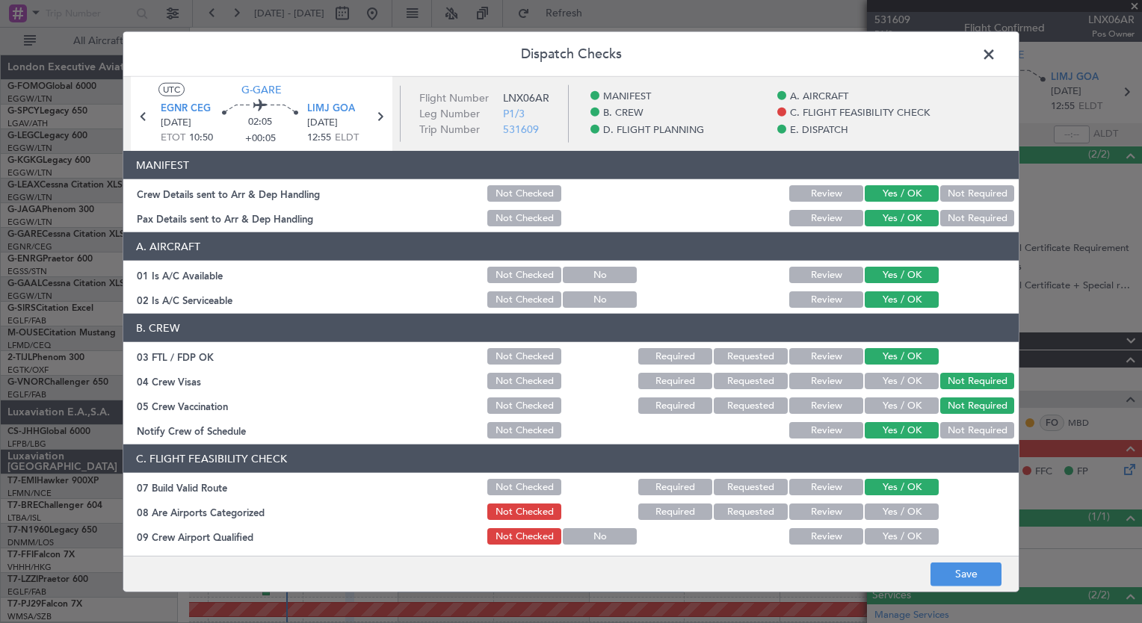
click at [894, 511] on button "Yes / OK" at bounding box center [902, 512] width 74 height 16
click at [894, 533] on button "Yes / OK" at bounding box center [902, 536] width 74 height 16
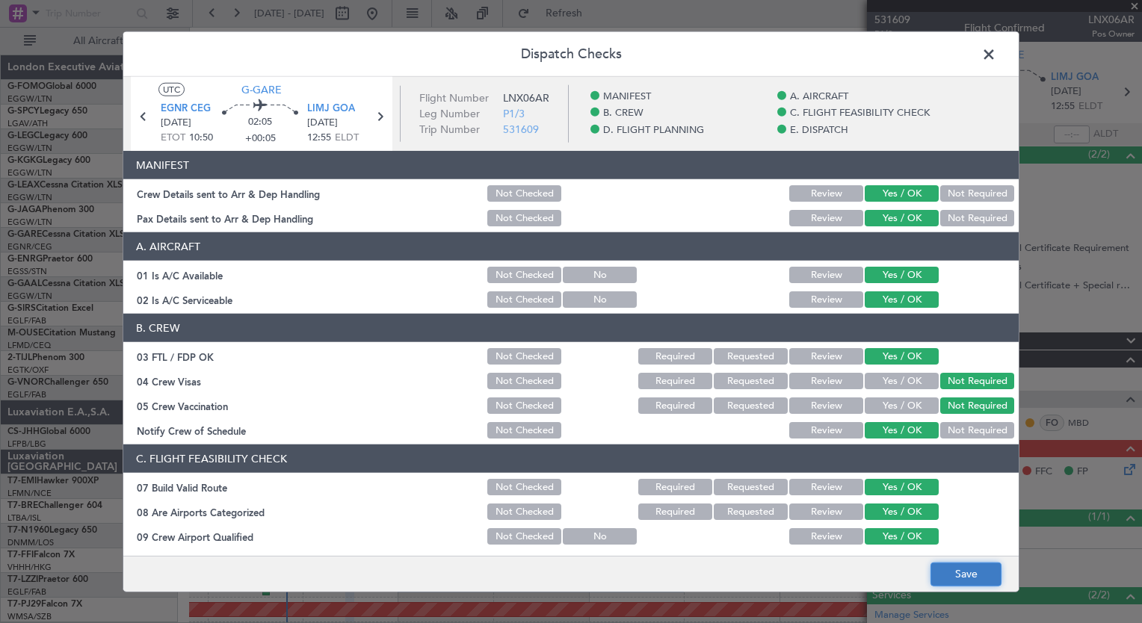
click at [956, 566] on button "Save" at bounding box center [965, 574] width 71 height 24
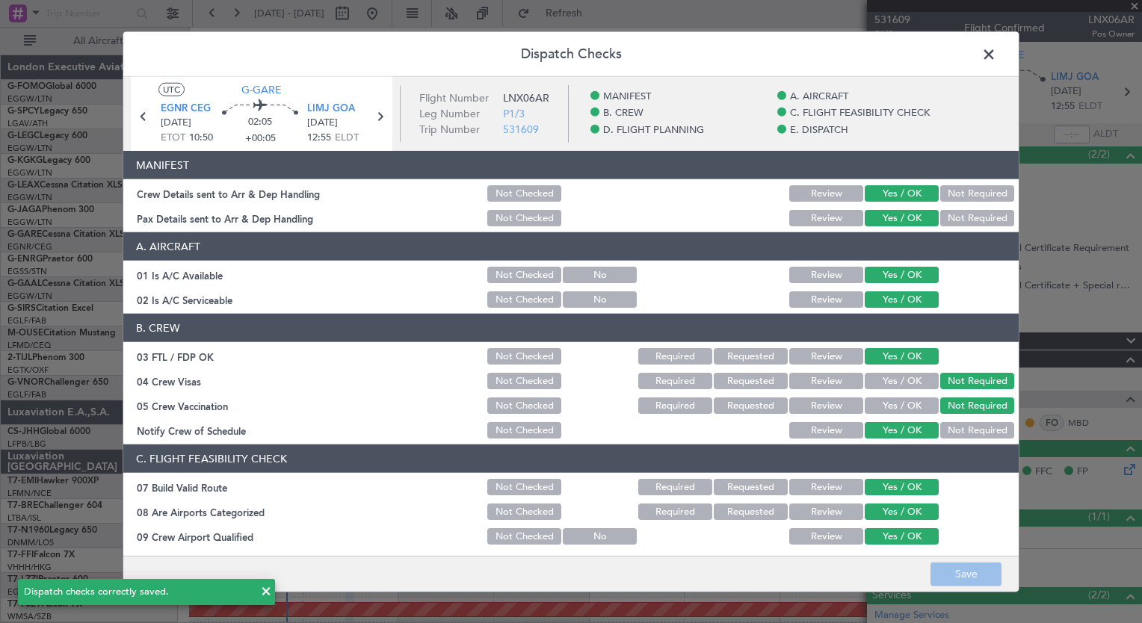
click at [996, 49] on span at bounding box center [996, 58] width 0 height 30
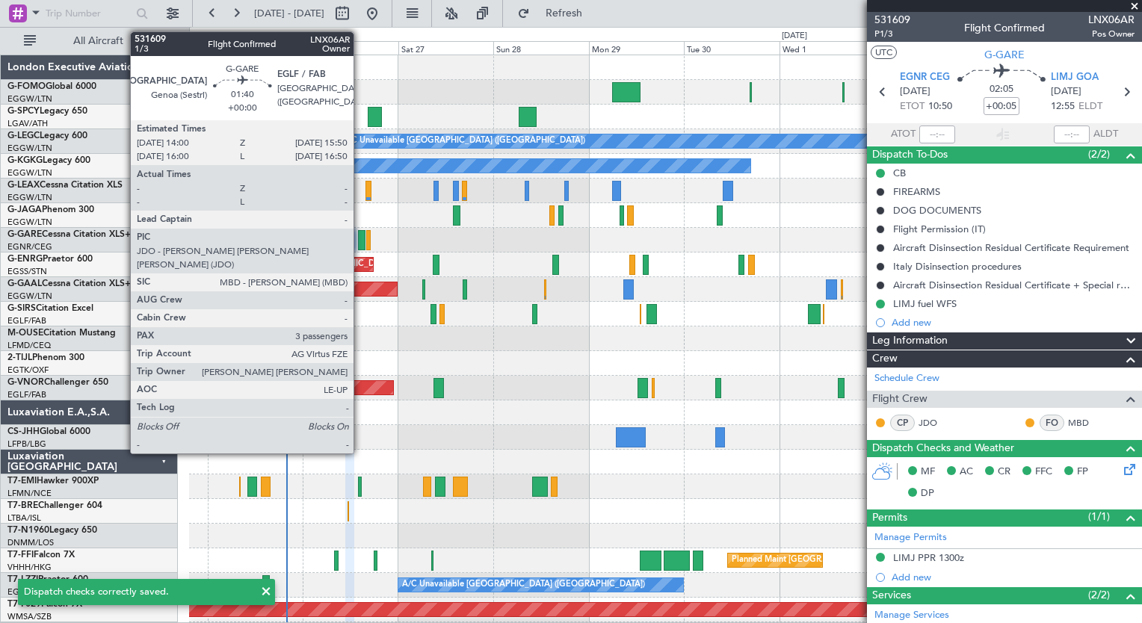
click at [360, 244] on div at bounding box center [361, 240] width 7 height 20
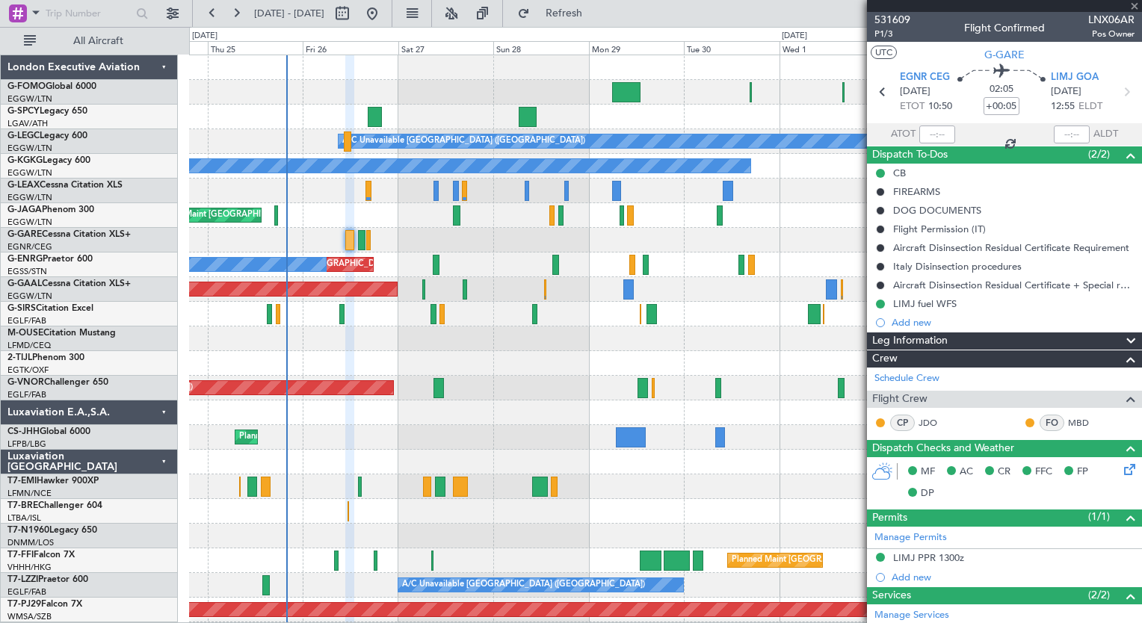
type input "3"
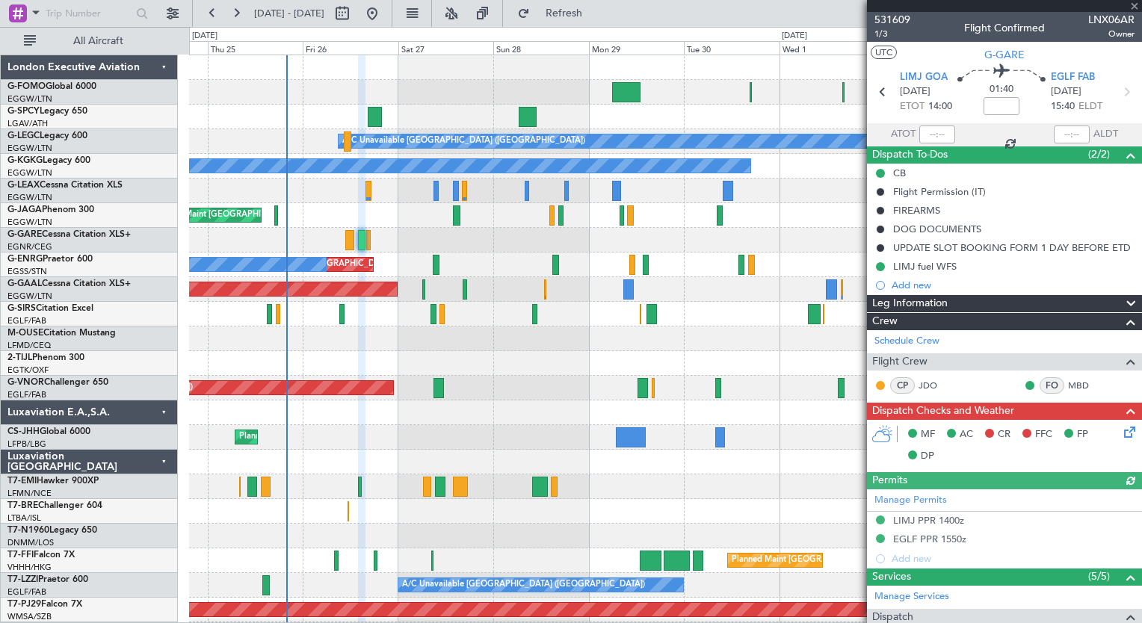
click at [1124, 428] on icon at bounding box center [1127, 430] width 12 height 12
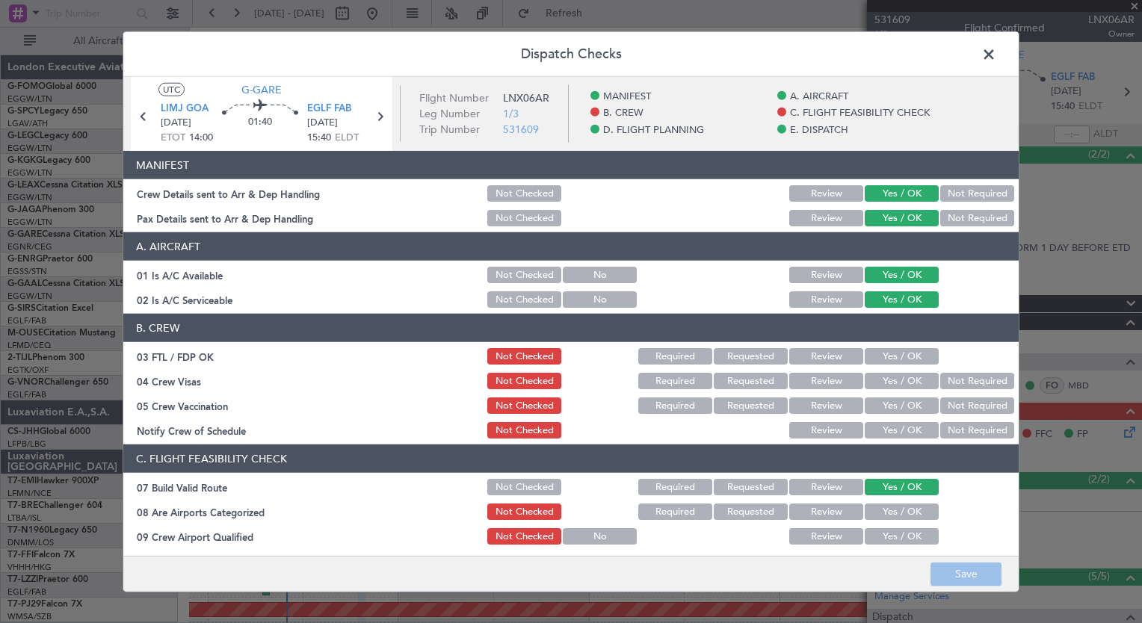
click at [894, 354] on button "Yes / OK" at bounding box center [902, 356] width 74 height 16
click at [947, 381] on button "Not Required" at bounding box center [977, 381] width 74 height 16
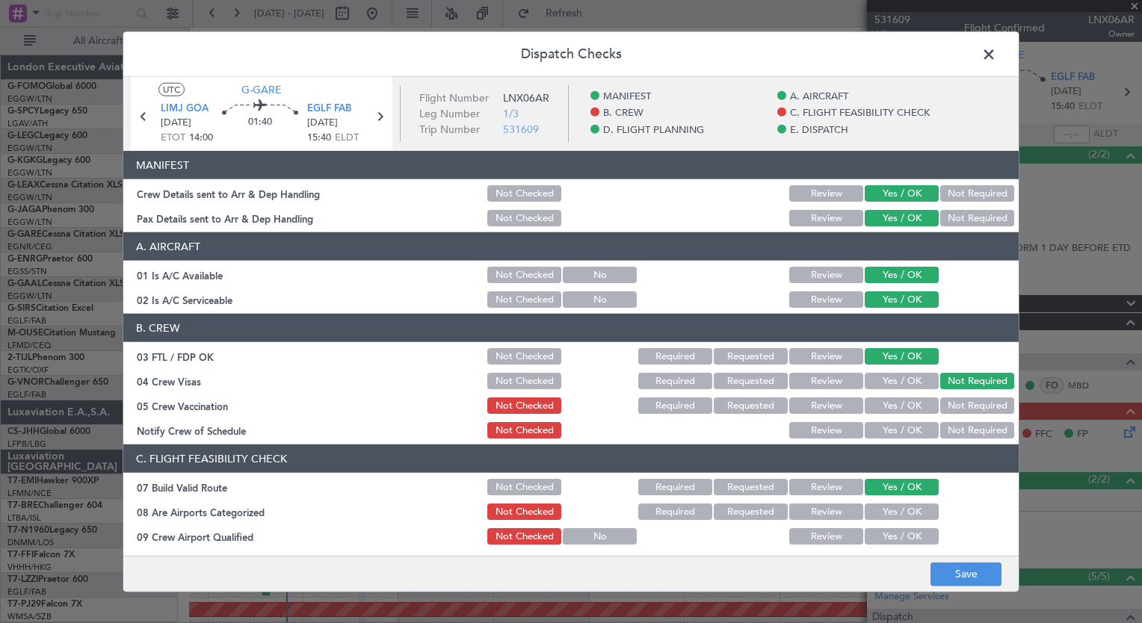
click at [945, 405] on button "Not Required" at bounding box center [977, 406] width 74 height 16
click at [906, 431] on button "Yes / OK" at bounding box center [902, 430] width 74 height 16
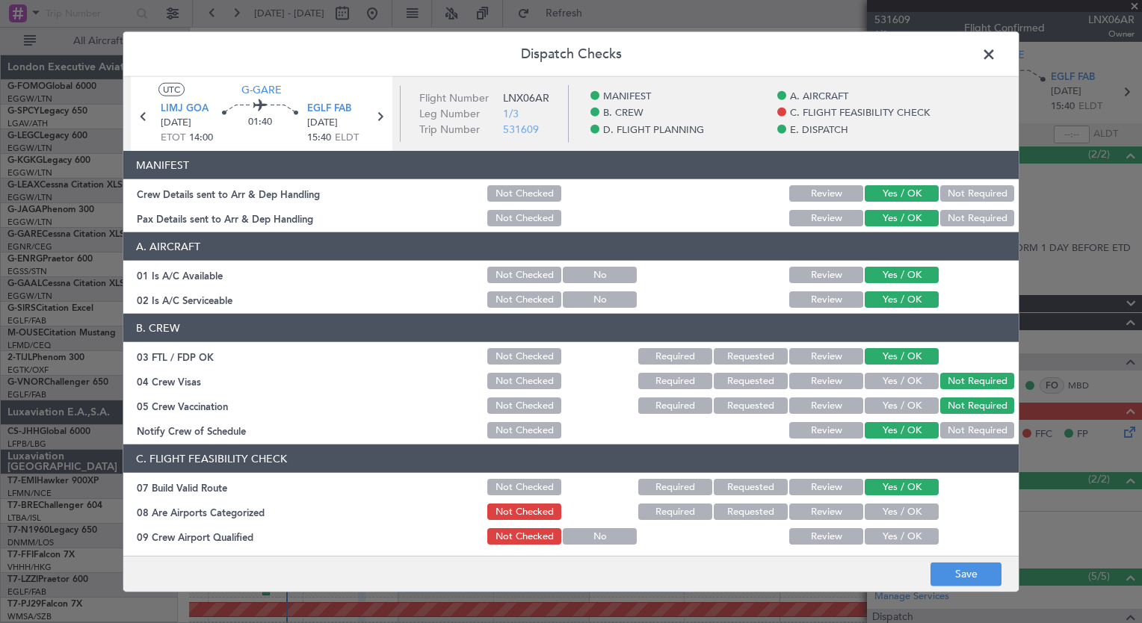
click at [898, 513] on button "Yes / OK" at bounding box center [902, 512] width 74 height 16
click at [892, 537] on button "Yes / OK" at bounding box center [902, 536] width 74 height 16
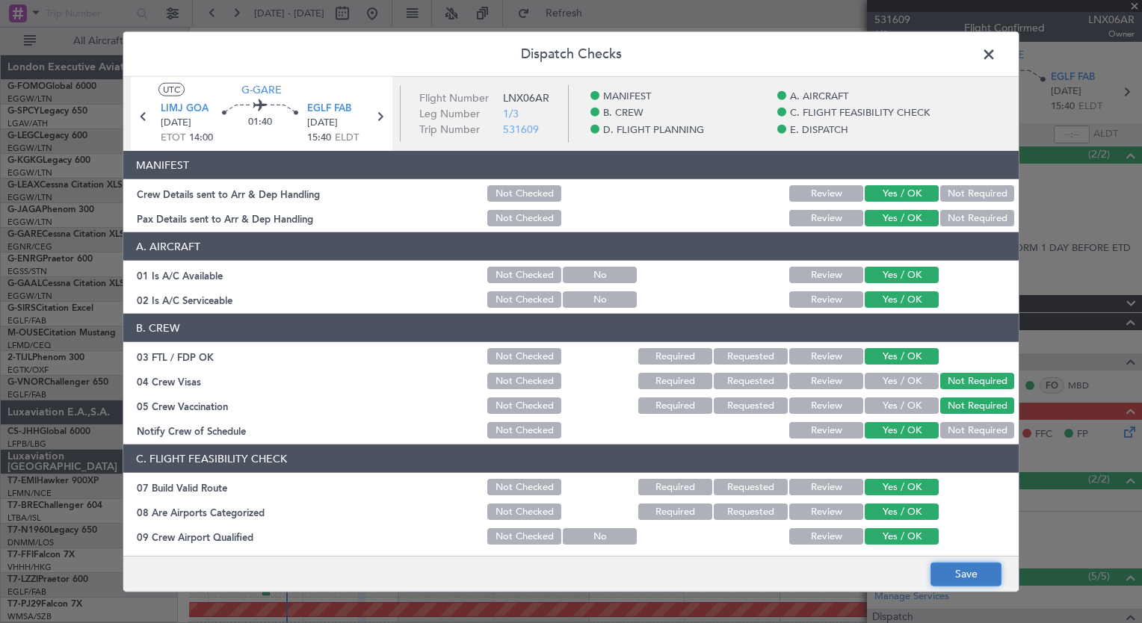
click at [966, 570] on button "Save" at bounding box center [965, 574] width 71 height 24
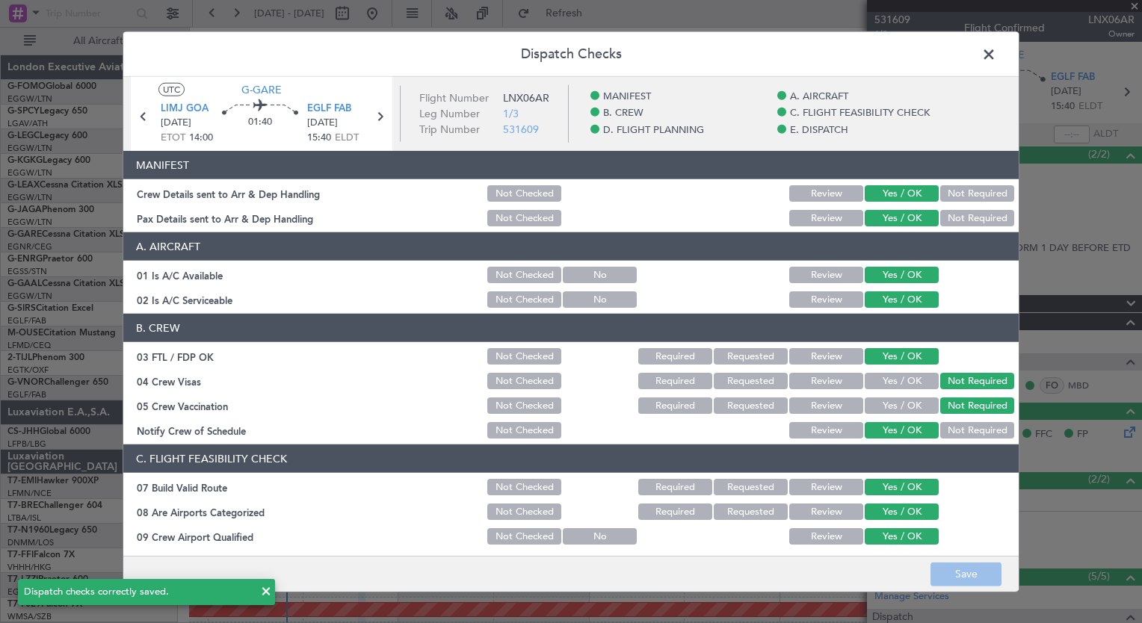
click at [996, 43] on span at bounding box center [996, 58] width 0 height 30
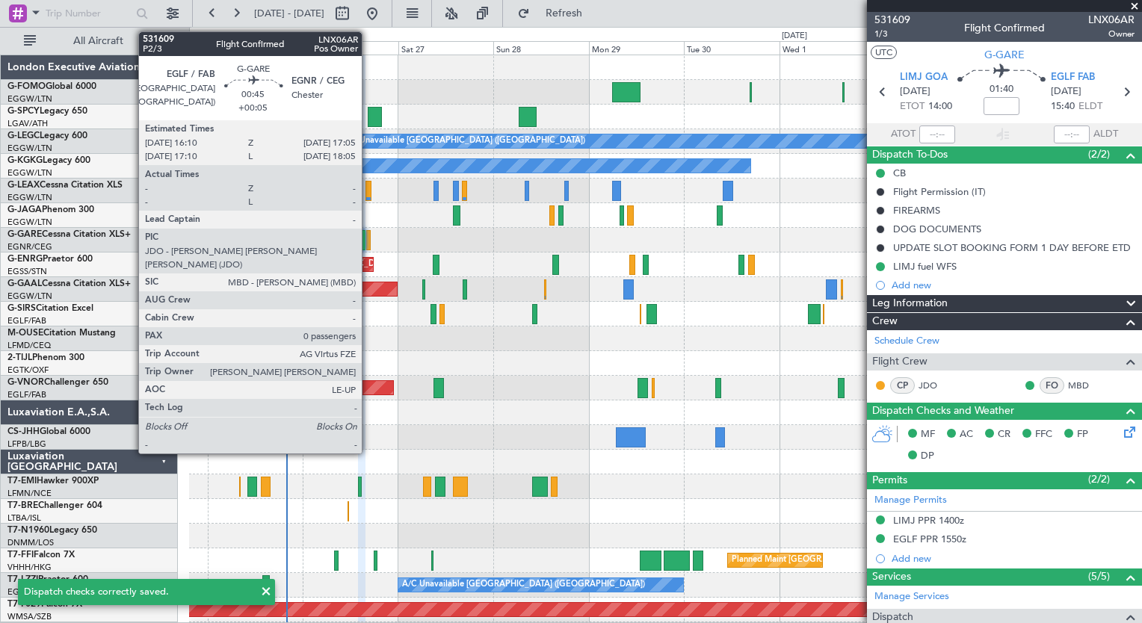
click at [368, 241] on div at bounding box center [368, 240] width 4 height 20
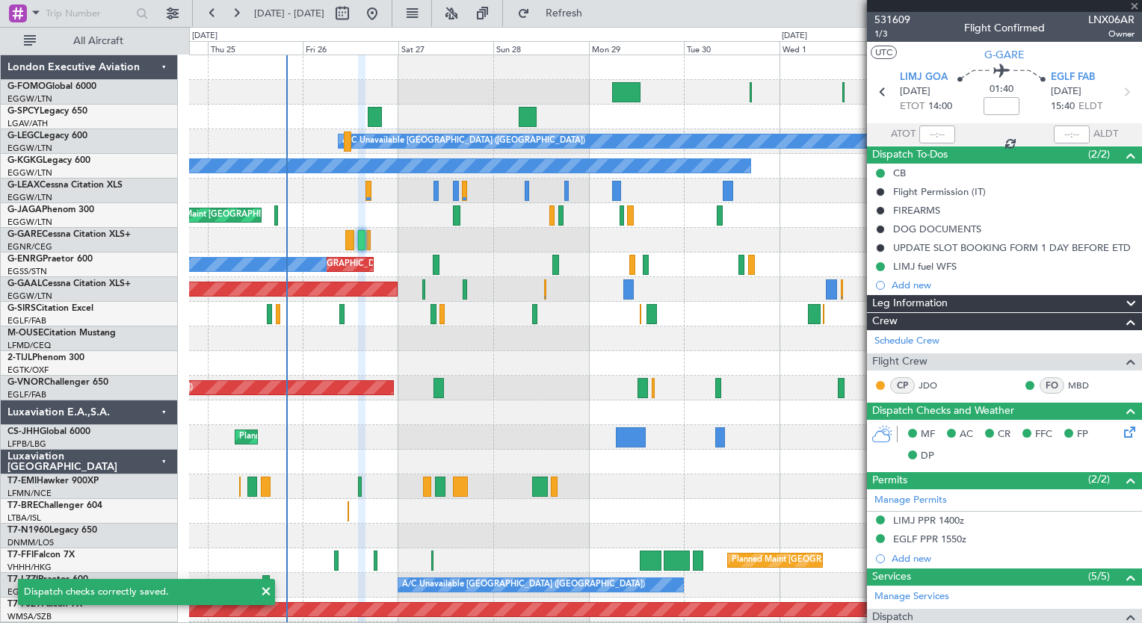
type input "+00:05"
type input "0"
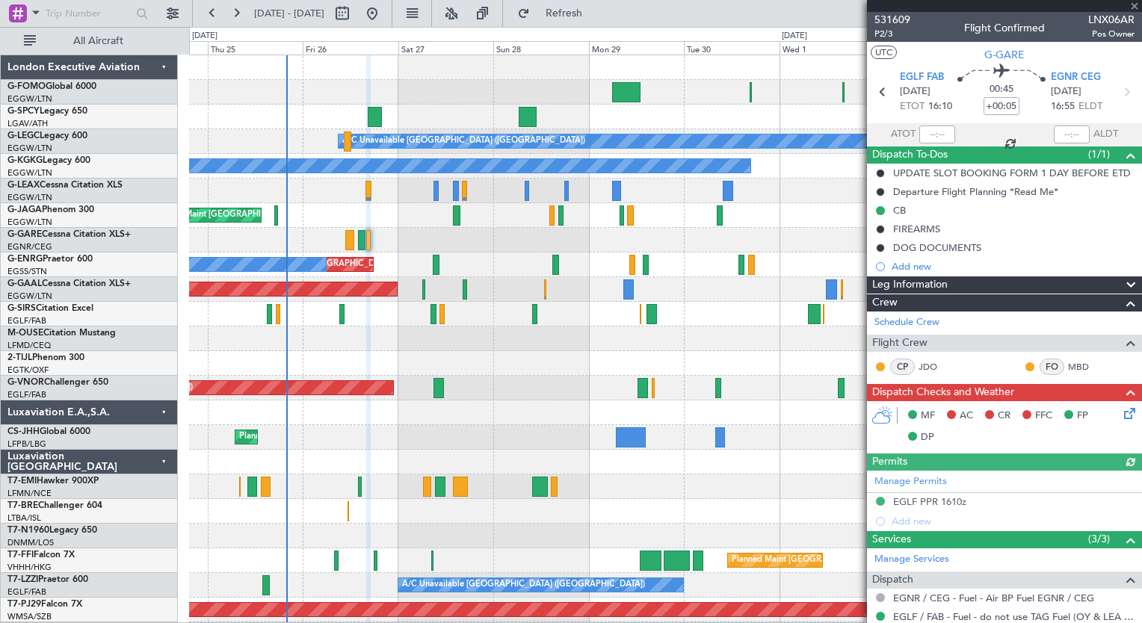
click at [1121, 417] on icon at bounding box center [1127, 411] width 12 height 12
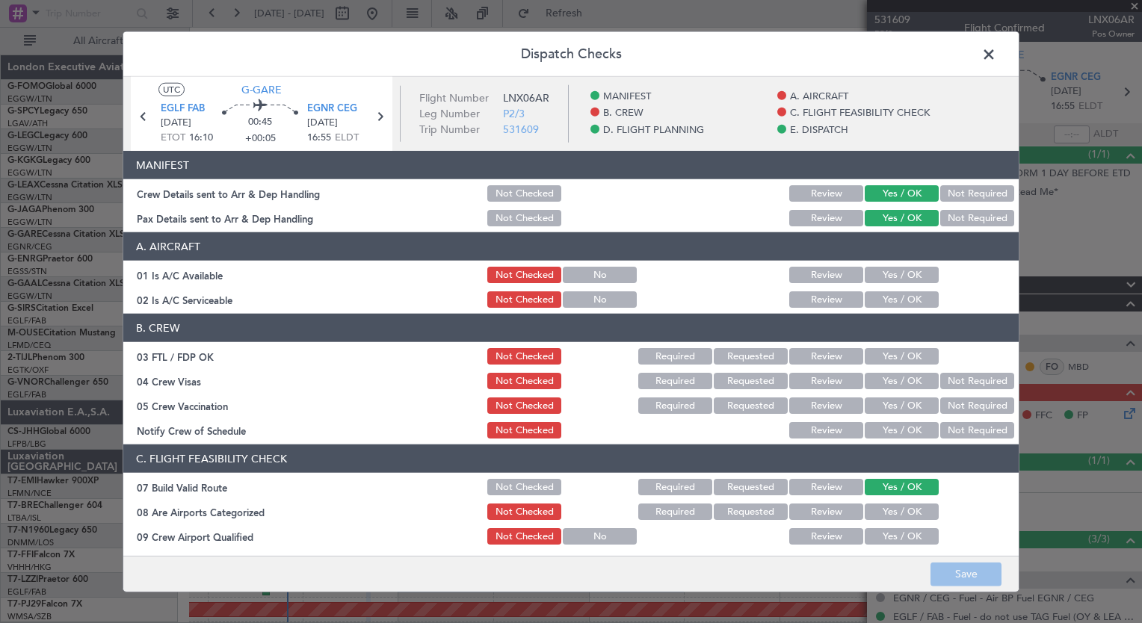
click at [901, 356] on button "Yes / OK" at bounding box center [902, 356] width 74 height 16
click at [941, 381] on button "Not Required" at bounding box center [977, 381] width 74 height 16
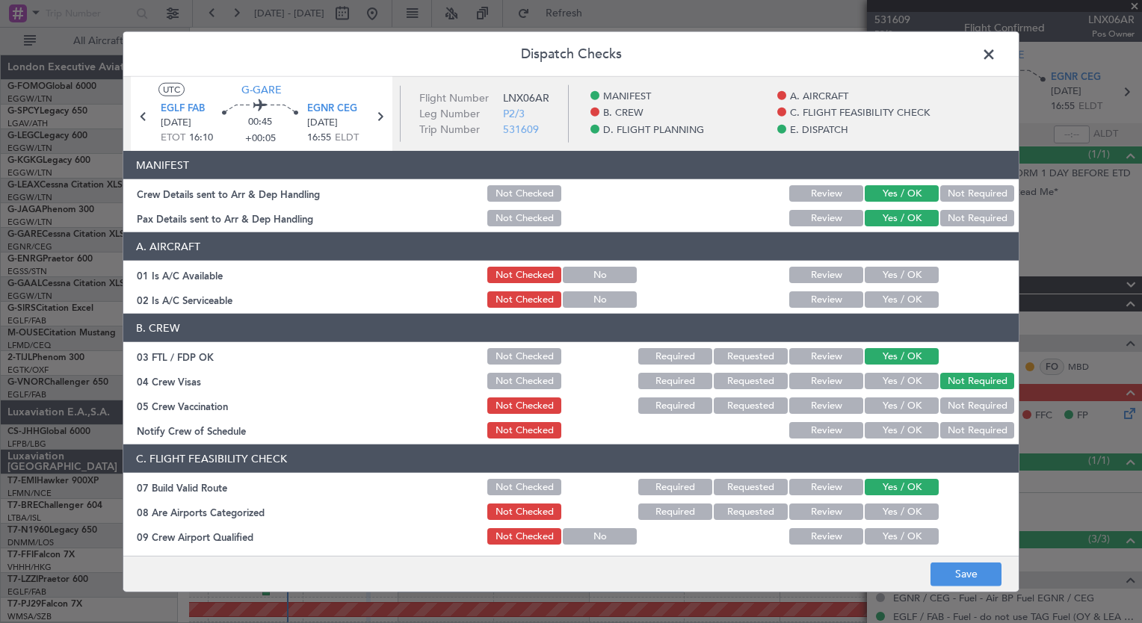
click at [940, 404] on button "Not Required" at bounding box center [977, 406] width 74 height 16
click at [900, 421] on div "Yes / OK" at bounding box center [899, 430] width 75 height 21
click at [897, 430] on button "Yes / OK" at bounding box center [902, 430] width 74 height 16
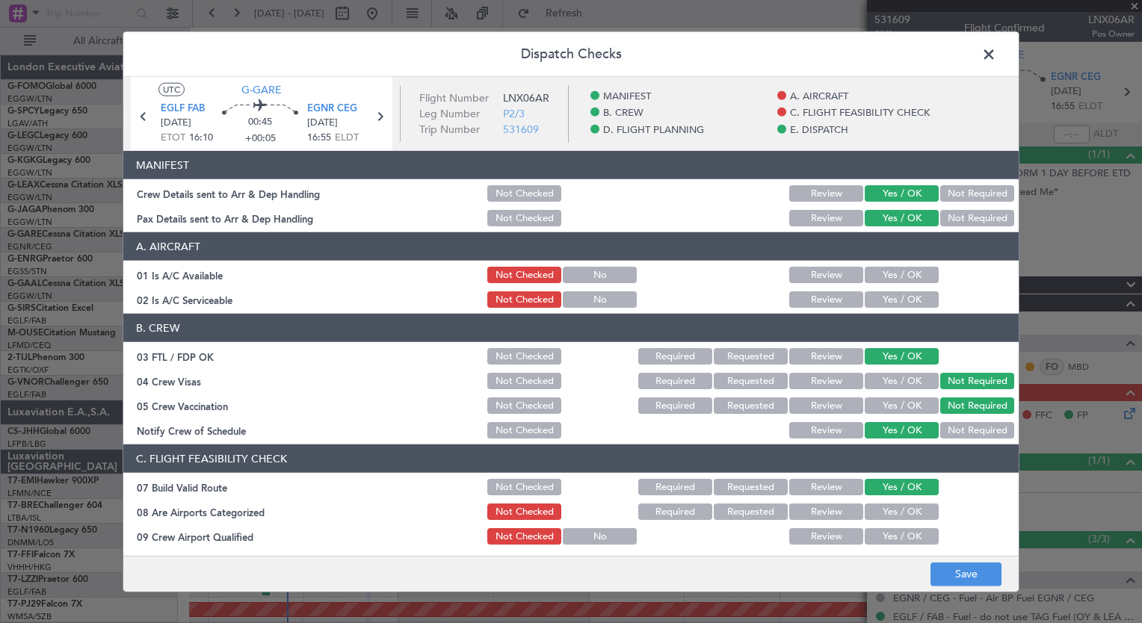
click at [874, 511] on button "Yes / OK" at bounding box center [902, 512] width 74 height 16
click at [874, 540] on button "Yes / OK" at bounding box center [902, 536] width 74 height 16
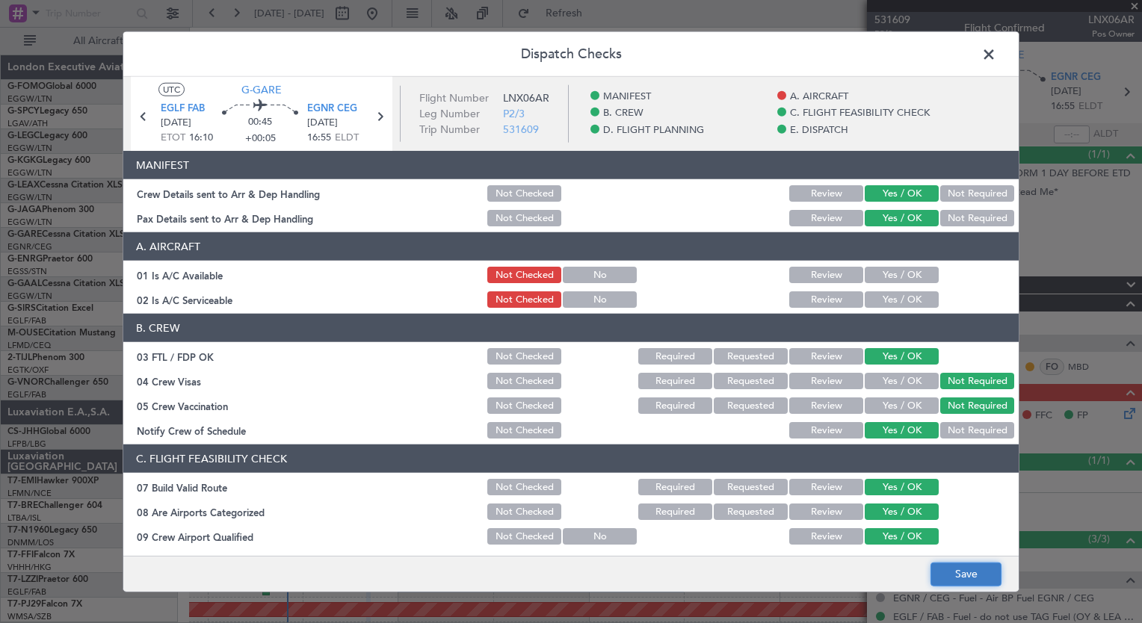
click at [972, 575] on button "Save" at bounding box center [965, 574] width 71 height 24
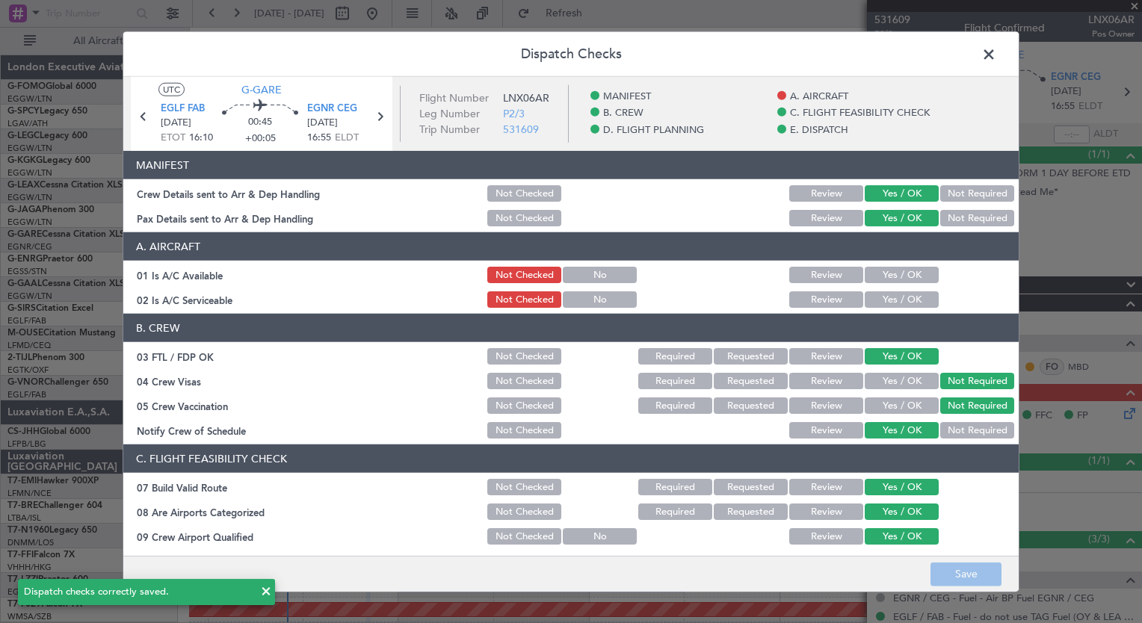
click at [996, 57] on span at bounding box center [996, 58] width 0 height 30
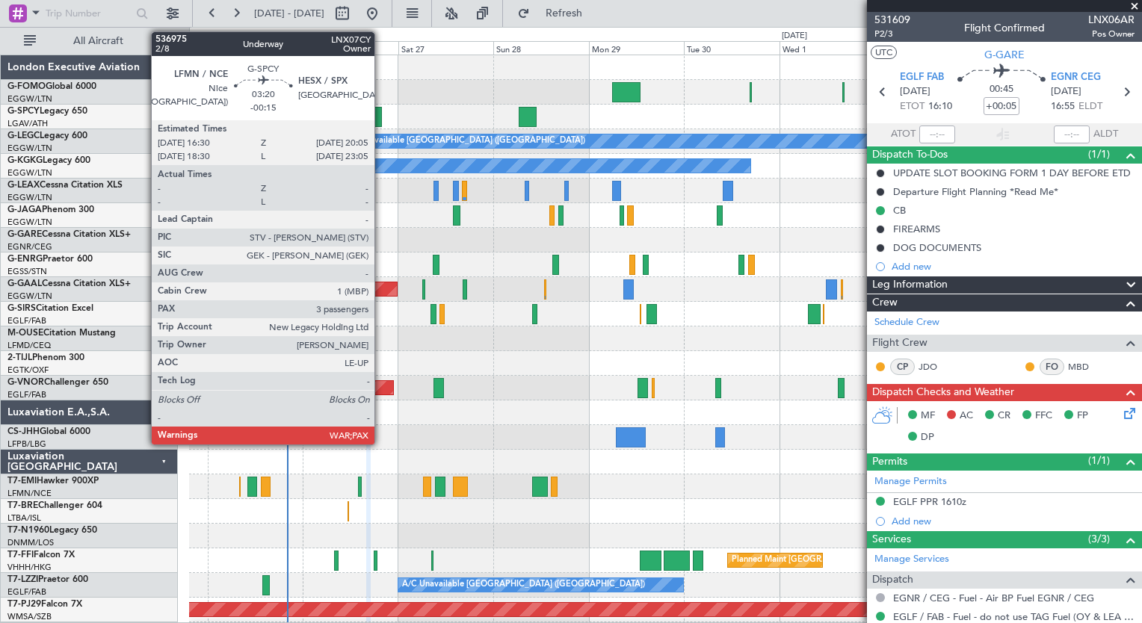
click at [381, 112] on div at bounding box center [375, 117] width 15 height 20
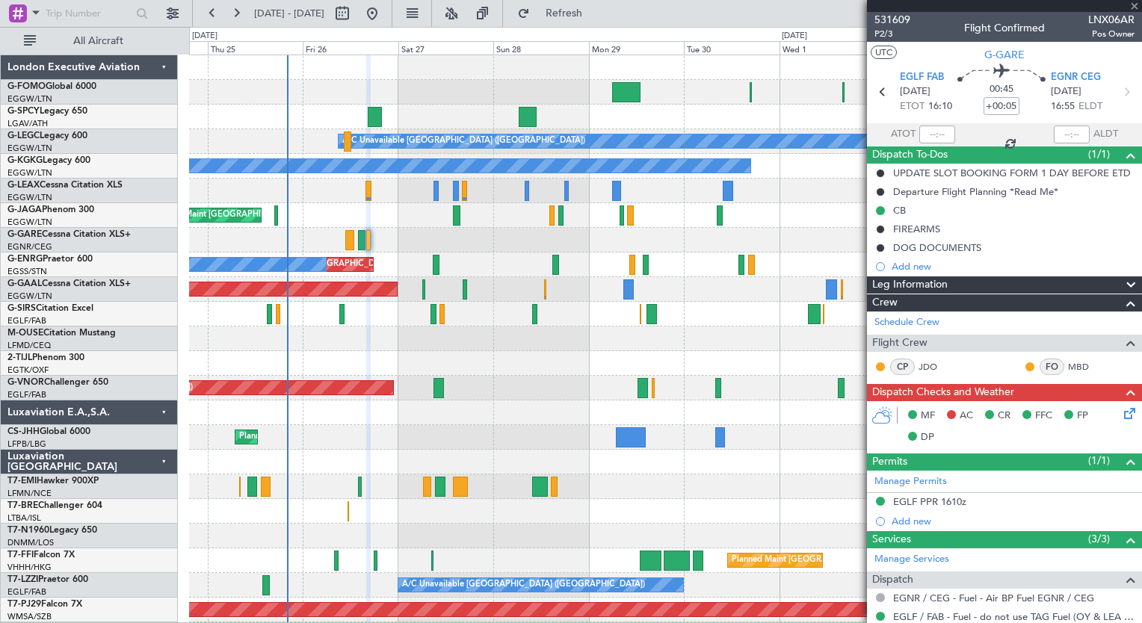
type input "-00:15"
type input "3"
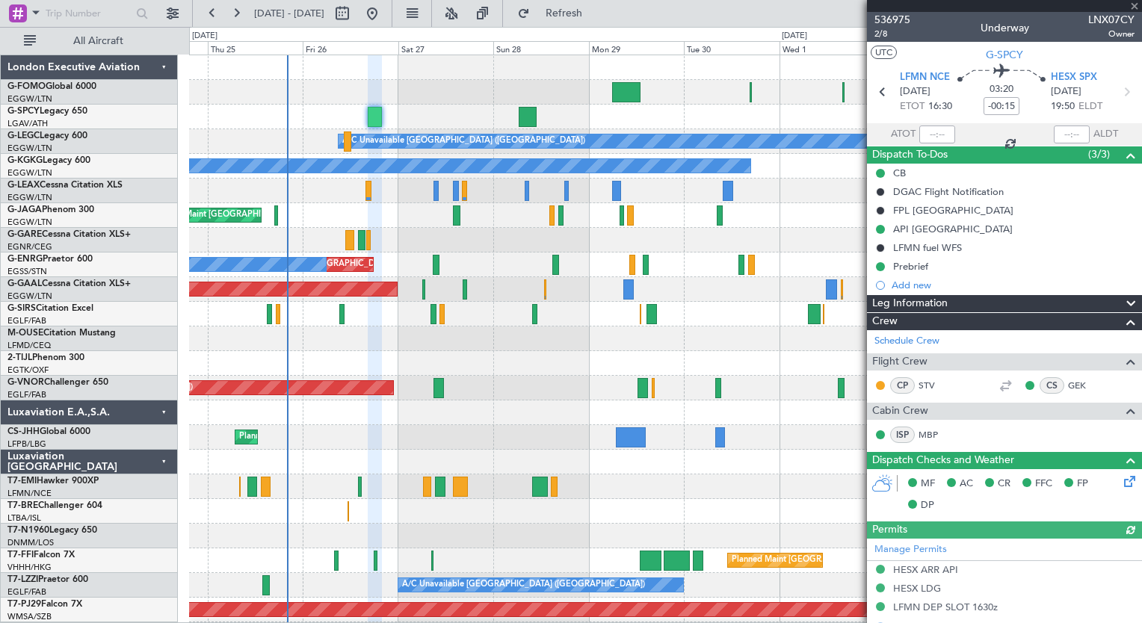
scroll to position [416, 0]
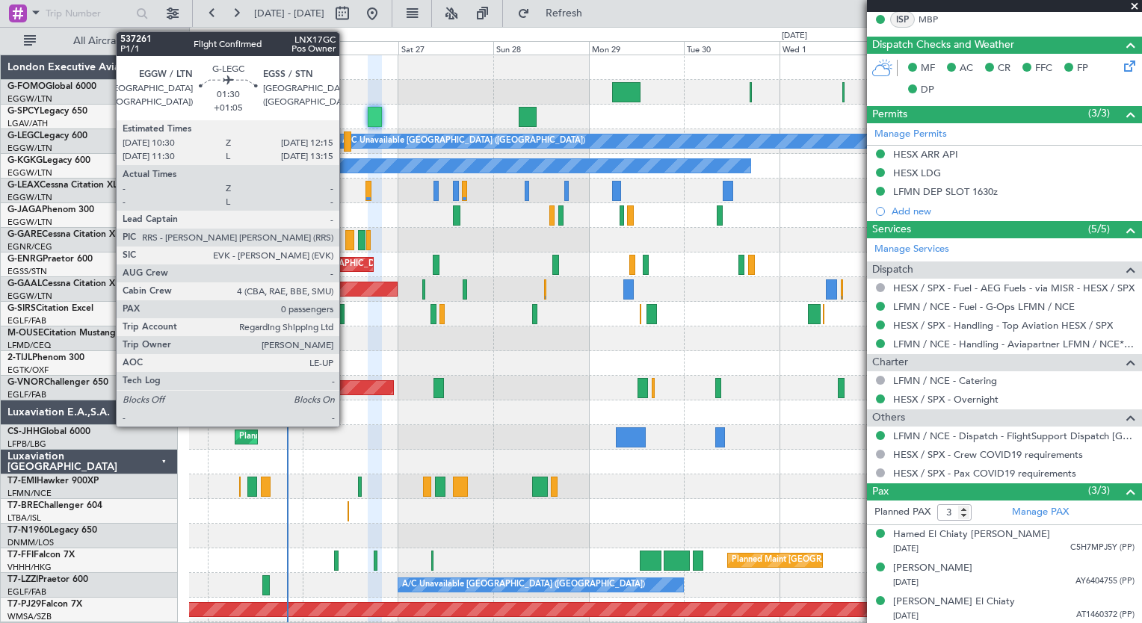
click at [346, 143] on div at bounding box center [347, 142] width 7 height 20
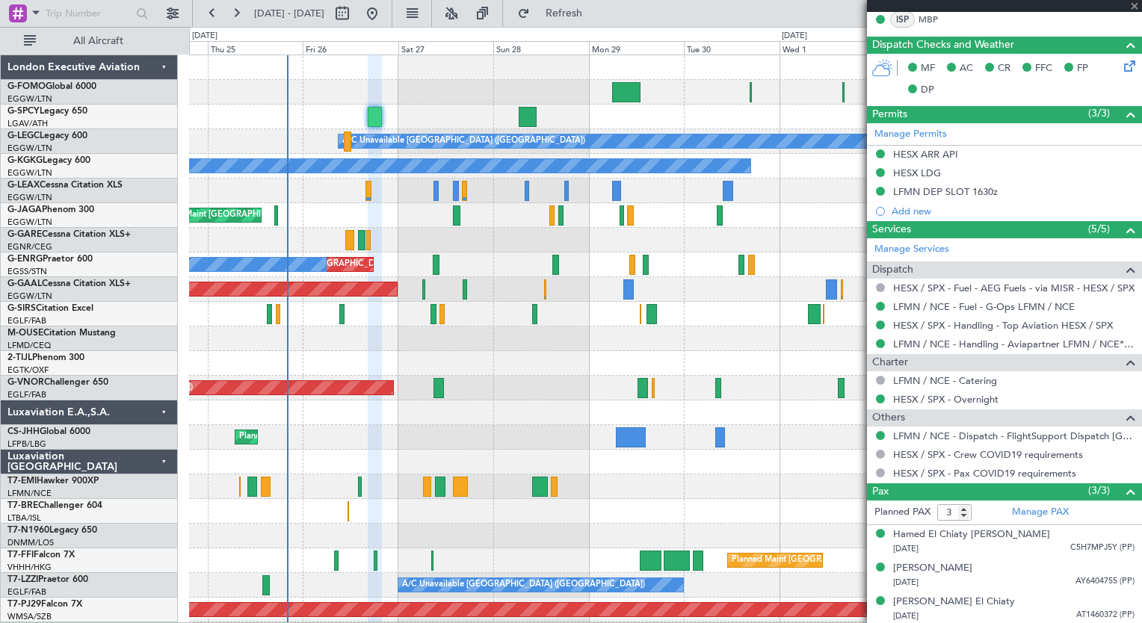
type input "+01:05"
type input "0"
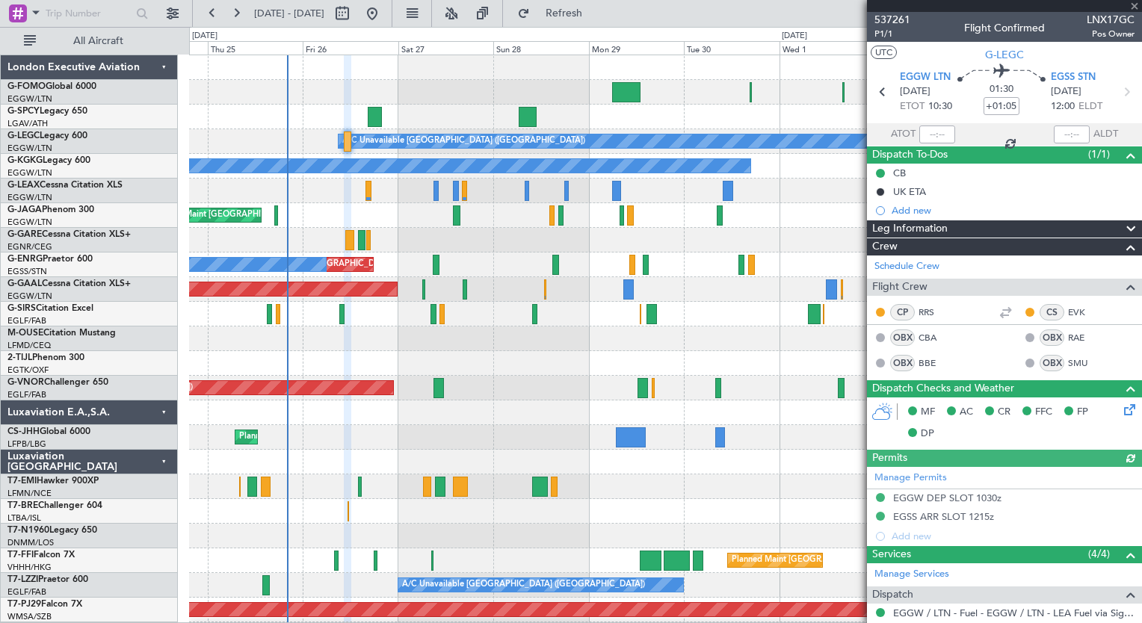
scroll to position [205, 0]
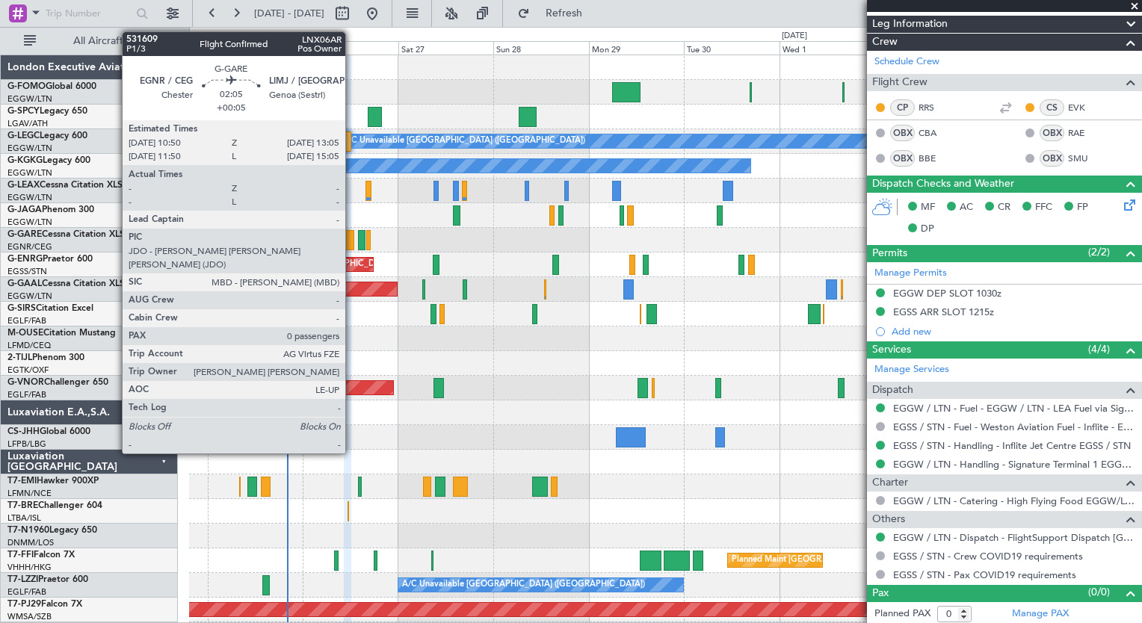
click at [352, 241] on div at bounding box center [349, 240] width 9 height 20
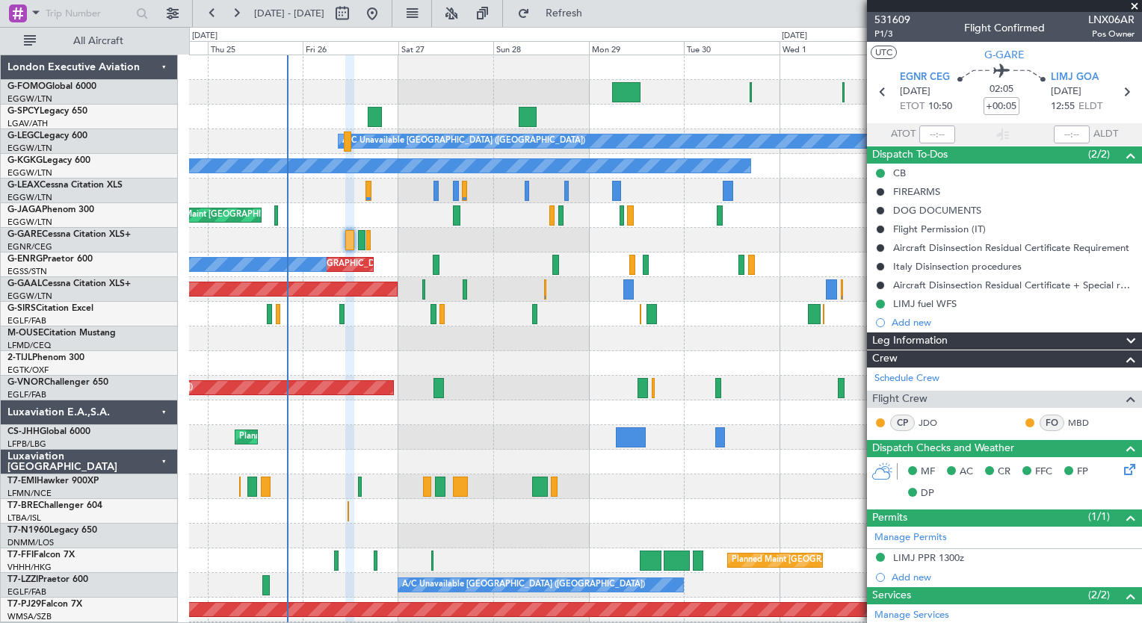
scroll to position [246, 0]
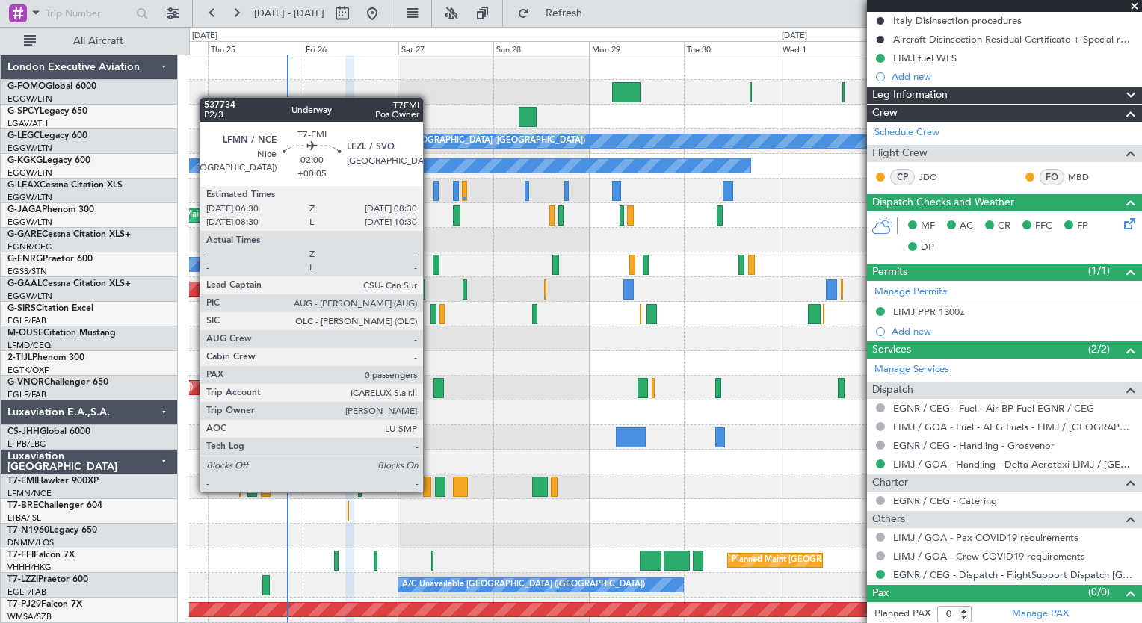
click at [430, 491] on div at bounding box center [427, 487] width 8 height 20
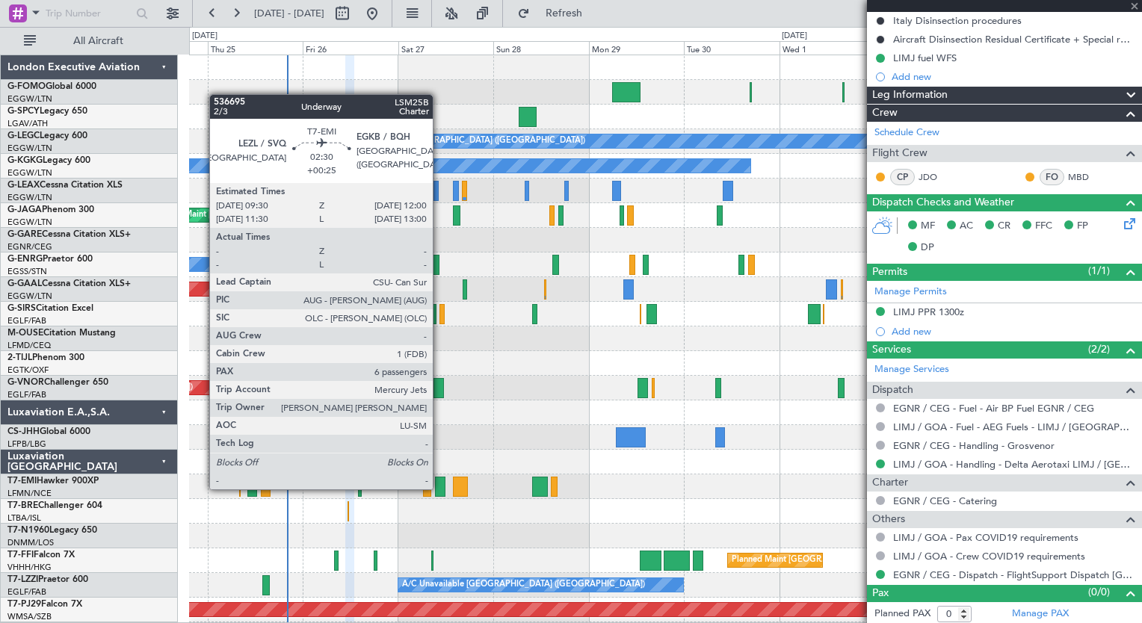
click at [439, 488] on div at bounding box center [440, 487] width 10 height 20
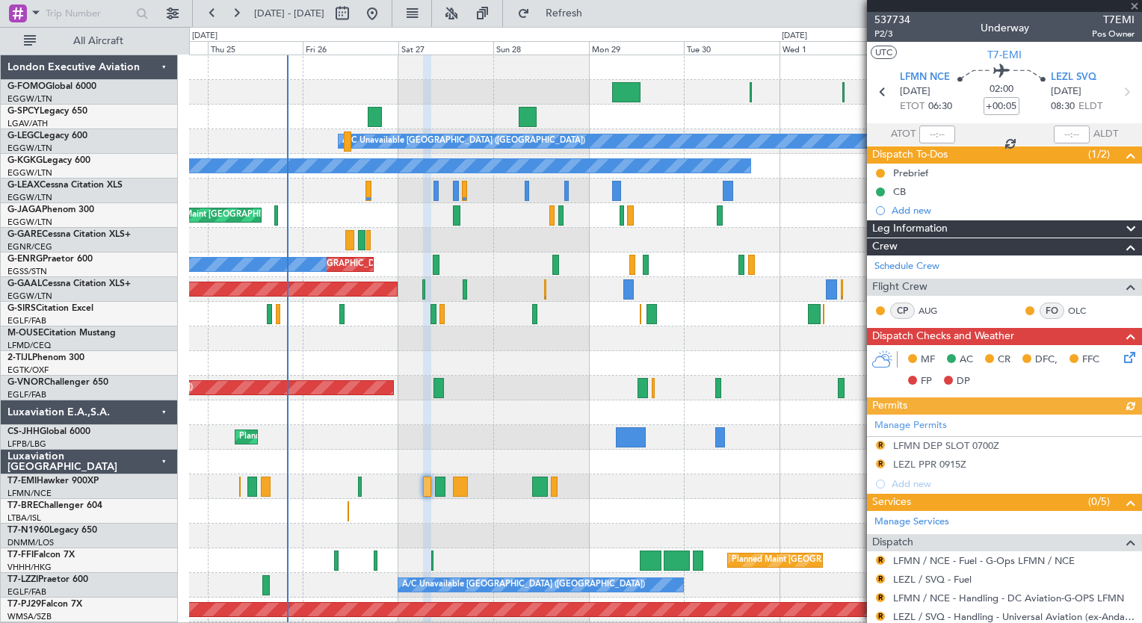
type input "+00:25"
type input "6"
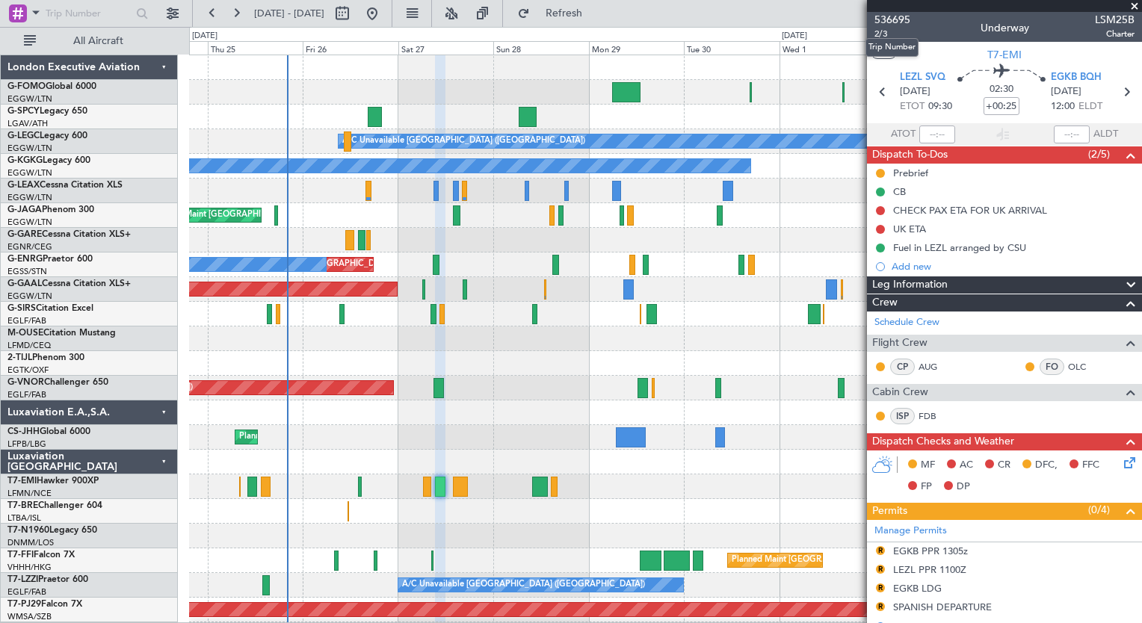
click at [889, 28] on mat-tooltip-component "Trip Number" at bounding box center [892, 48] width 74 height 40
click at [895, 22] on span "536695" at bounding box center [892, 20] width 36 height 16
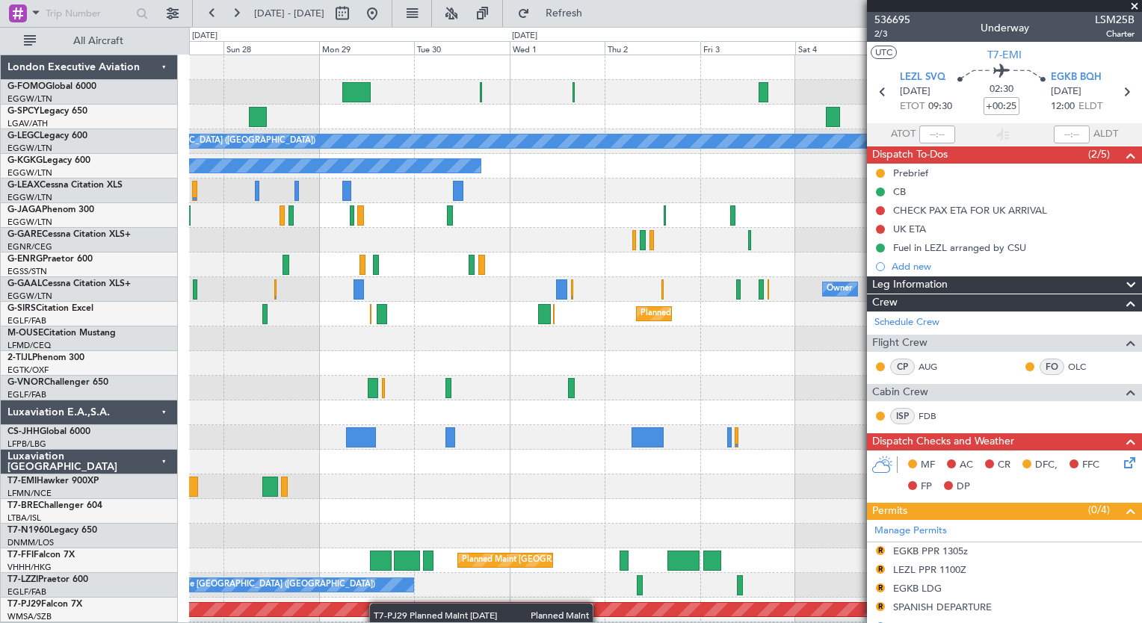
click at [404, 609] on div "A/C Unavailable London (Luton) A/C Unavailable Istanbul (Ataturk) Planned Maint…" at bounding box center [665, 388] width 952 height 666
